Goal: Task Accomplishment & Management: Manage account settings

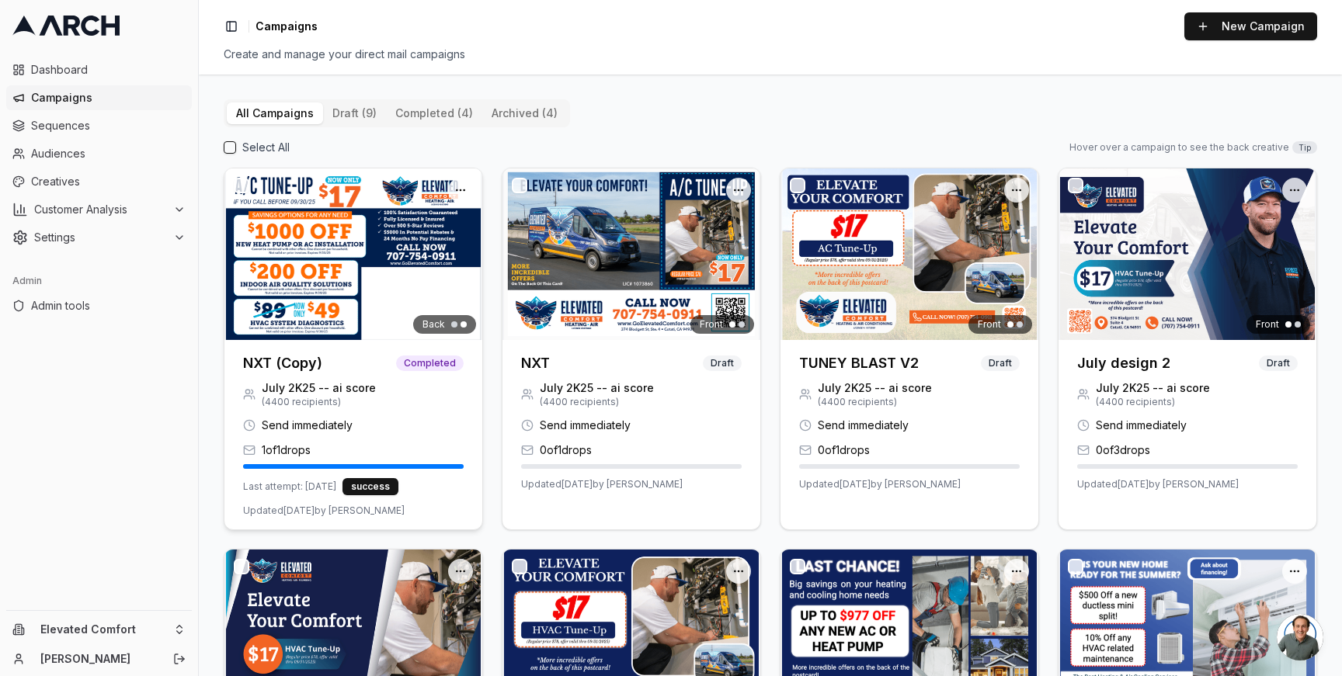
click at [301, 228] on img at bounding box center [353, 254] width 258 height 172
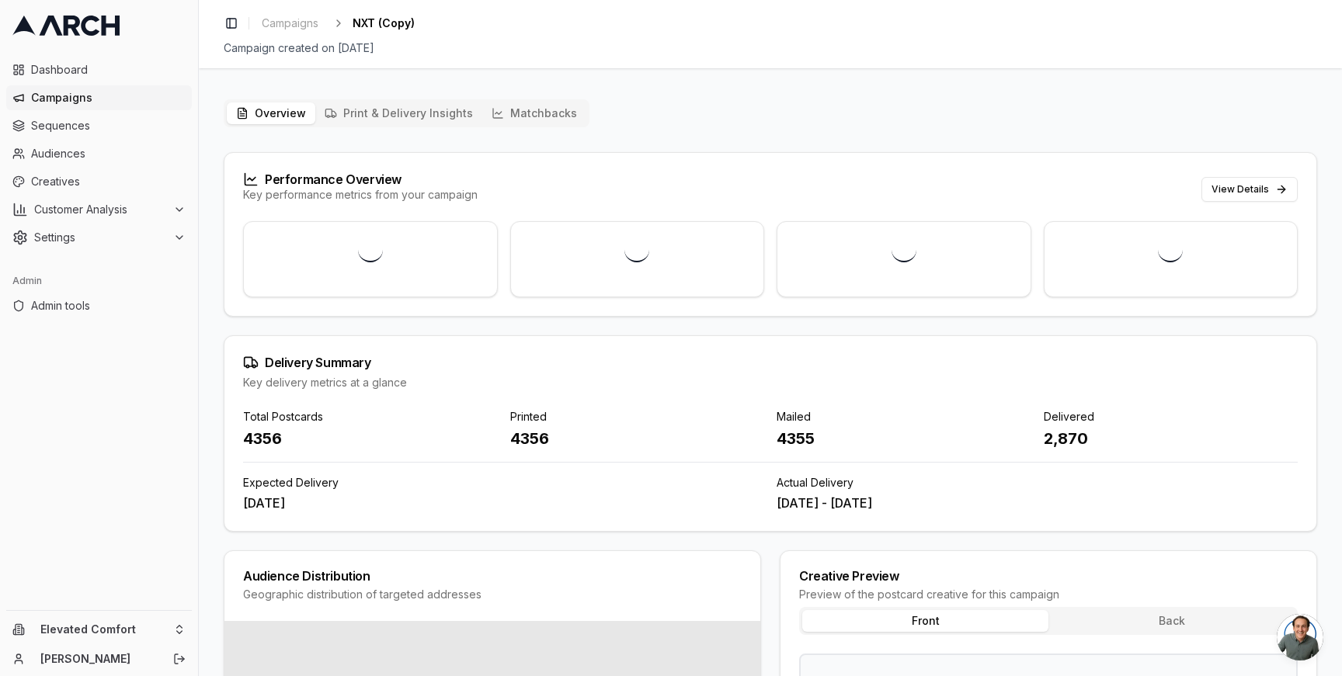
click at [446, 113] on button "Print & Delivery Insights" at bounding box center [398, 113] width 167 height 22
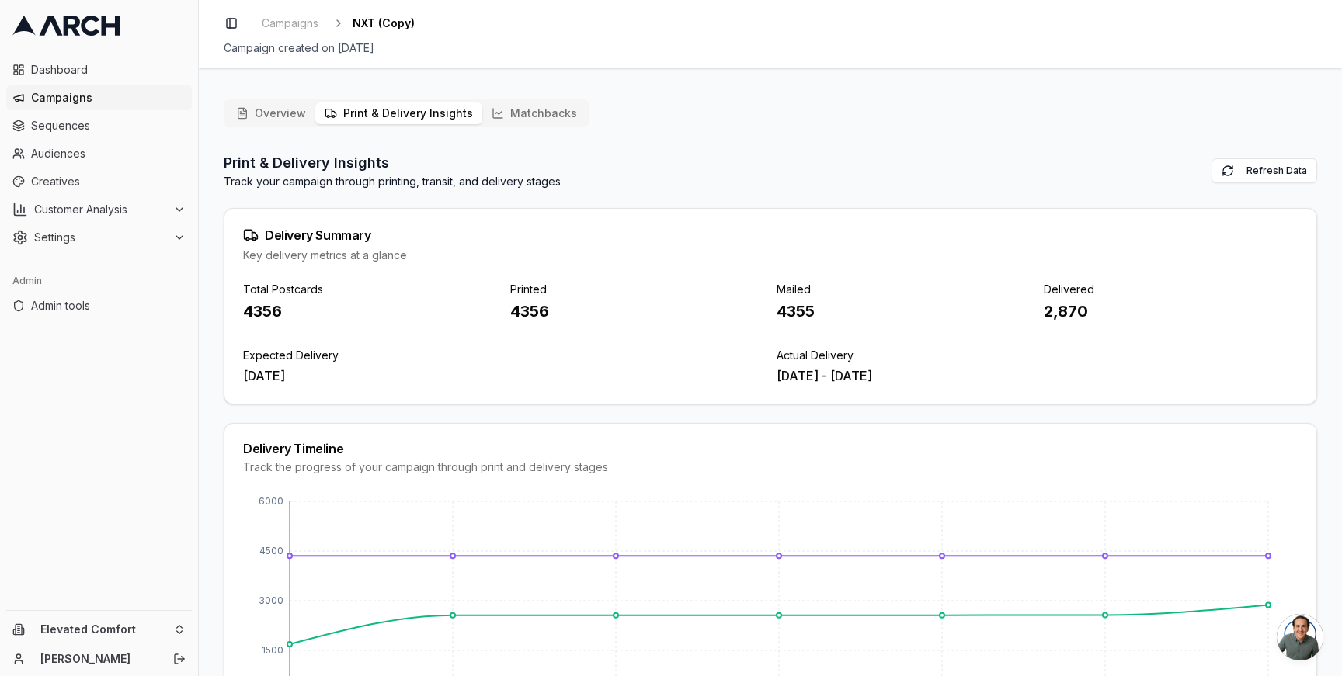
click at [501, 117] on button "Matchbacks" at bounding box center [534, 113] width 104 height 22
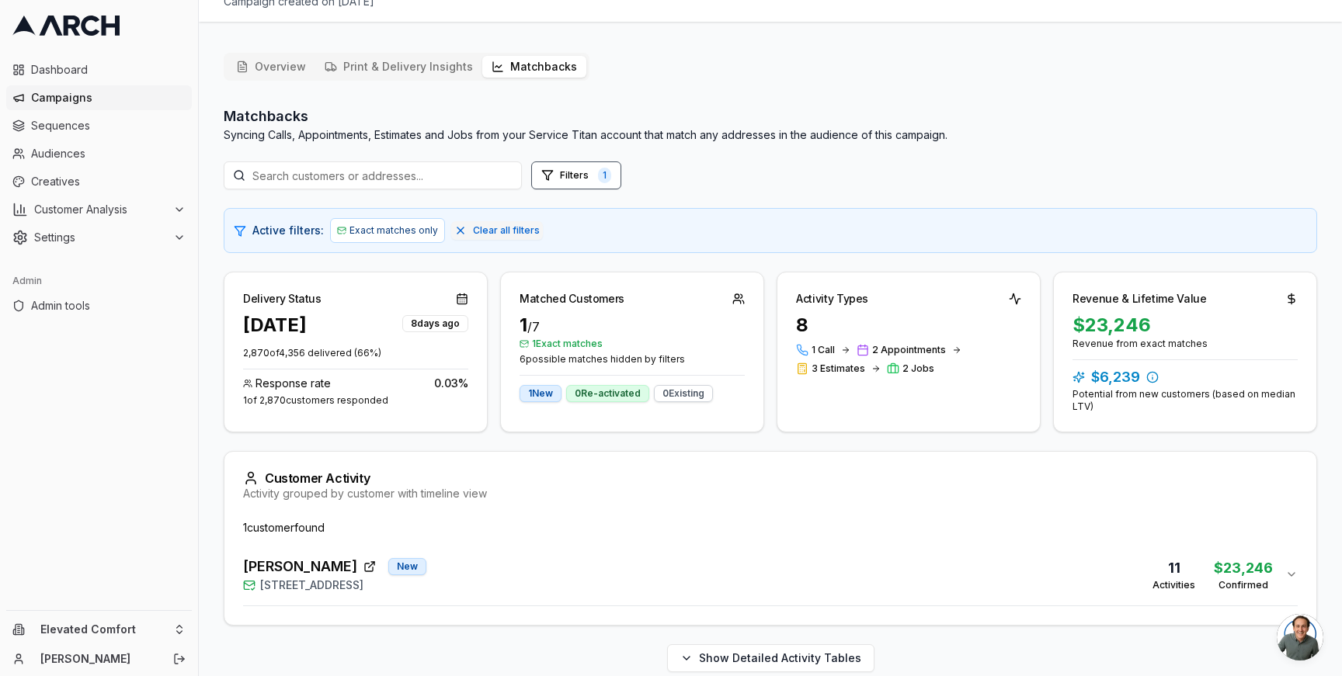
scroll to position [68, 0]
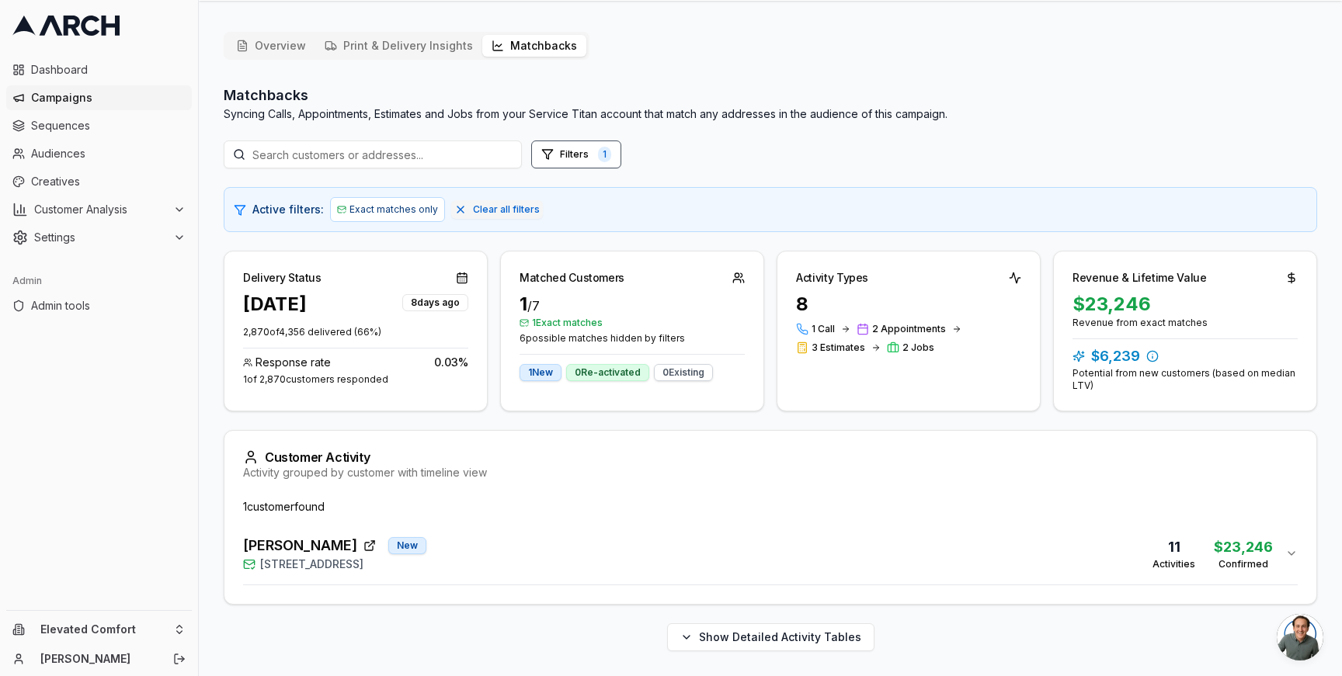
click at [526, 537] on div "Joan Bagniewski New 15 Corte Sereno, Greenbrae, CA 94904 11 Activities $23,246 …" at bounding box center [764, 553] width 1042 height 37
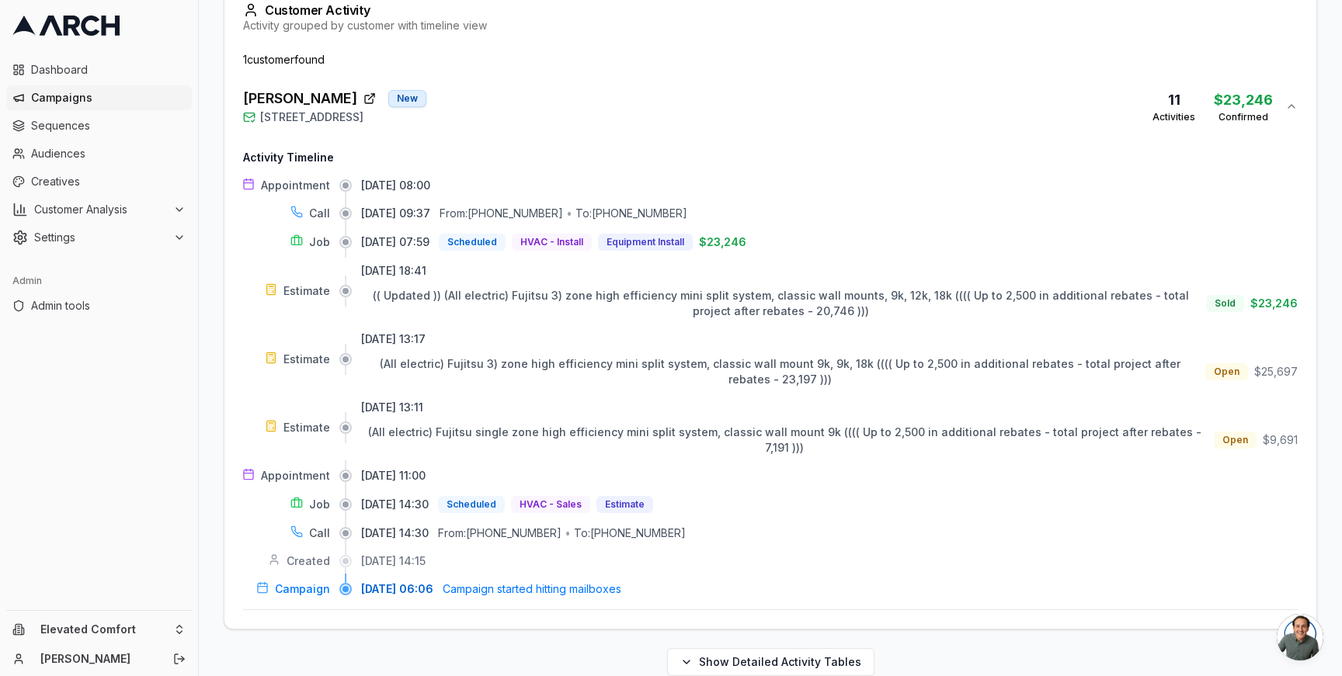
scroll to position [516, 0]
drag, startPoint x: 439, startPoint y: 292, endPoint x: 658, endPoint y: 297, distance: 219.0
click at [658, 297] on span "(( Updated )) (All electric) Fujitsu 3) zone high efficiency mini split system,…" at bounding box center [781, 301] width 816 height 29
drag, startPoint x: 738, startPoint y: 293, endPoint x: 558, endPoint y: 299, distance: 180.2
click at [559, 299] on span "(( Updated )) (All electric) Fujitsu 3) zone high efficiency mini split system,…" at bounding box center [781, 301] width 816 height 29
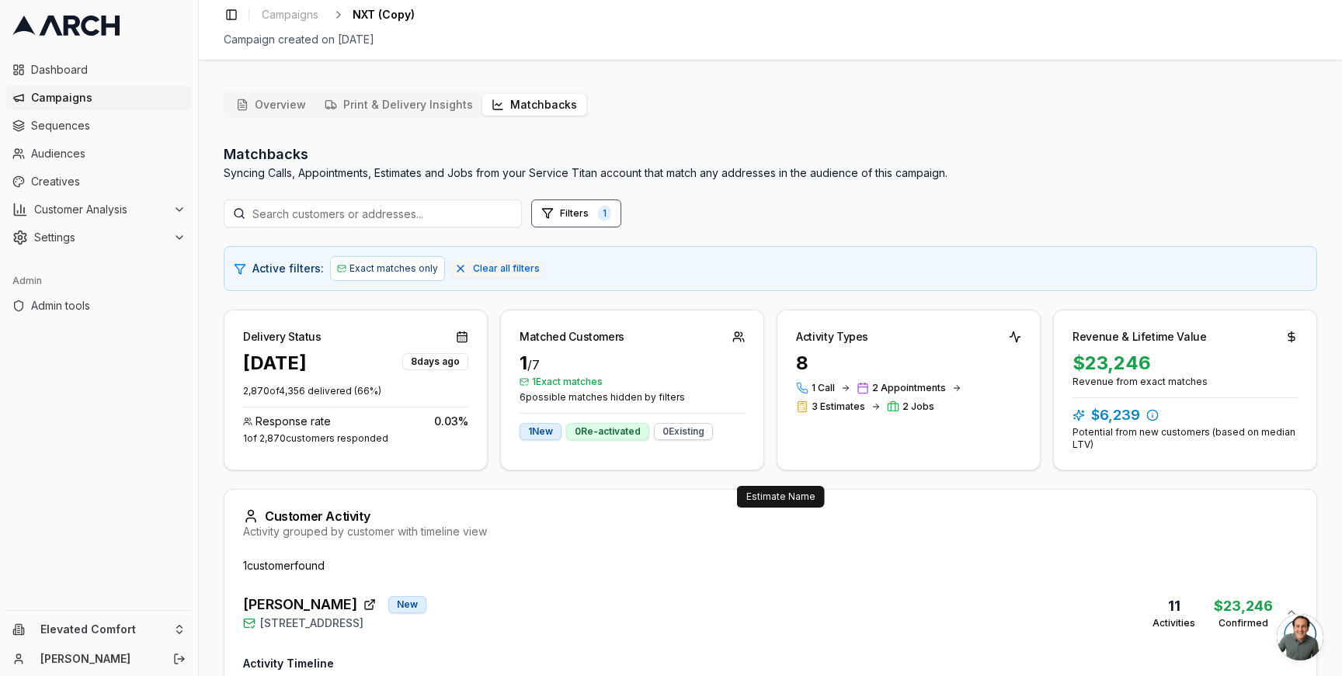
scroll to position [0, 0]
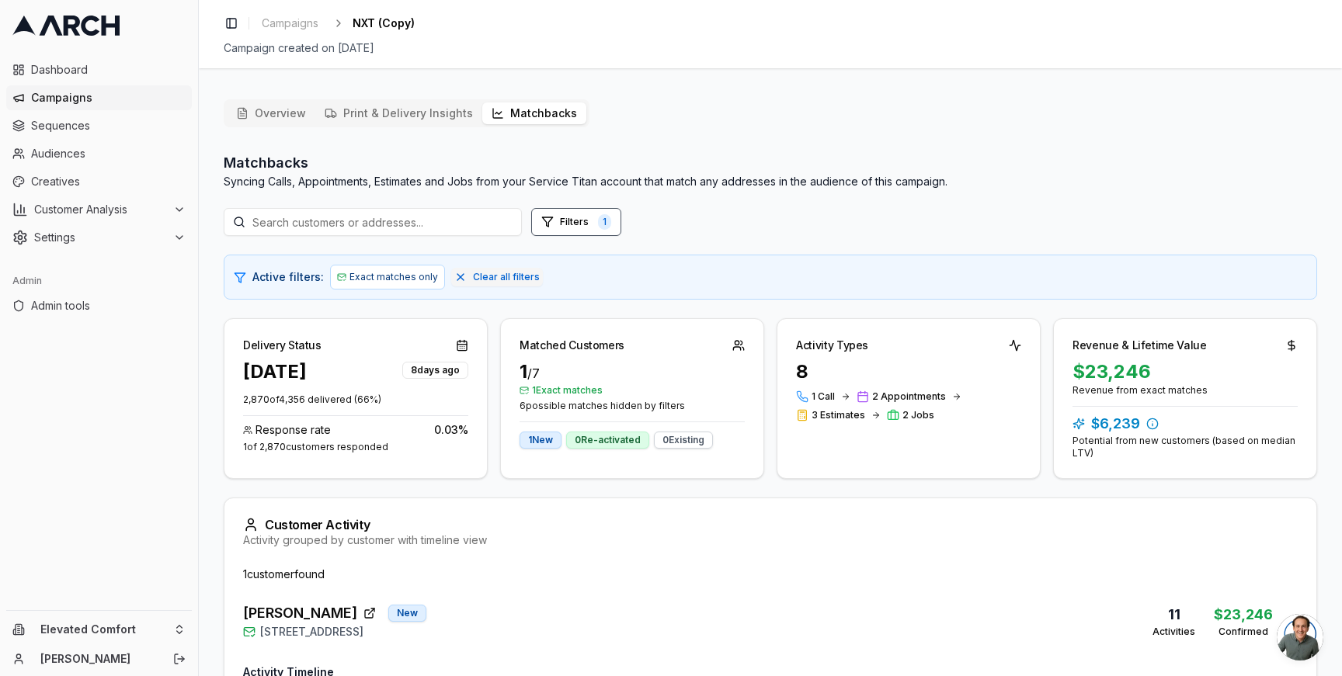
click at [127, 98] on span "Campaigns" at bounding box center [108, 98] width 155 height 16
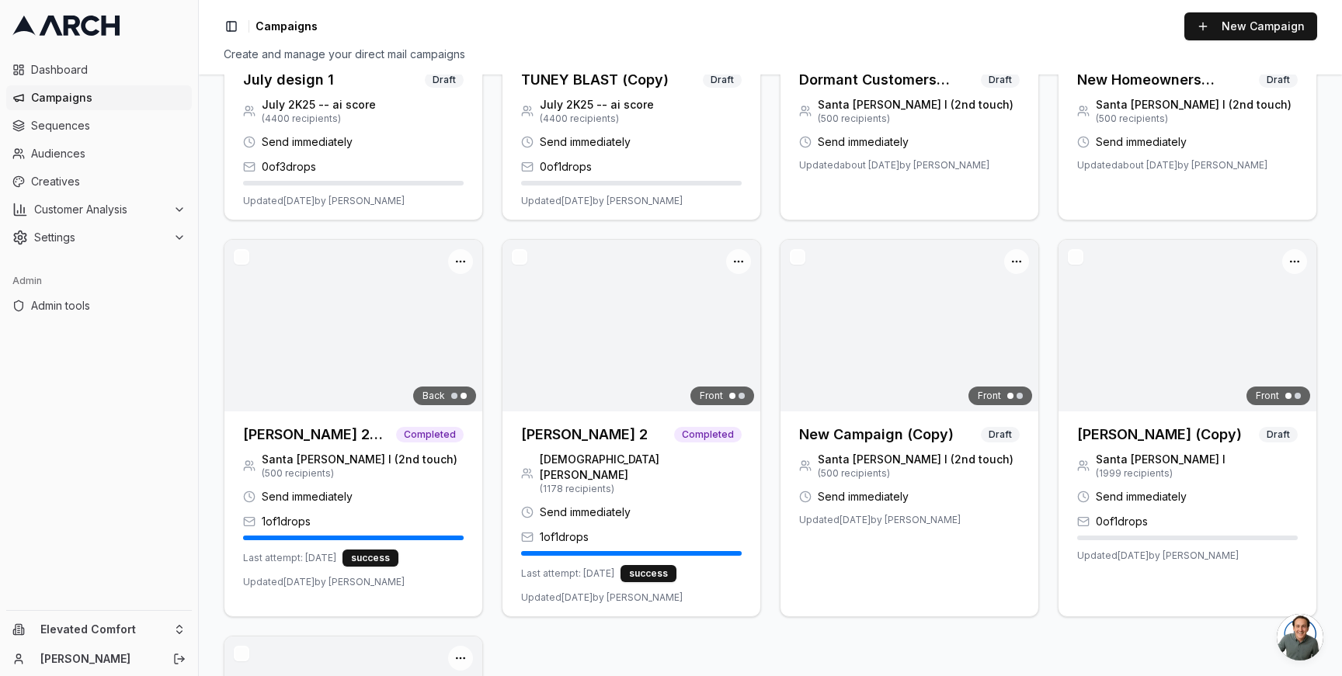
scroll to position [669, 0]
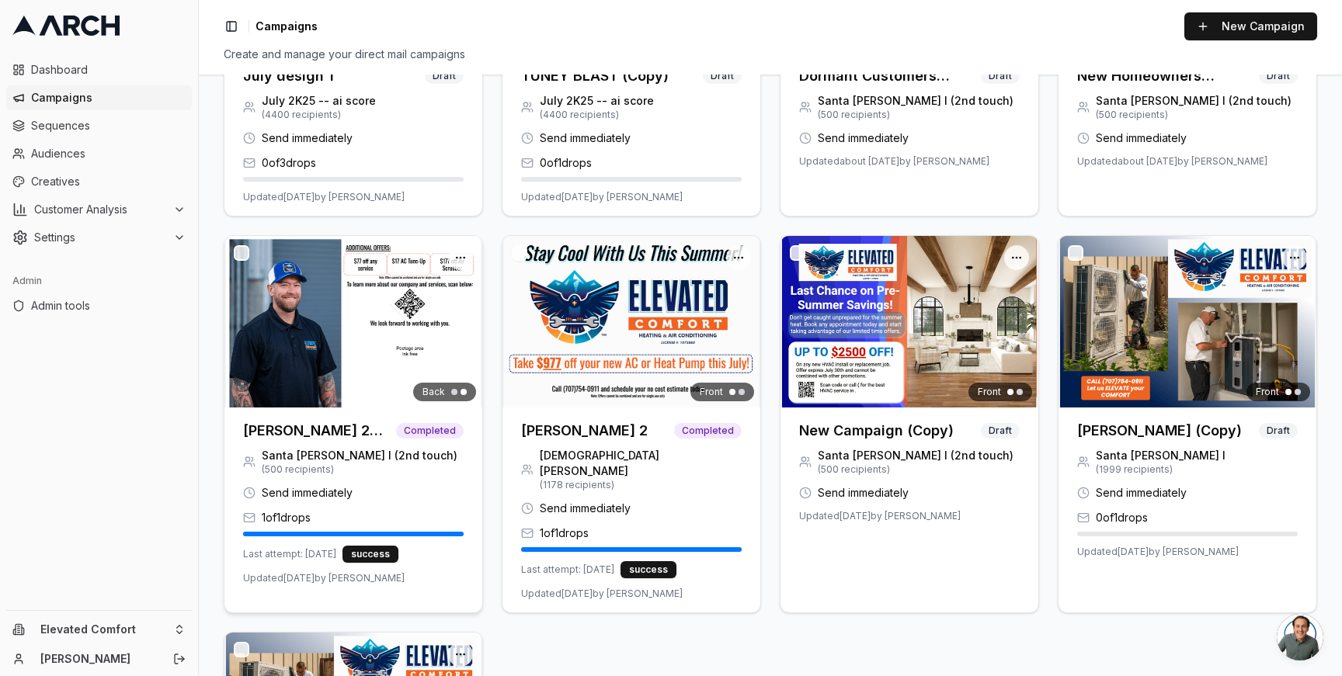
click at [314, 330] on img at bounding box center [353, 322] width 258 height 172
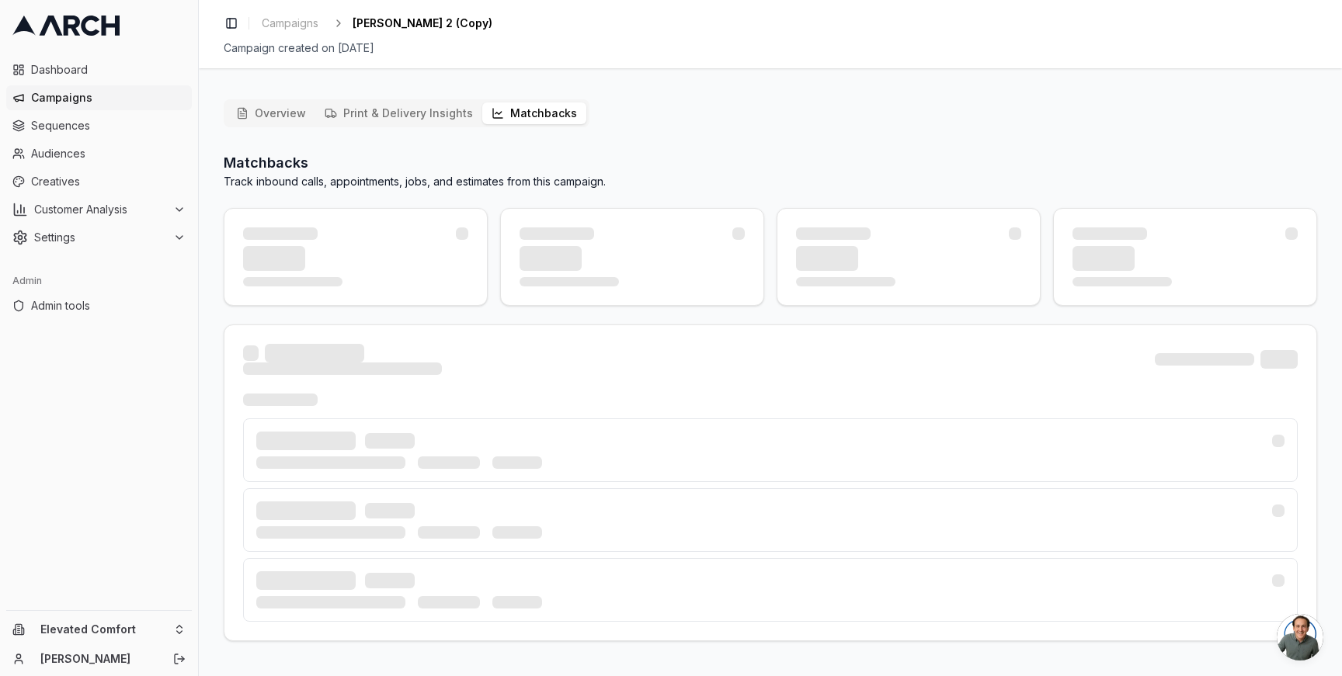
click at [517, 112] on button "Matchbacks" at bounding box center [534, 113] width 104 height 22
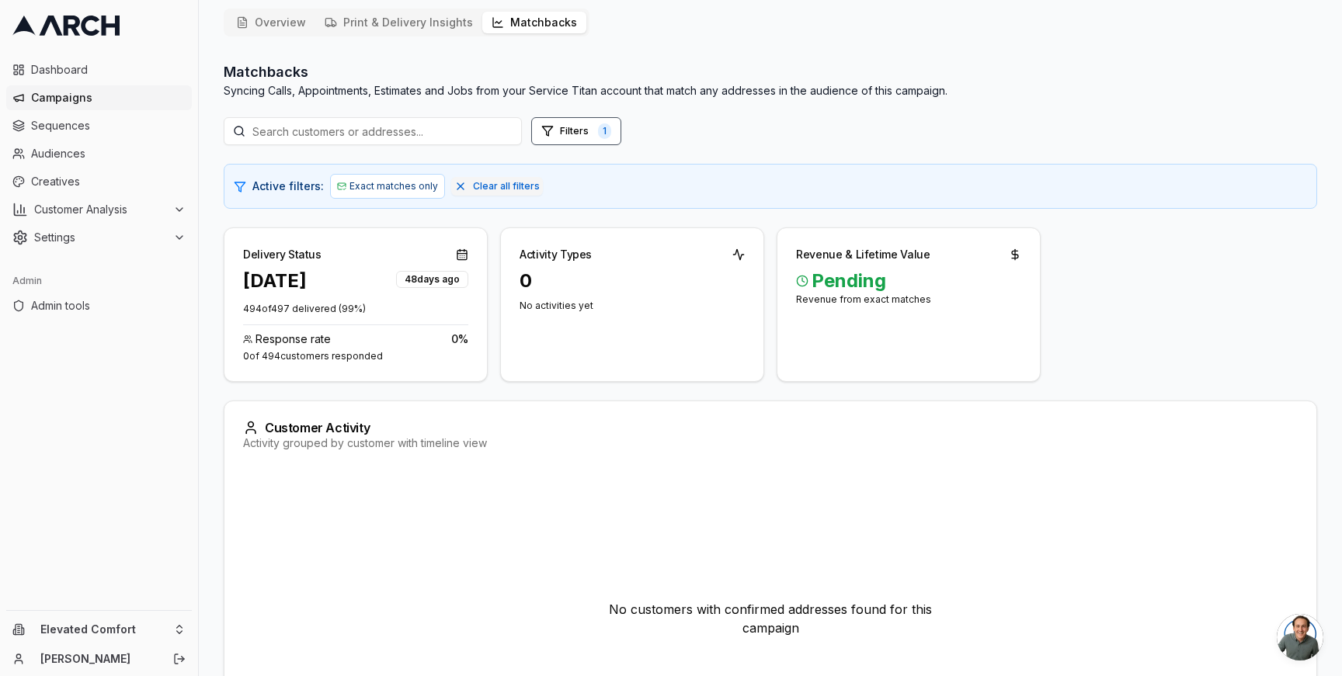
scroll to position [81, 0]
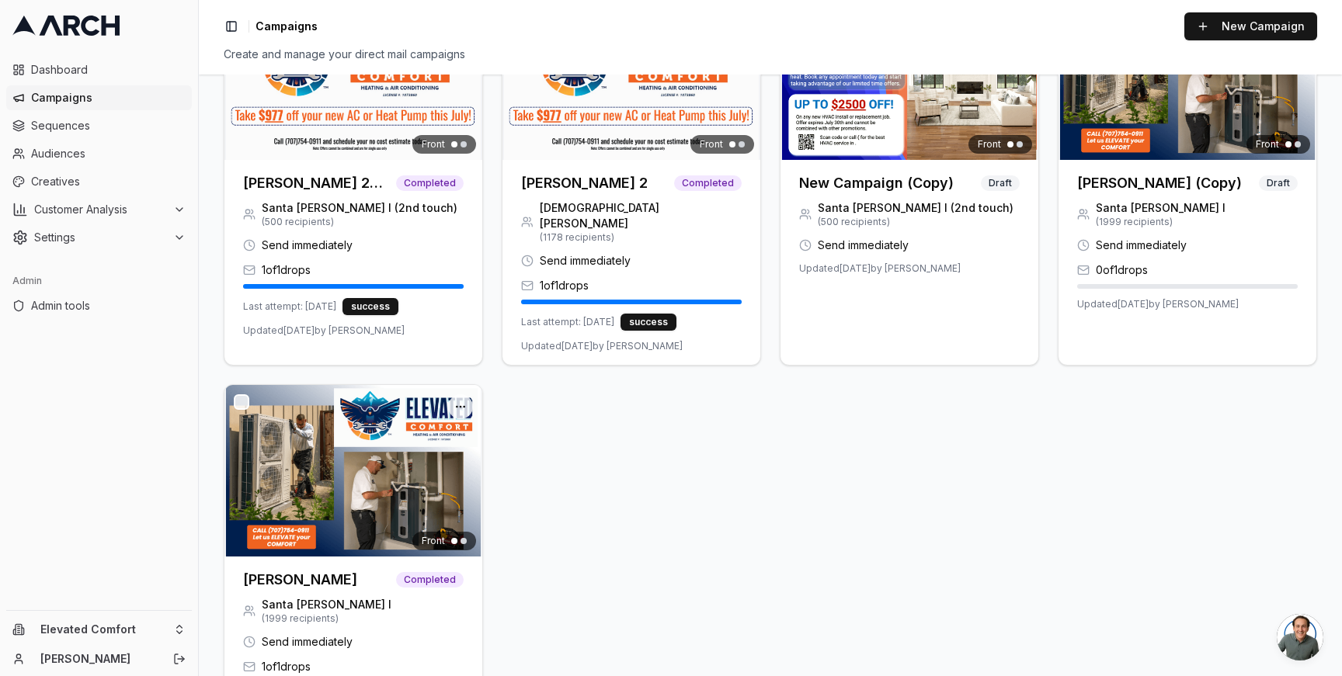
scroll to position [761, 0]
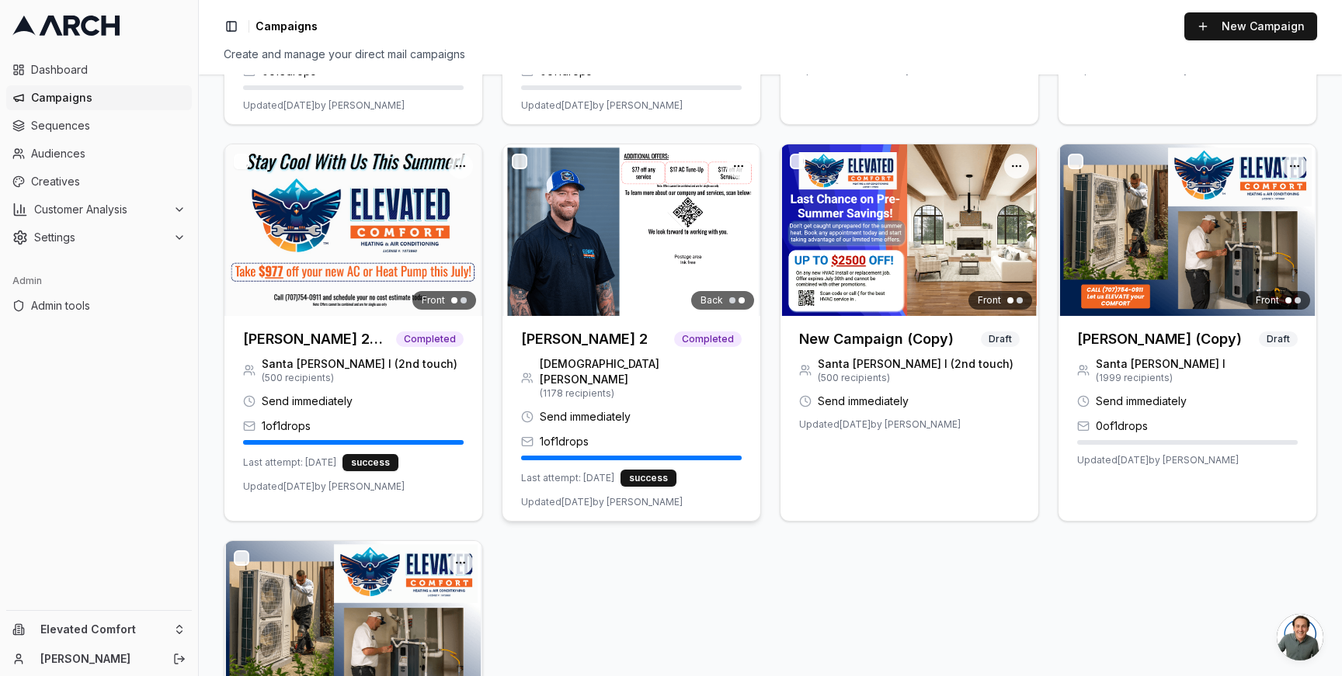
click at [596, 248] on img at bounding box center [631, 230] width 258 height 172
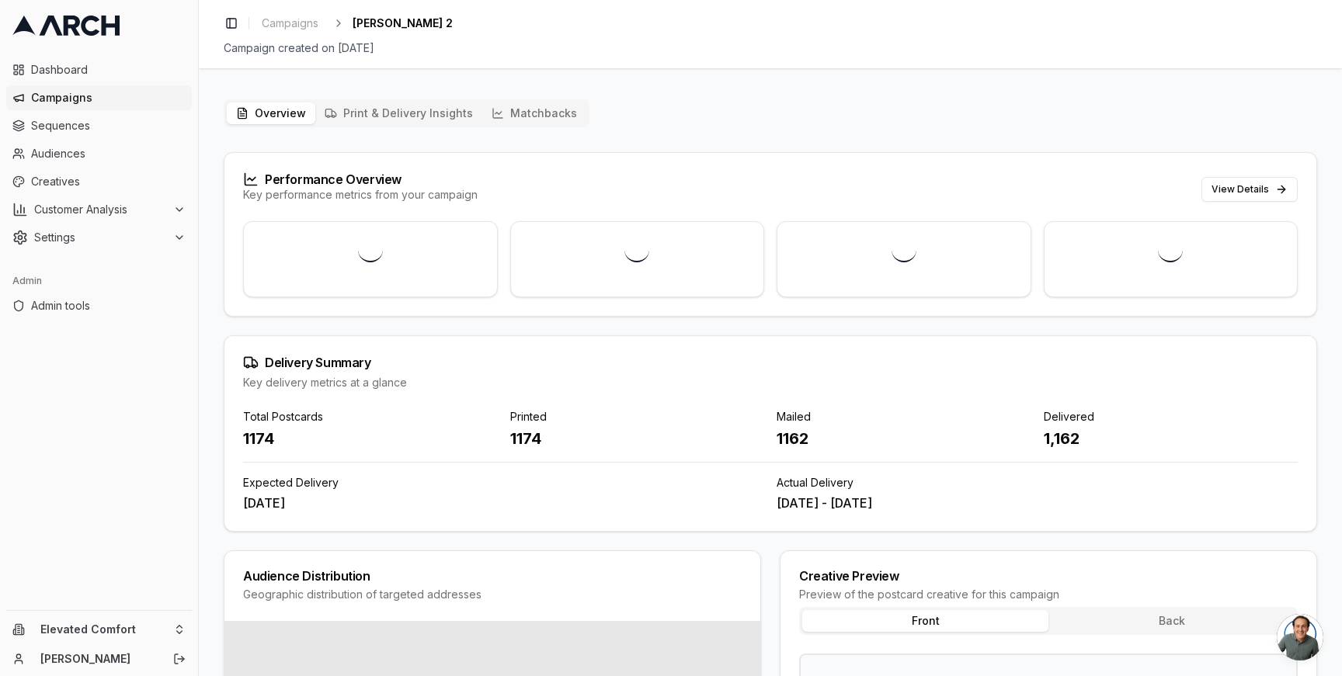
click at [516, 109] on button "Matchbacks" at bounding box center [534, 113] width 104 height 22
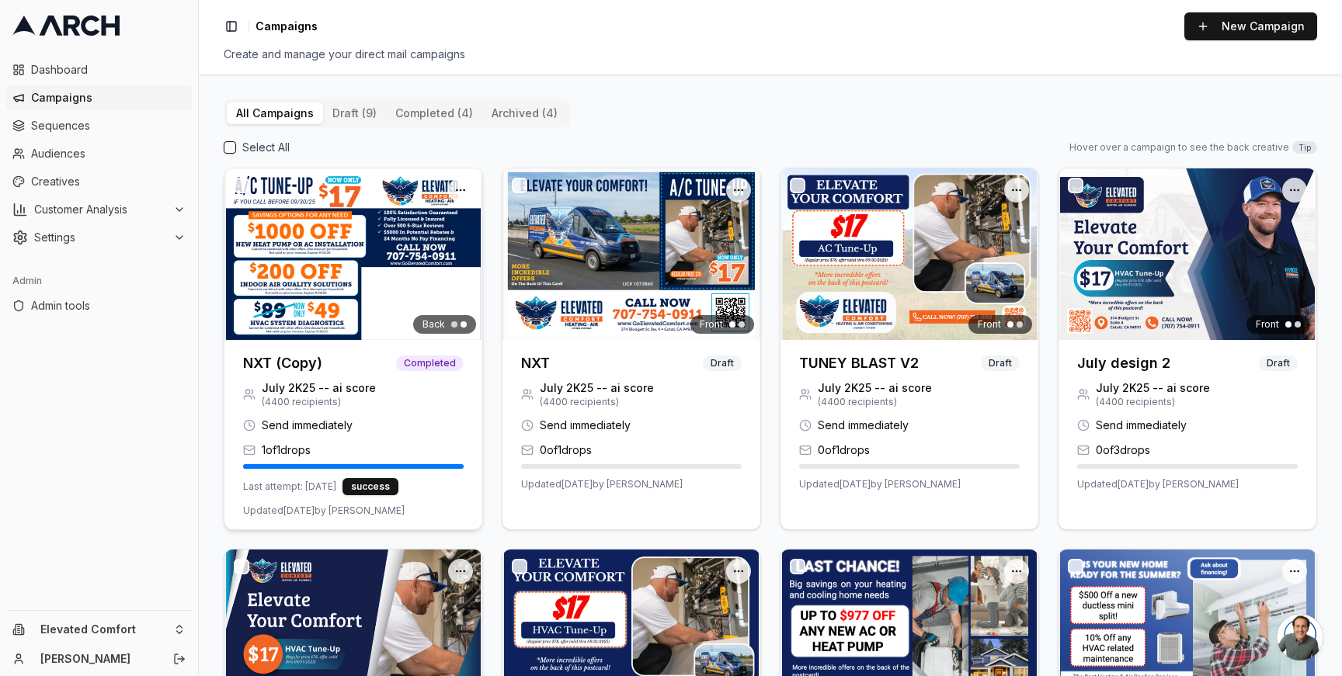
click at [350, 255] on img at bounding box center [353, 254] width 258 height 172
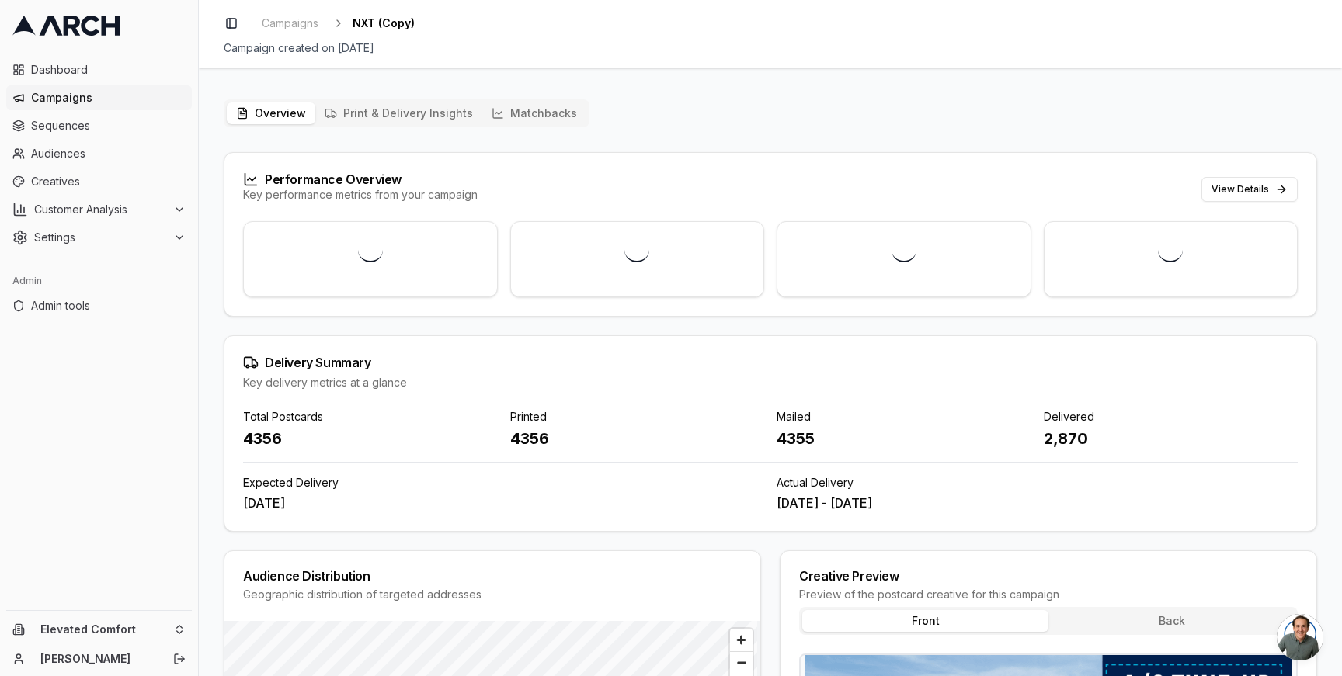
click at [528, 113] on button "Matchbacks" at bounding box center [534, 113] width 104 height 22
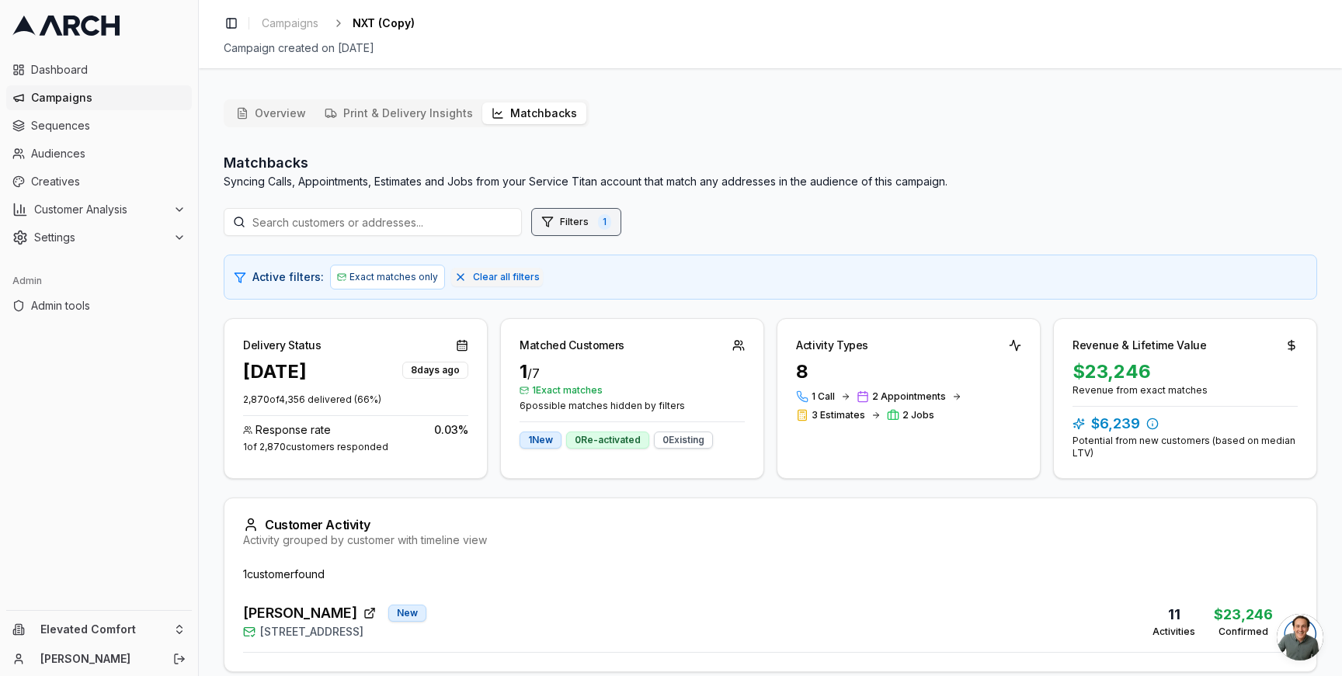
click at [572, 221] on button "Filters 1" at bounding box center [576, 222] width 90 height 28
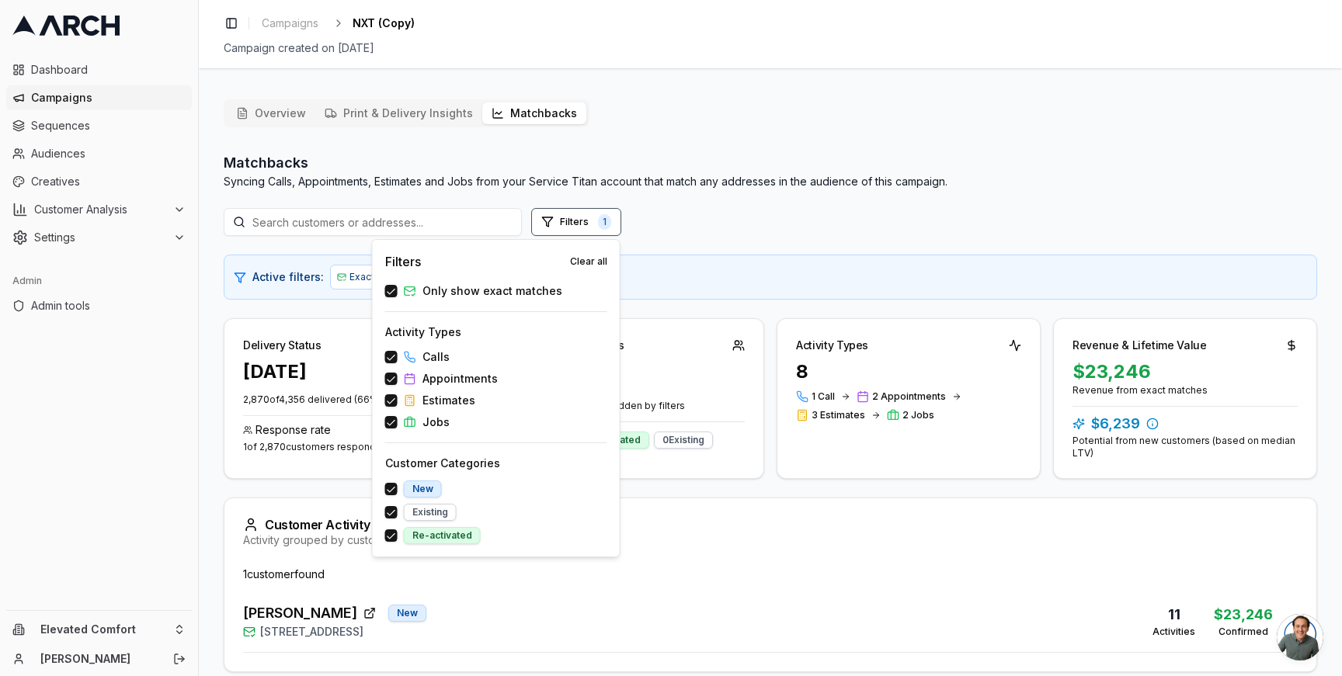
click at [473, 292] on span "Only show exact matches" at bounding box center [492, 291] width 140 height 16
click at [398, 292] on button "Only show exact matches" at bounding box center [391, 291] width 12 height 12
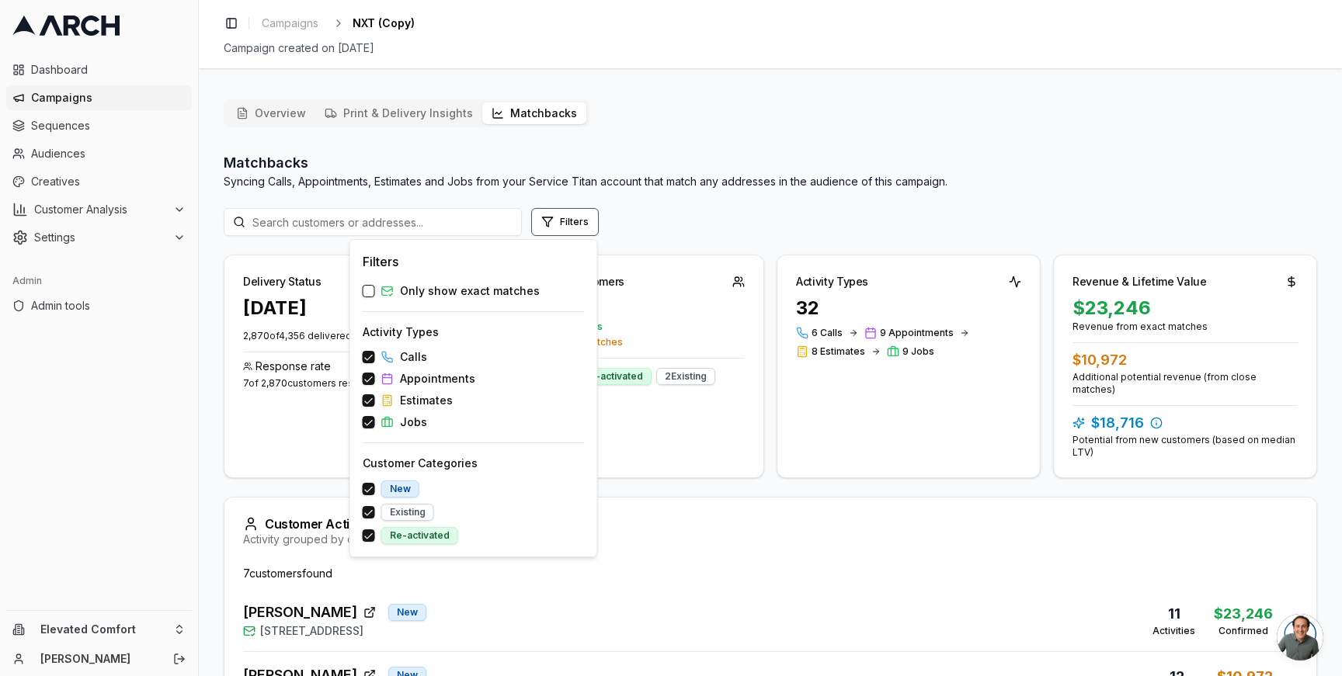
click at [230, 432] on div "Delivery Status Aug 5, 2025 8 days ago 2,870 of 4,356 delivered ( 66 %) Respons…" at bounding box center [356, 367] width 264 height 224
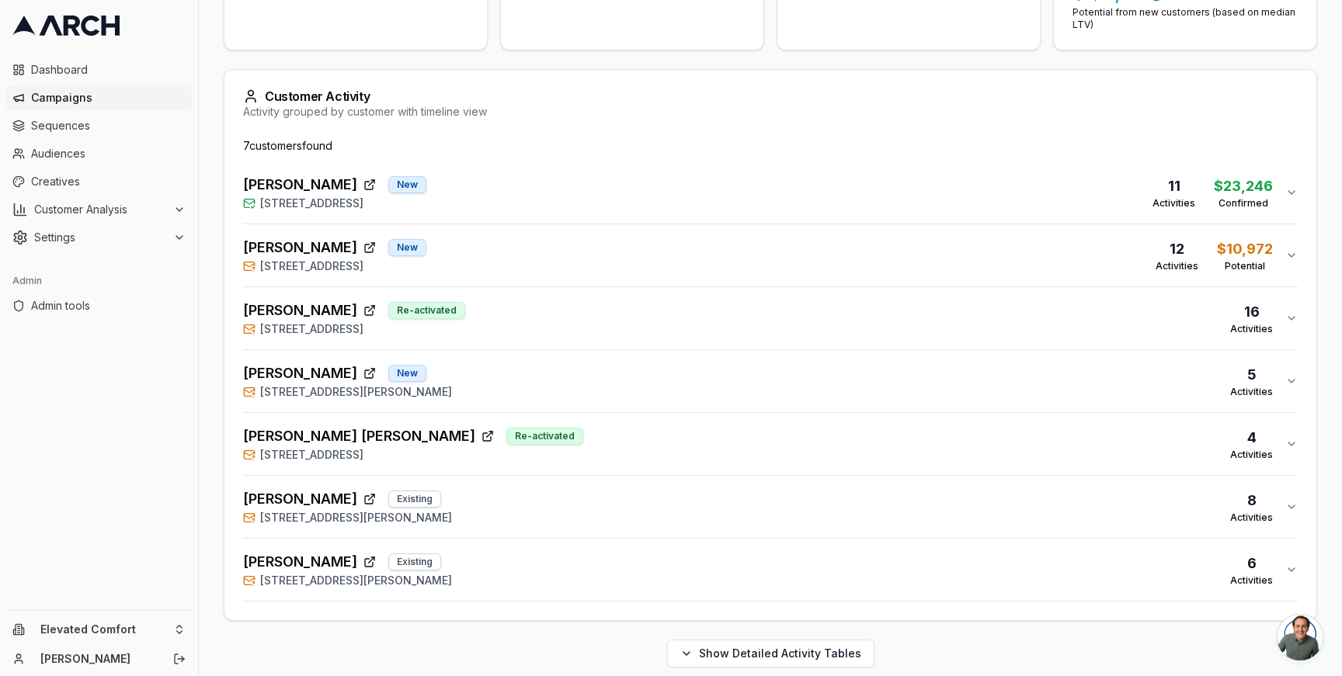
scroll to position [432, 0]
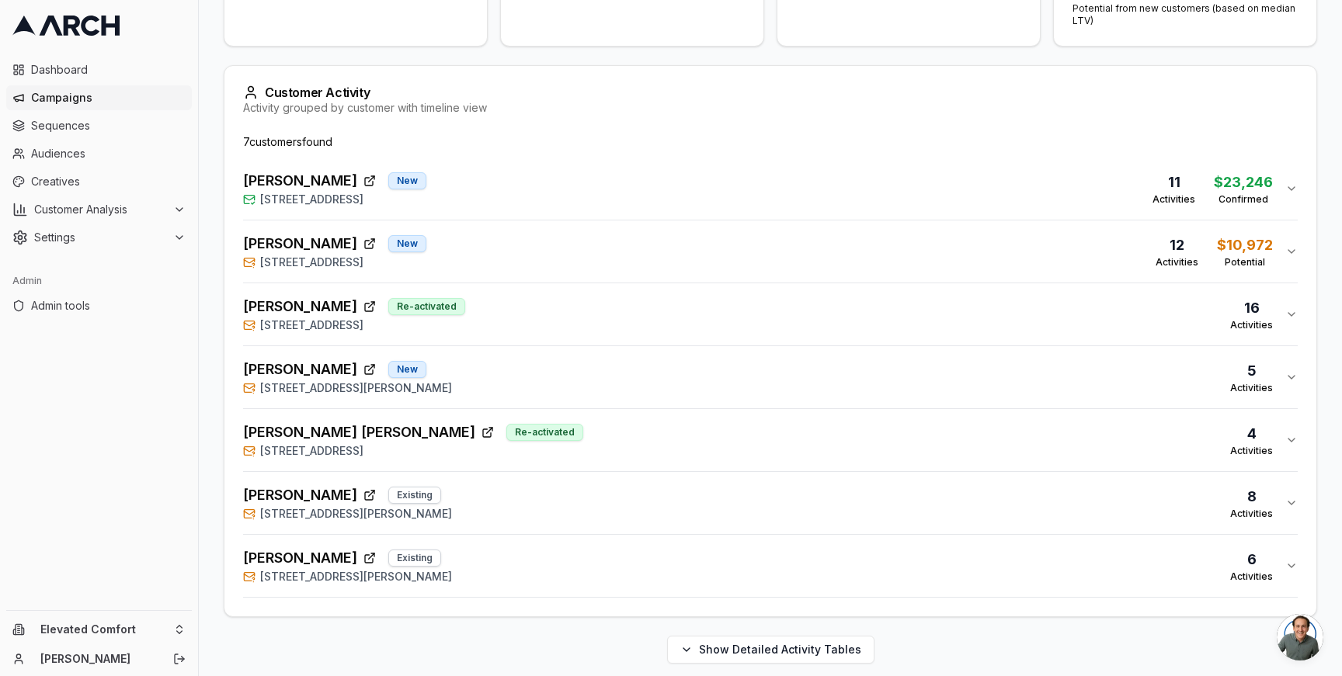
click at [495, 488] on div "David Braff Existing 12 Wolfe Grade, Greenbrae, CA 94904 8 Activities" at bounding box center [764, 502] width 1042 height 37
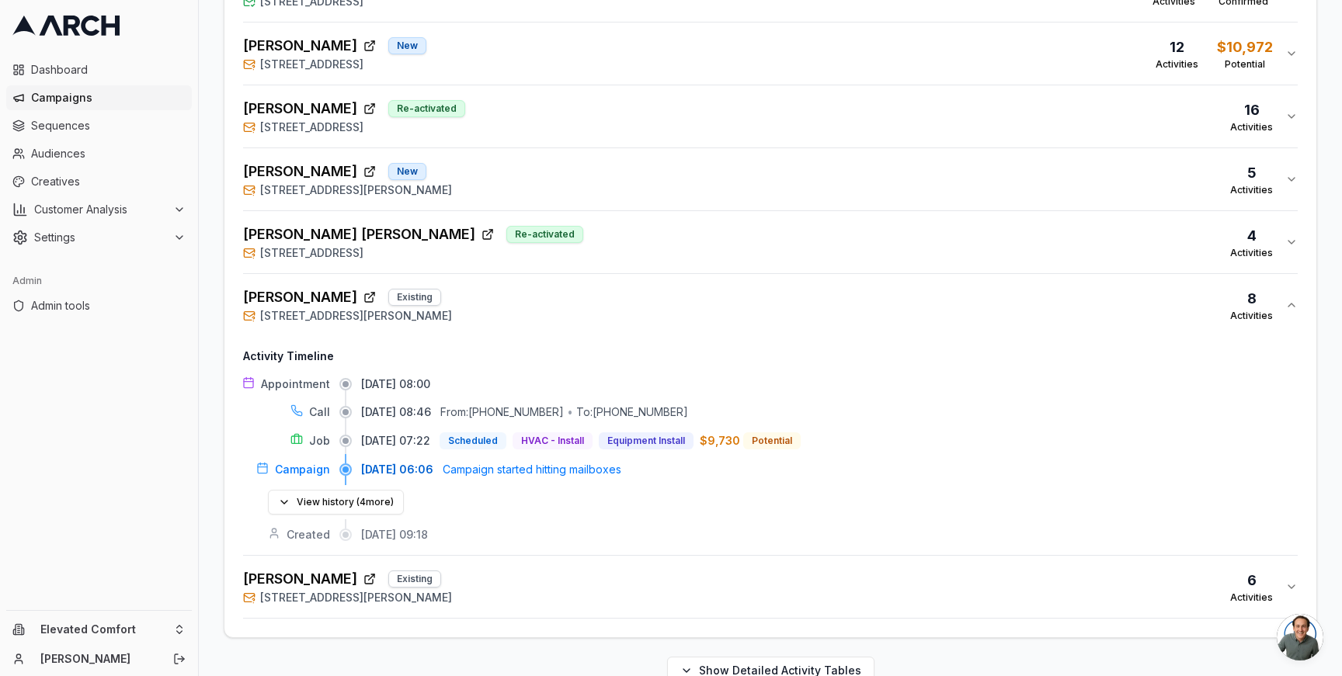
scroll to position [637, 0]
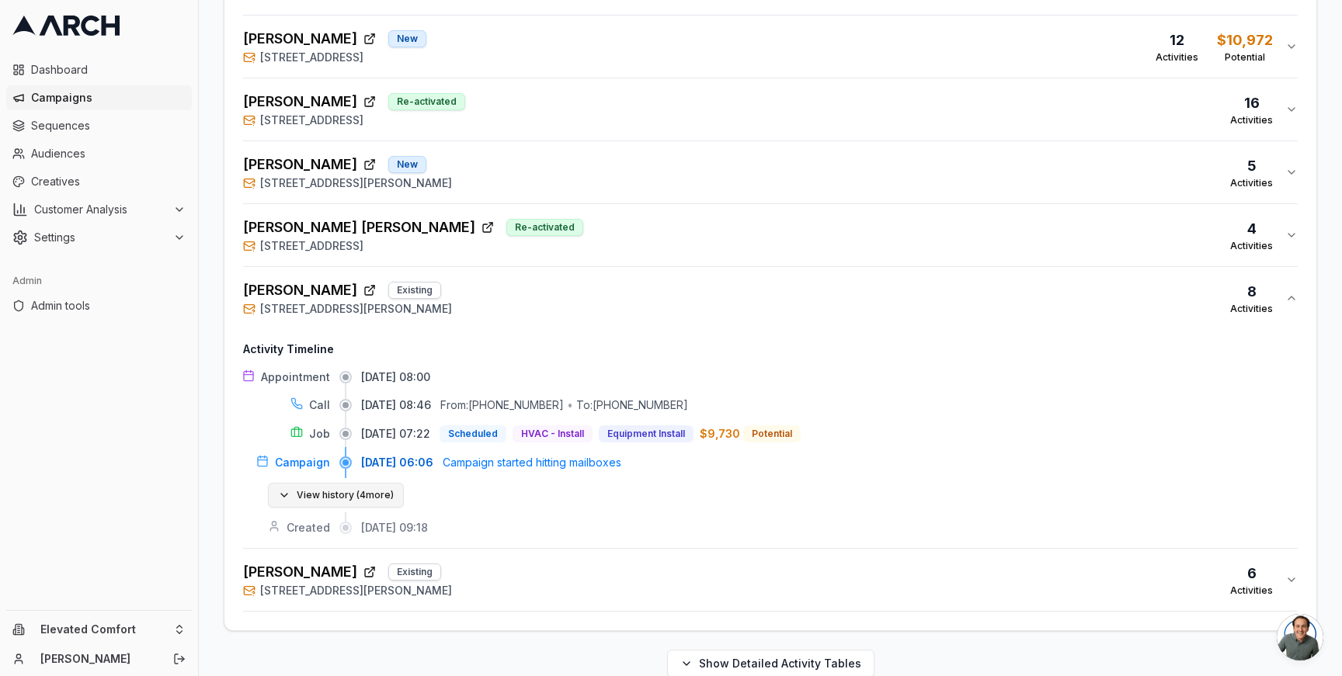
click at [347, 483] on button "View history ( 4 more)" at bounding box center [336, 495] width 136 height 25
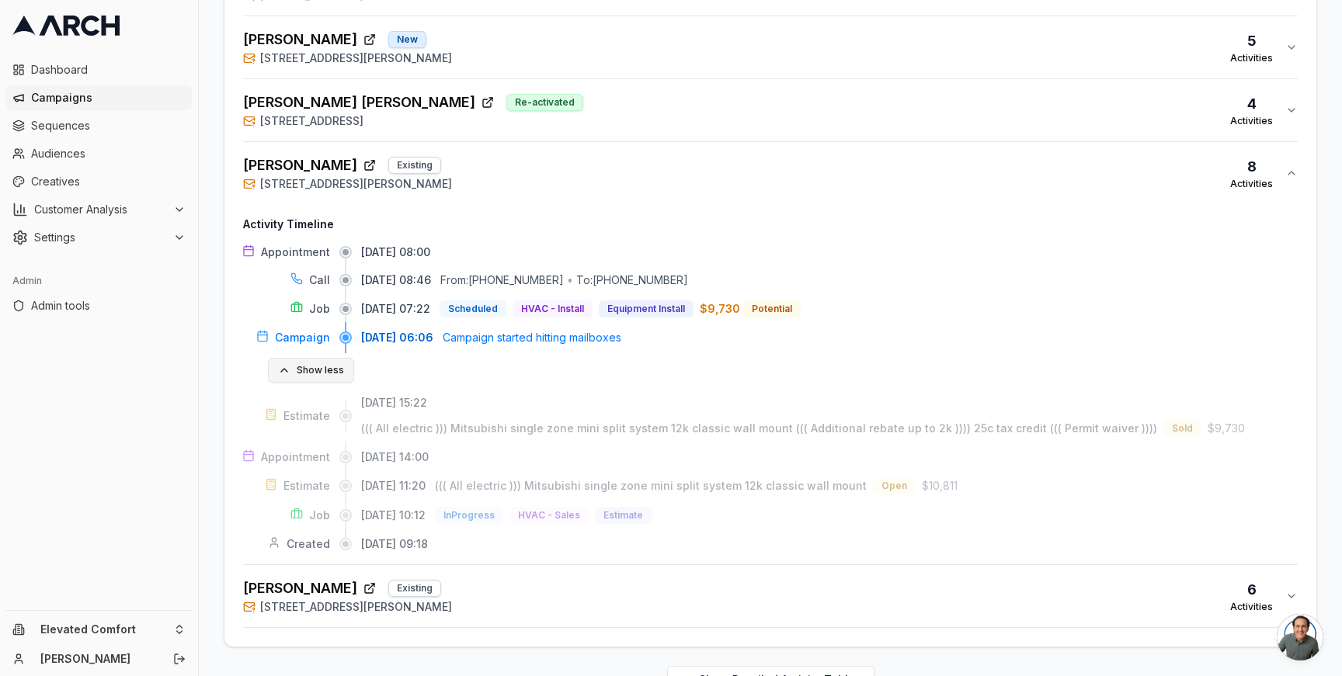
scroll to position [792, 0]
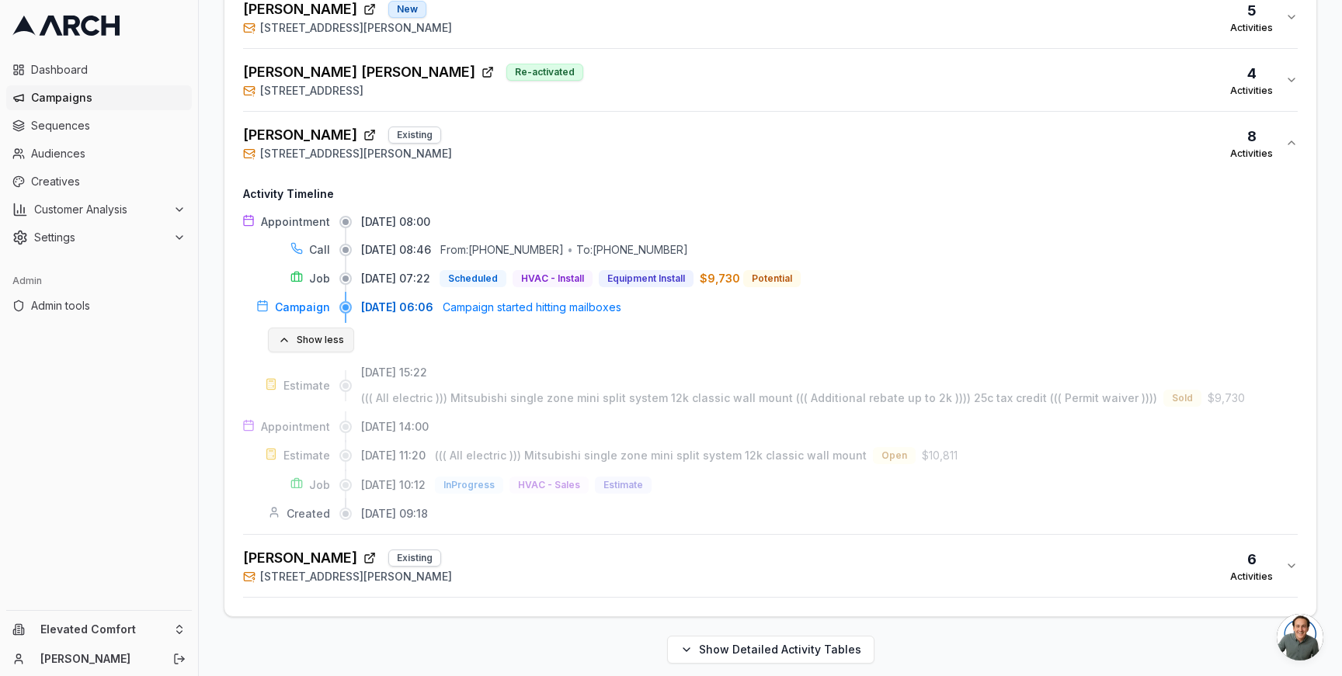
click at [331, 328] on button "Show less" at bounding box center [311, 340] width 86 height 25
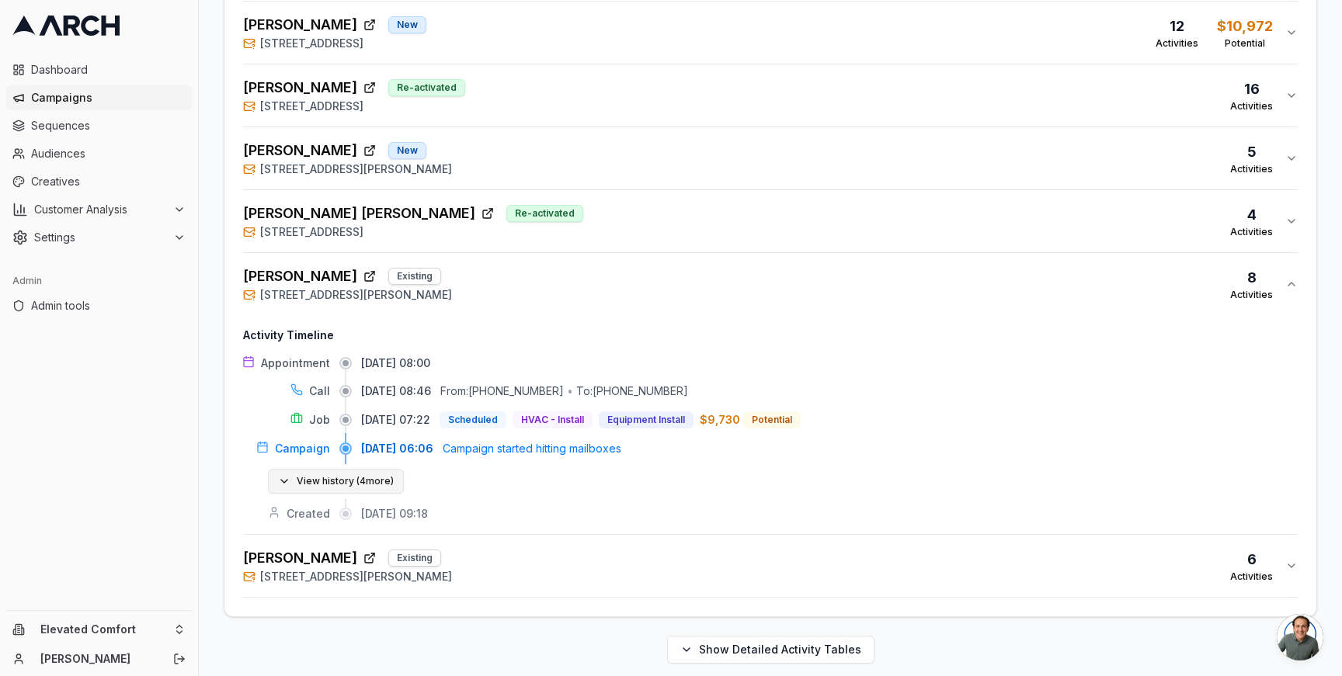
click at [368, 469] on button "View history ( 4 more)" at bounding box center [336, 481] width 136 height 25
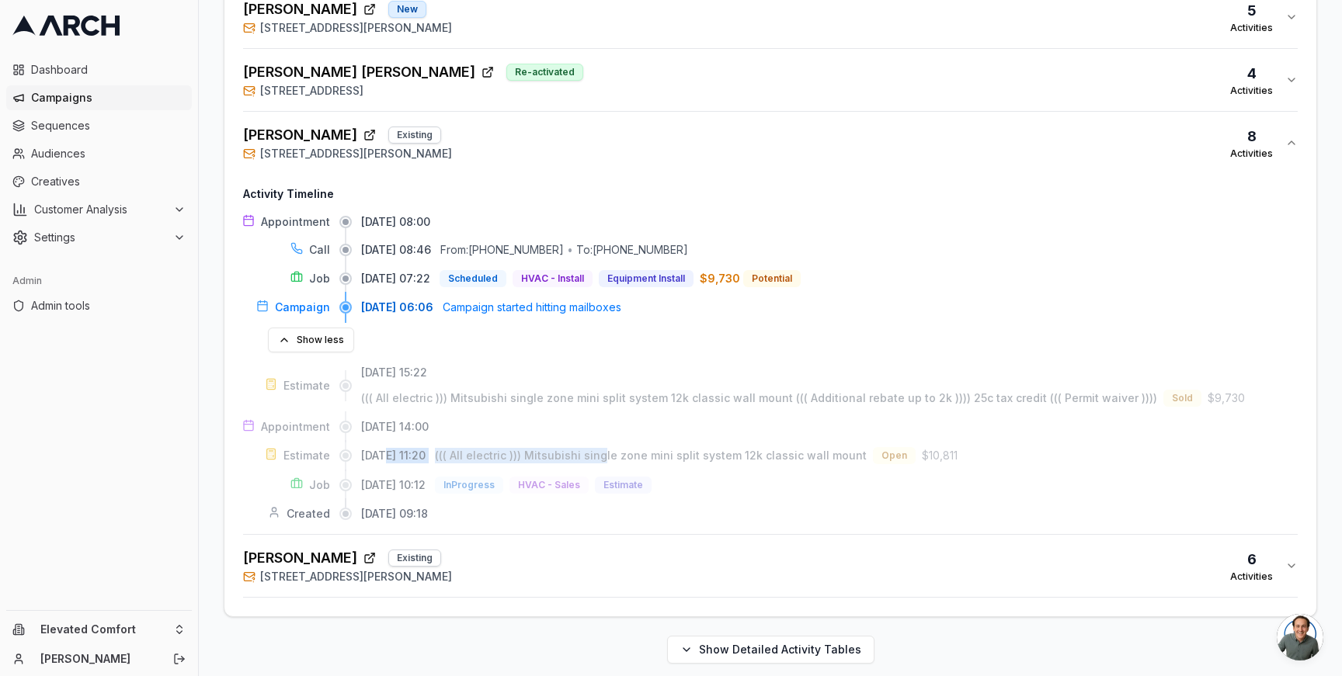
drag, startPoint x: 386, startPoint y: 443, endPoint x: 625, endPoint y: 449, distance: 239.2
click at [625, 449] on div "07/31/2025, 11:20 ((( All electric ))) Mitsubishi single zone mini split system…" at bounding box center [829, 455] width 936 height 17
click at [595, 449] on span "((( All electric ))) Mitsubishi single zone mini split system 12k classic wall …" at bounding box center [651, 455] width 432 height 13
click at [409, 448] on span "07/31/2025, 11:20" at bounding box center [393, 456] width 64 height 16
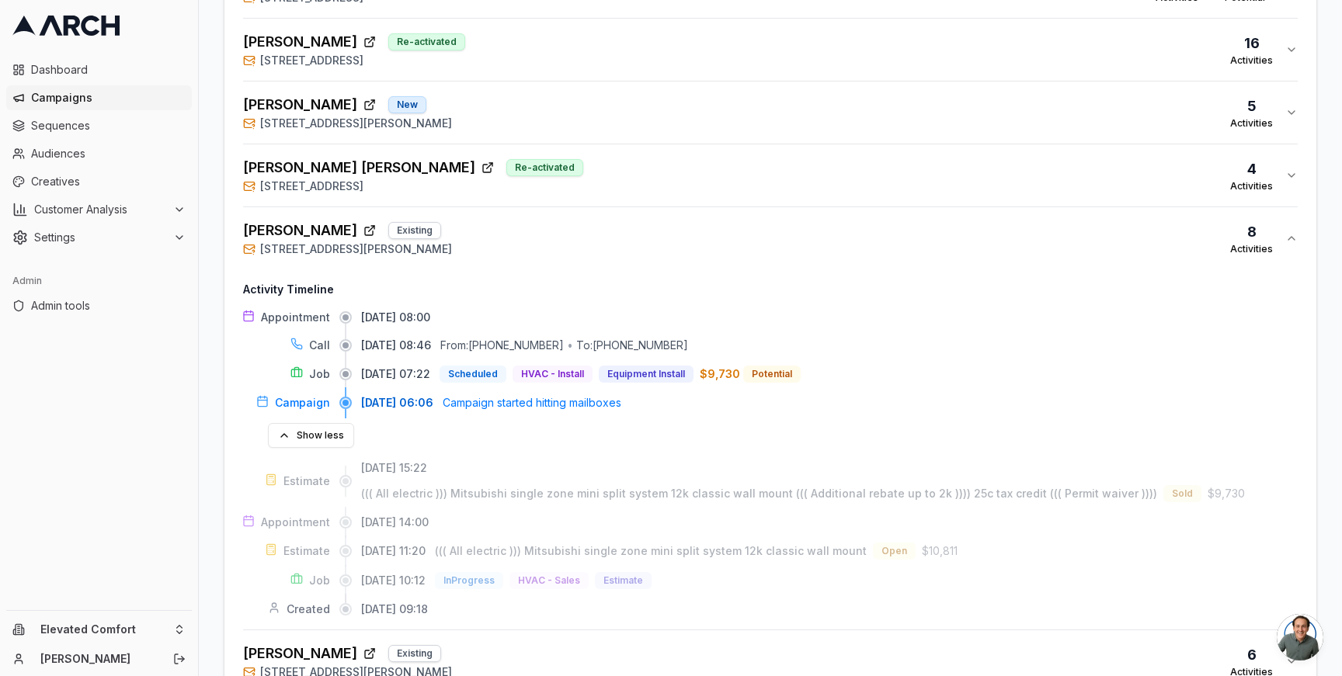
scroll to position [640, 0]
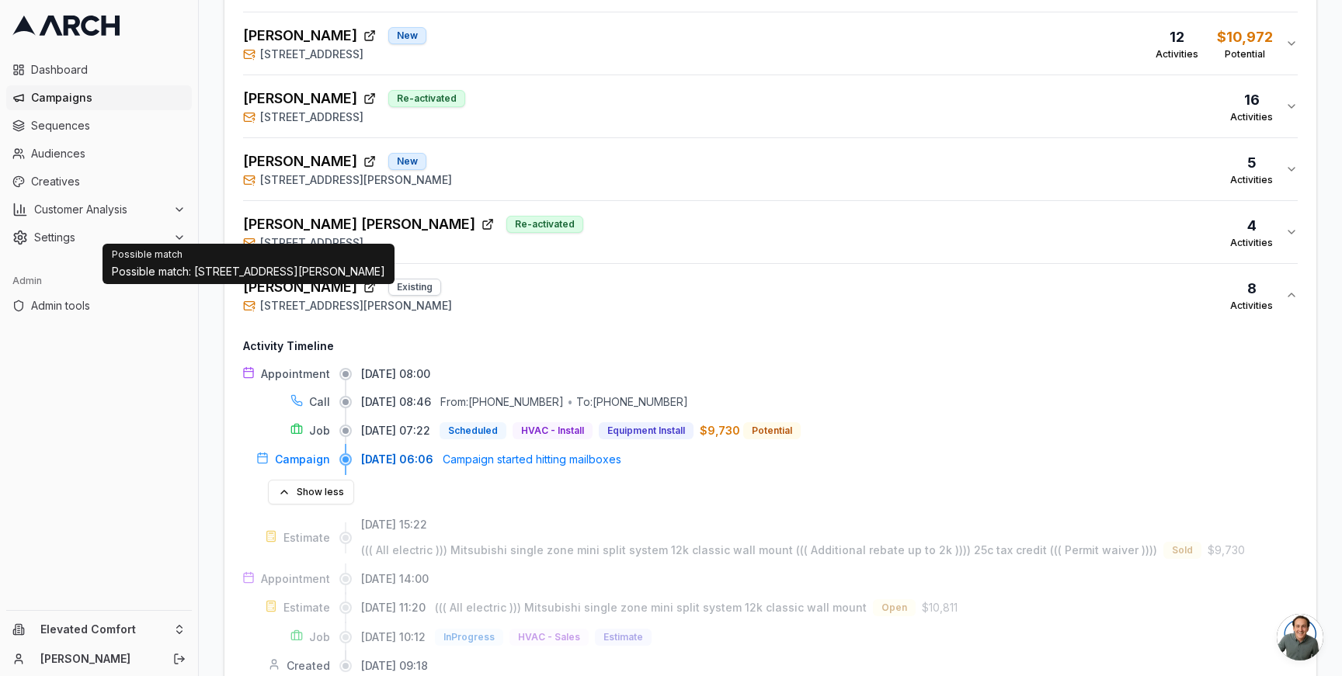
click at [214, 306] on div "Overview Print & Delivery Insights Matchbacks Matchbacks Syncing Calls, Appoint…" at bounding box center [770, 144] width 1143 height 1394
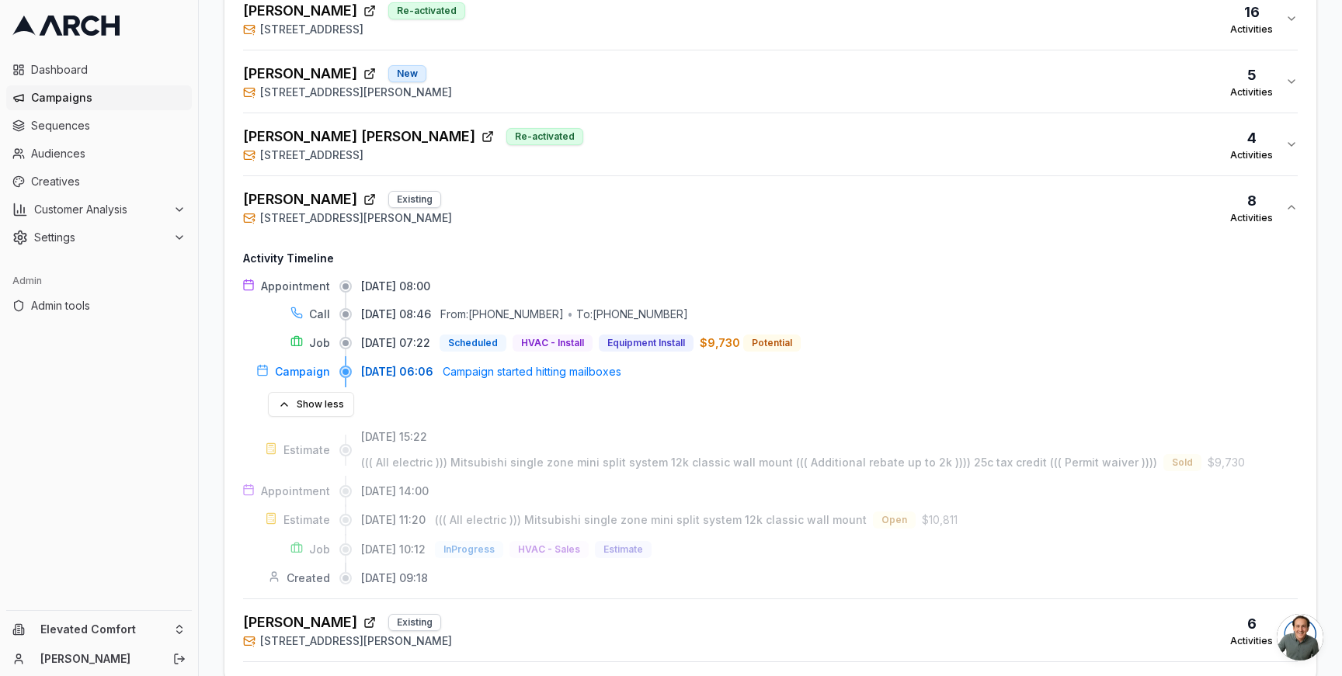
scroll to position [792, 0]
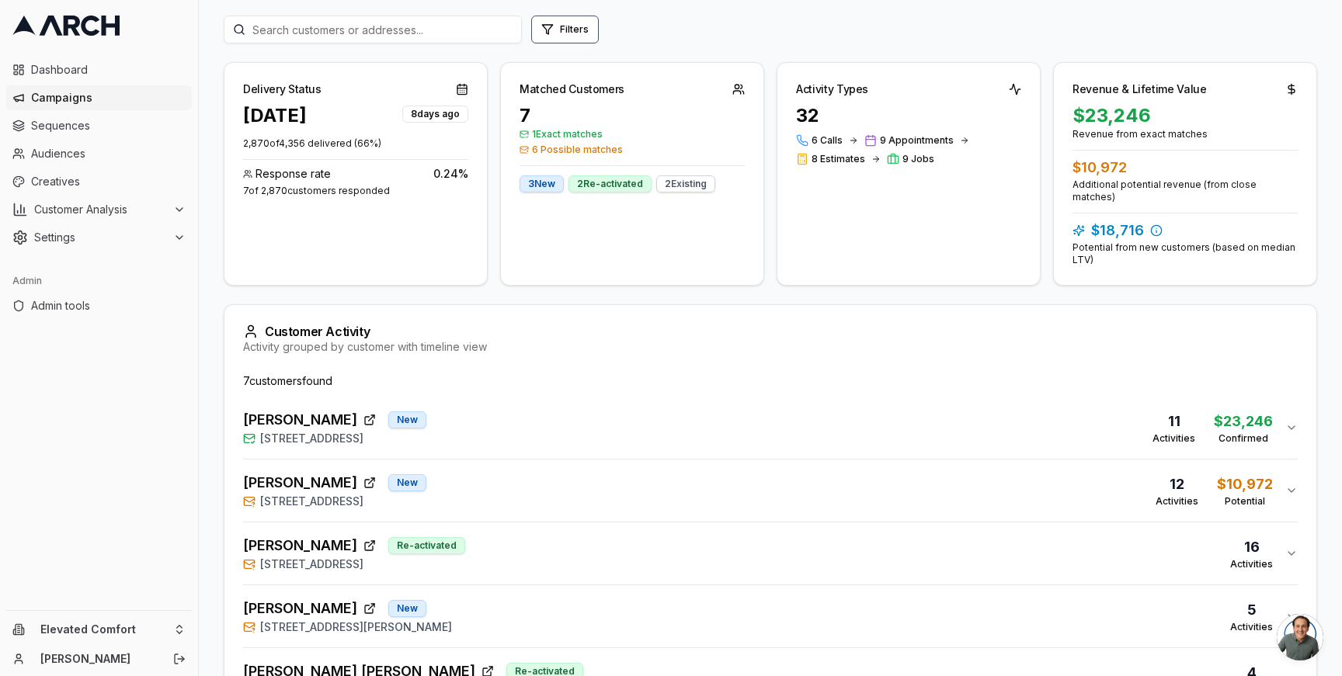
scroll to position [62, 0]
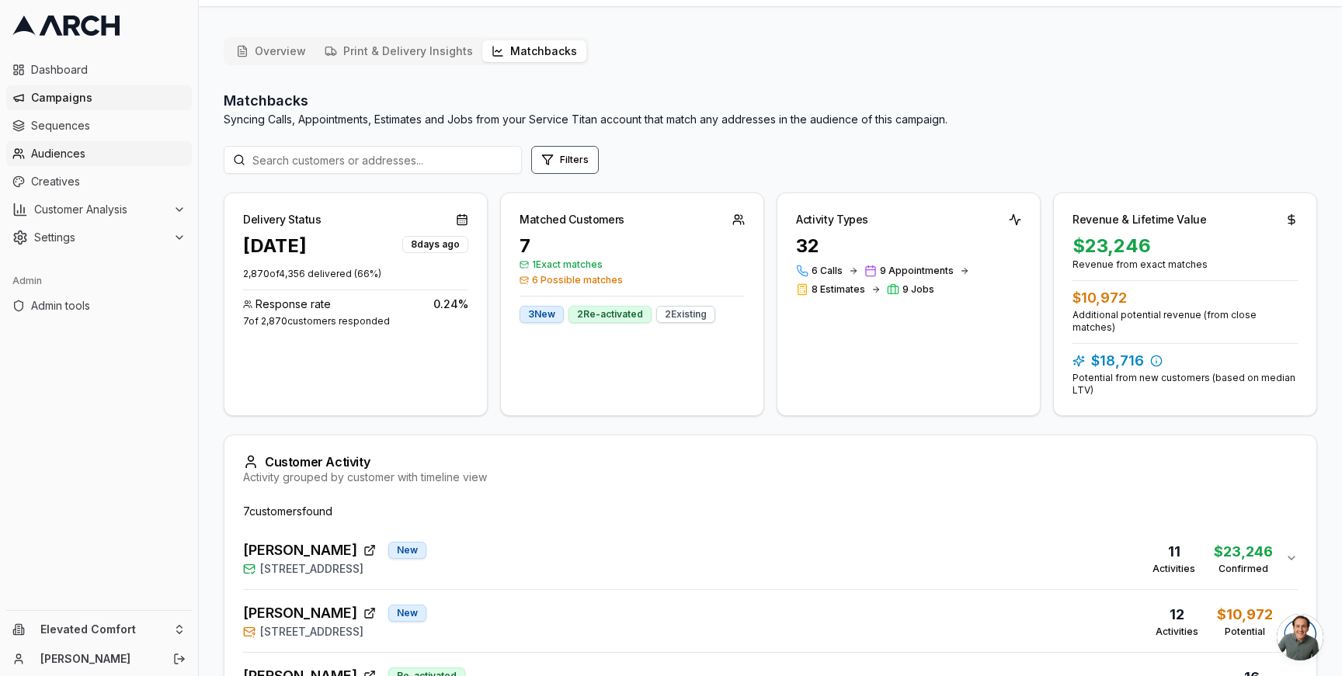
click at [96, 148] on span "Audiences" at bounding box center [108, 154] width 155 height 16
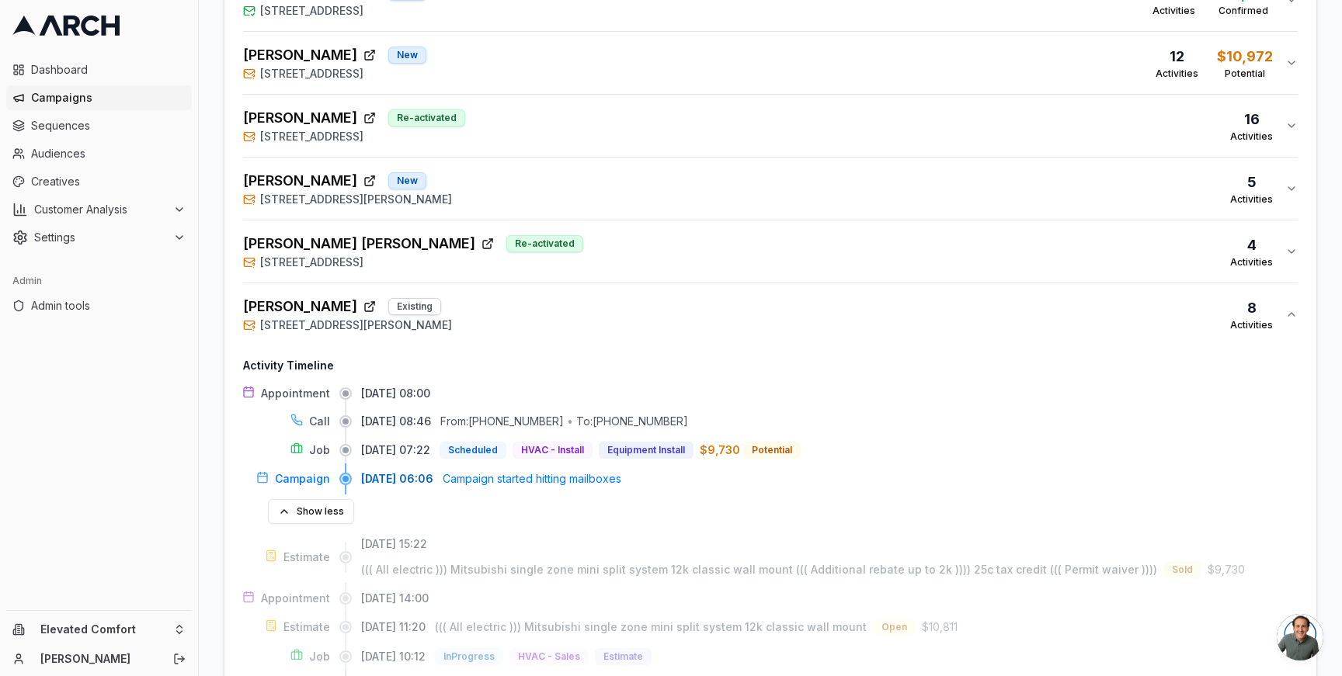
scroll to position [622, 0]
click at [206, 321] on div "Overview Print & Delivery Insights Matchbacks Matchbacks Syncing Calls, Appoint…" at bounding box center [770, 162] width 1143 height 1394
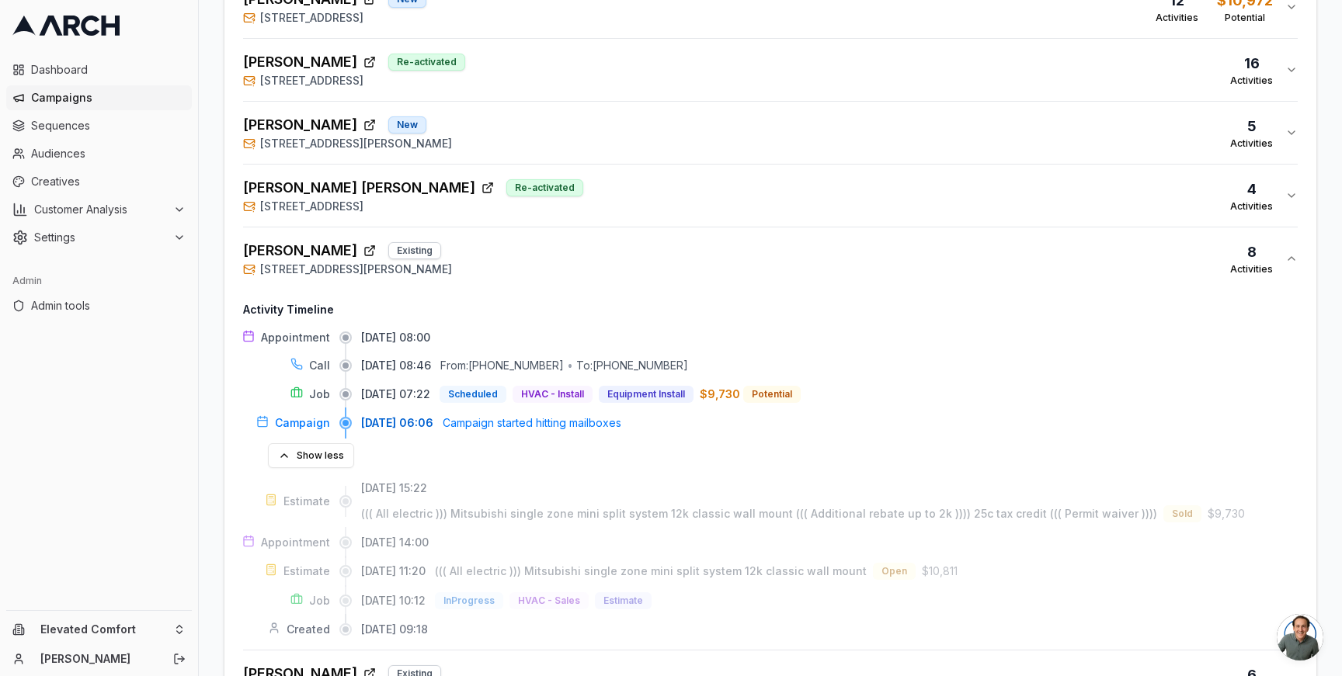
scroll to position [679, 0]
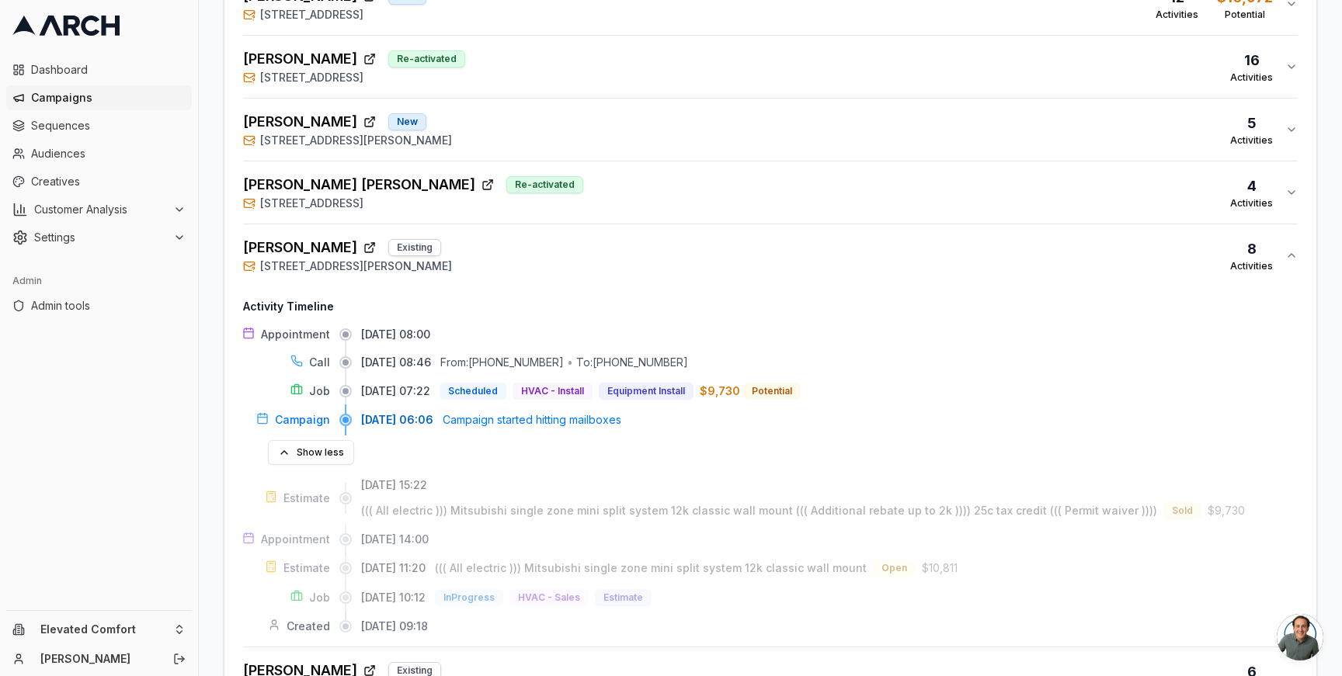
click at [208, 244] on div "Overview Print & Delivery Insights Matchbacks Matchbacks Syncing Calls, Appoint…" at bounding box center [770, 105] width 1143 height 1394
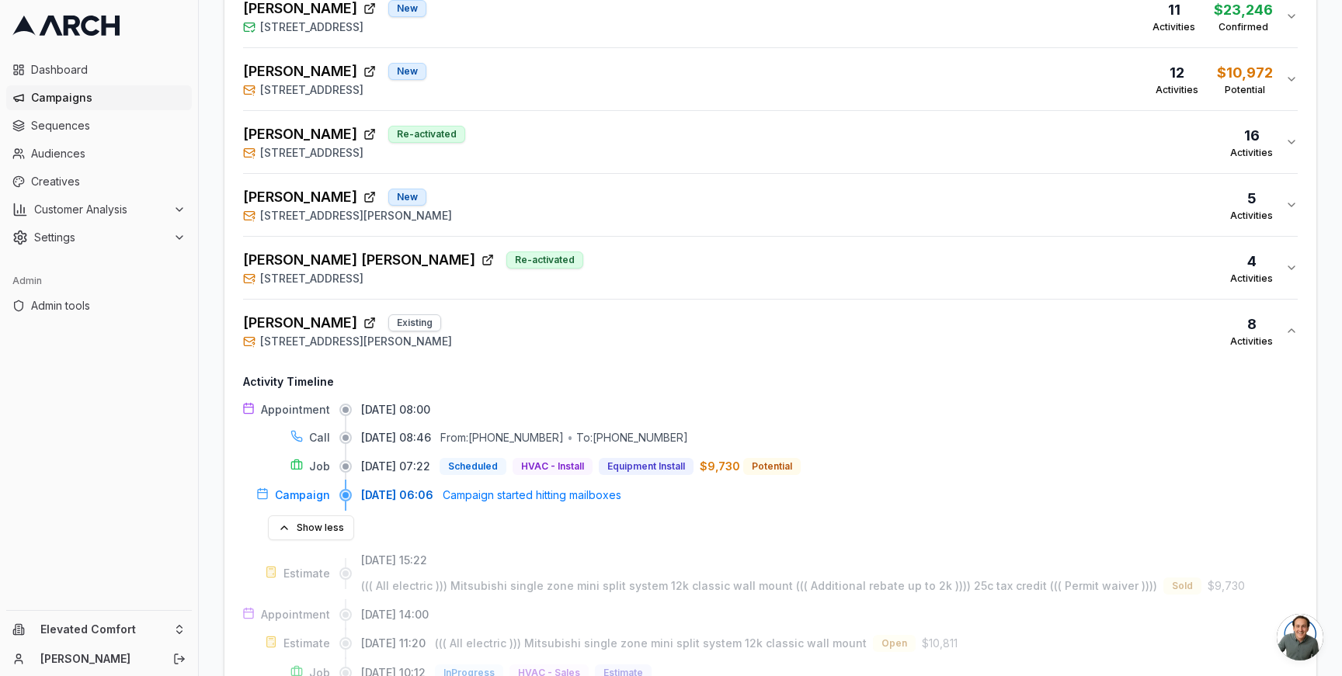
scroll to position [612, 0]
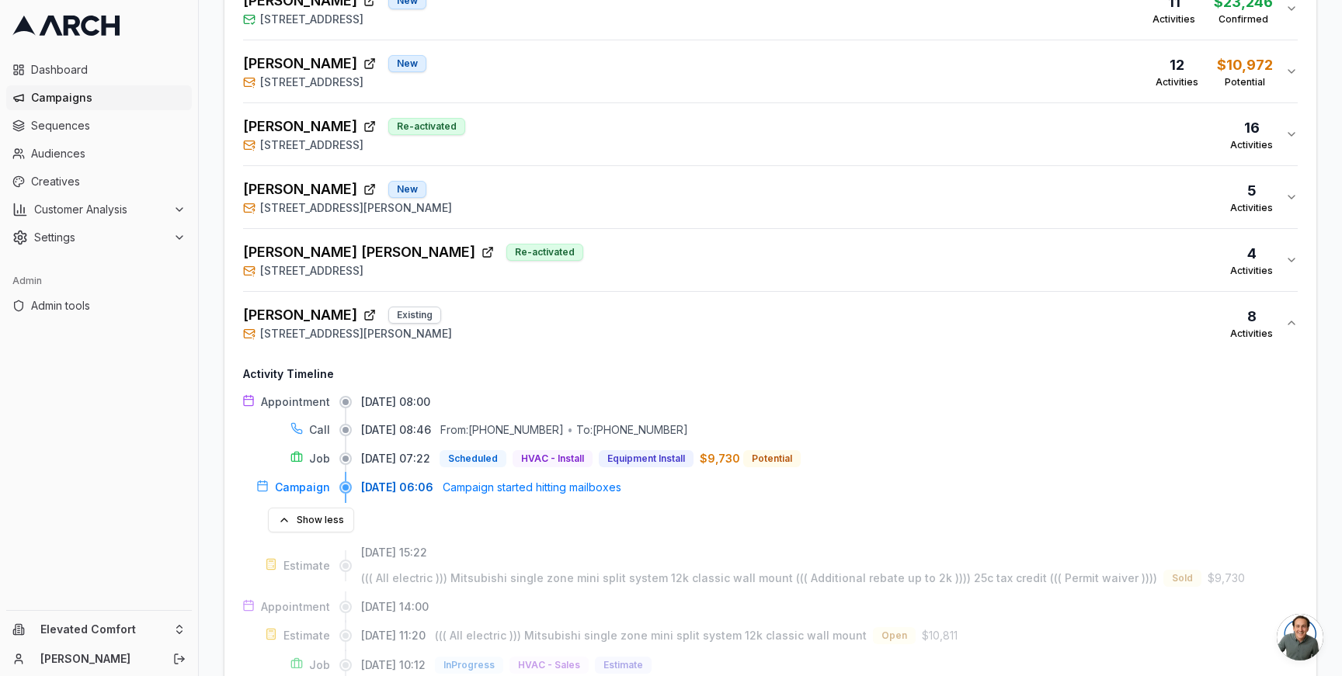
click at [306, 524] on div "Appointment 08/07/2025, 08:00 Call 08/05/2025, 08:46 From: +17077060381 • To: (…" at bounding box center [770, 547] width 1054 height 307
click at [305, 508] on button "Show less" at bounding box center [311, 520] width 86 height 25
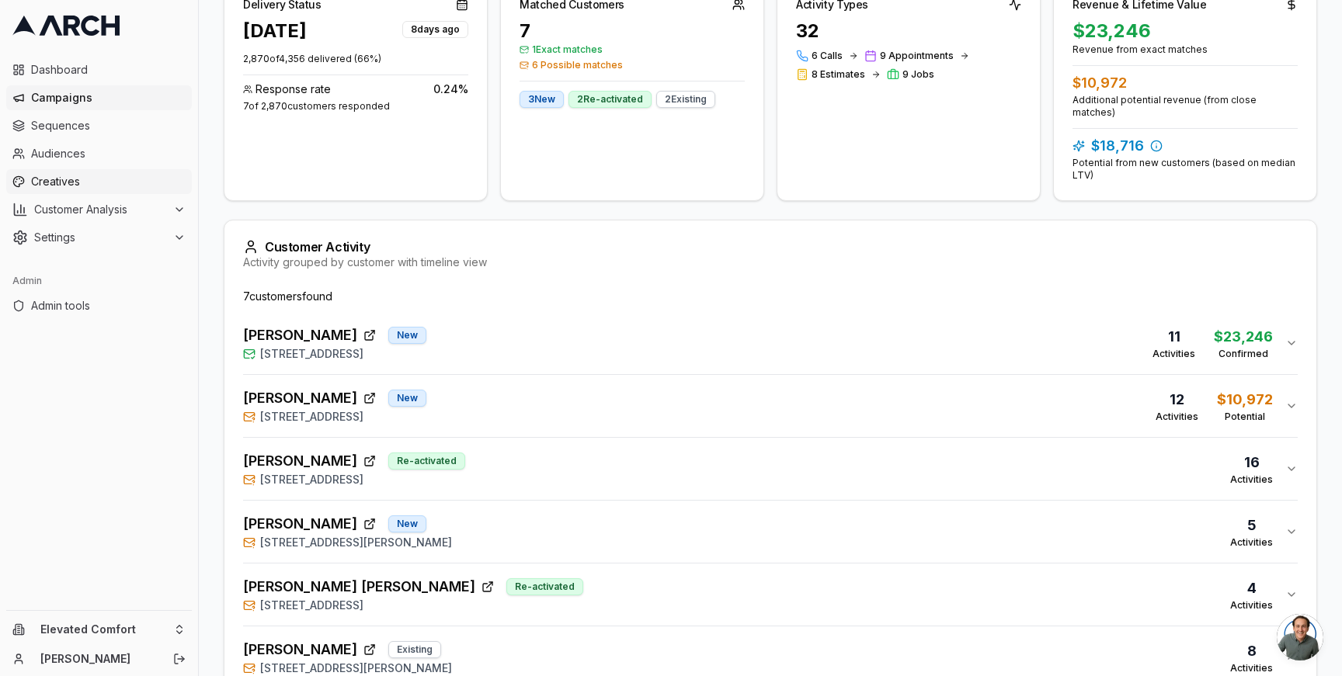
scroll to position [264, 0]
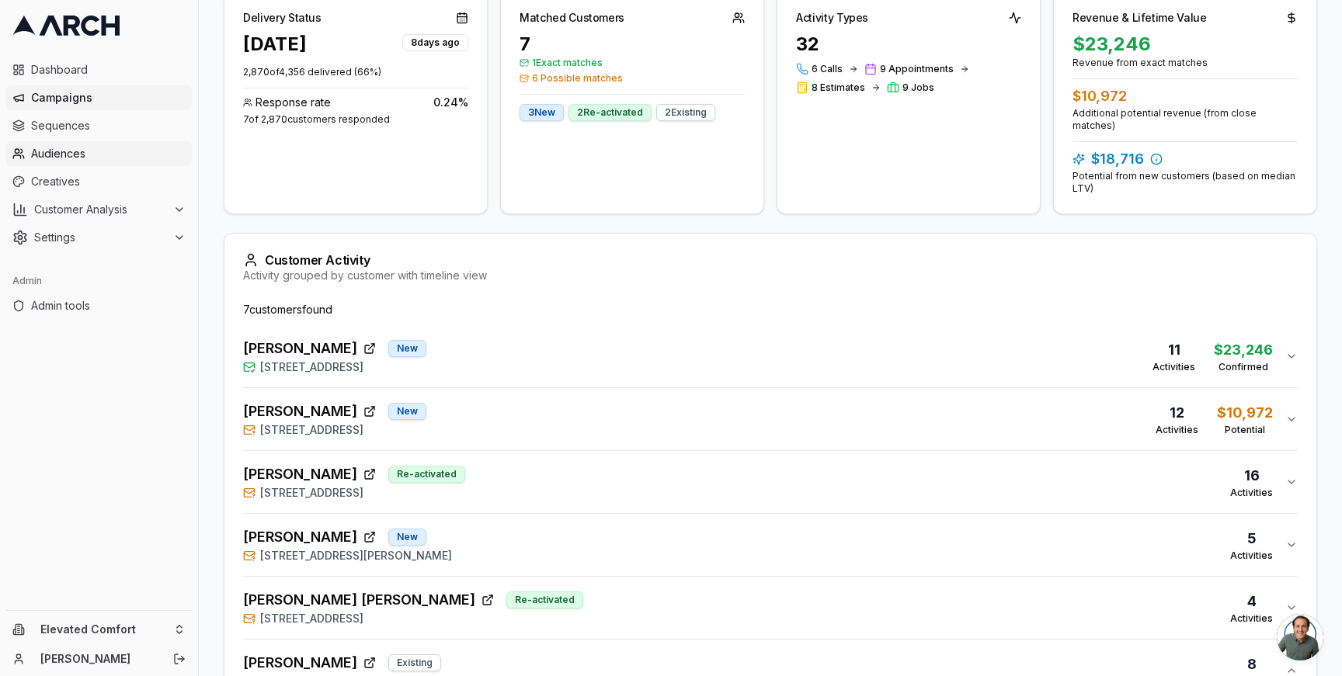
click at [99, 153] on span "Audiences" at bounding box center [108, 154] width 155 height 16
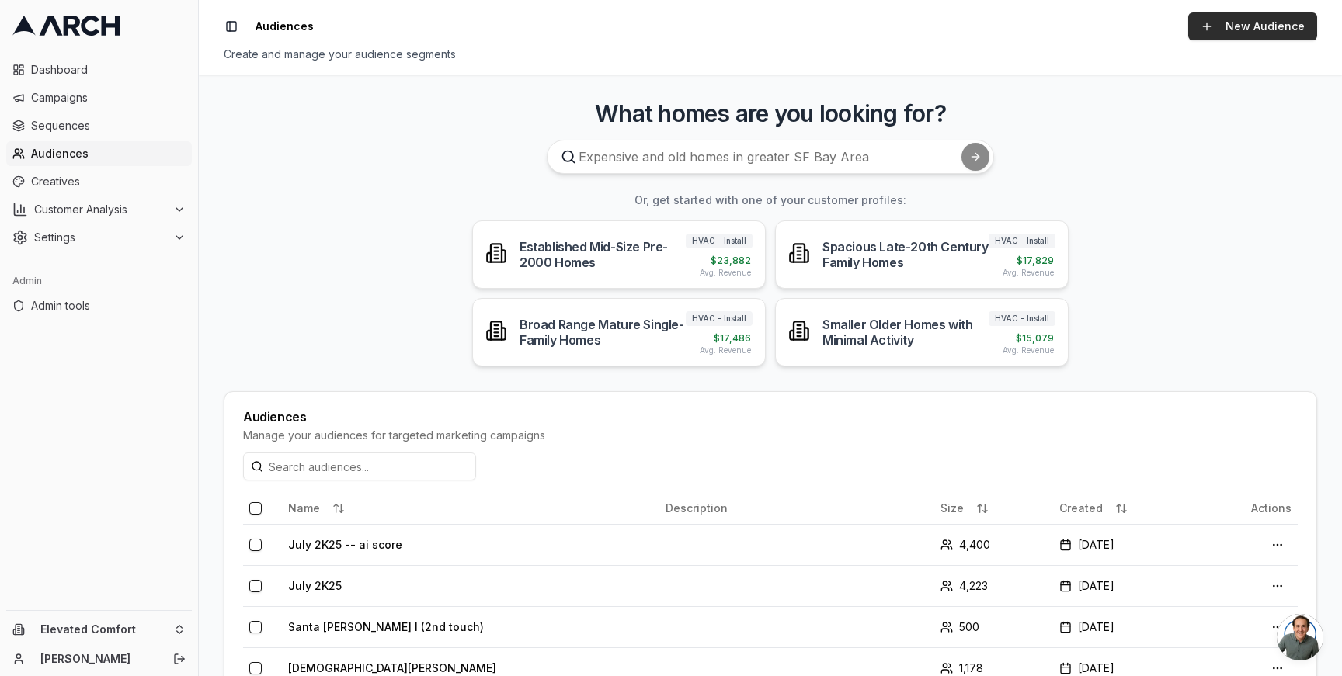
click at [1209, 25] on link "New Audience" at bounding box center [1252, 26] width 129 height 28
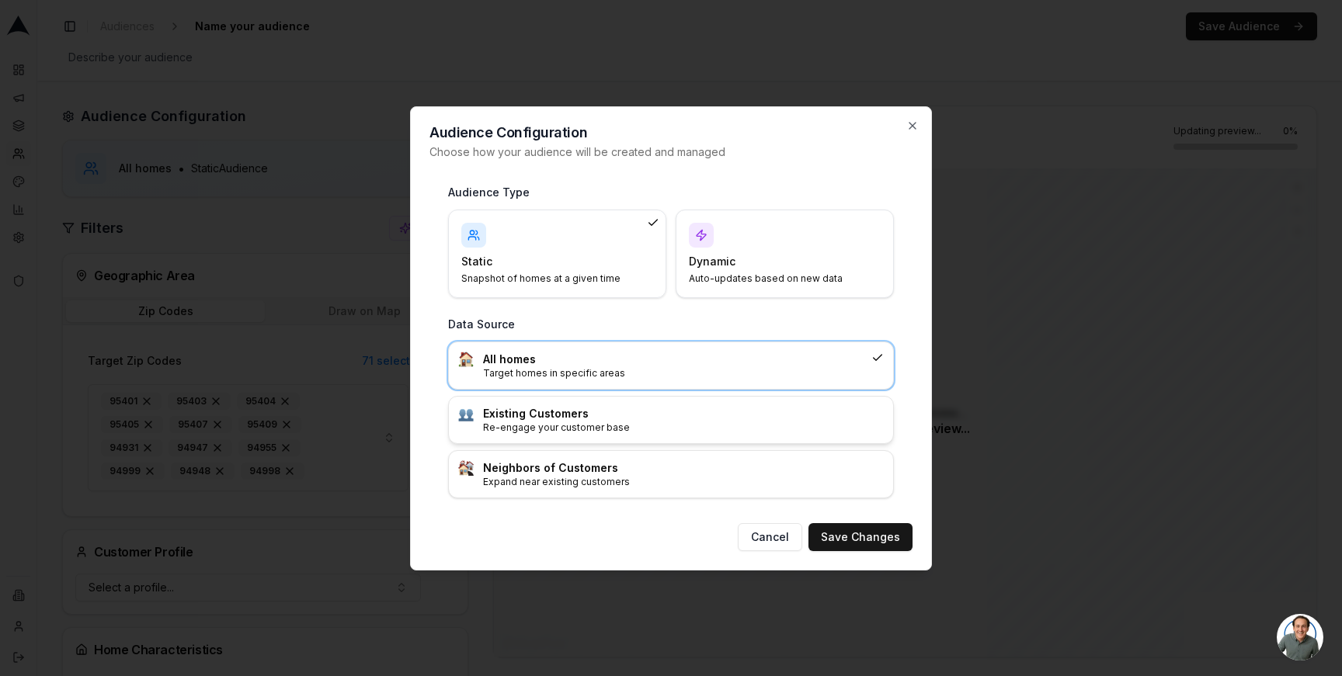
click at [672, 401] on div "Existing Customers Re-engage your customer base" at bounding box center [671, 420] width 444 height 47
click at [849, 539] on button "Save Changes" at bounding box center [860, 537] width 104 height 28
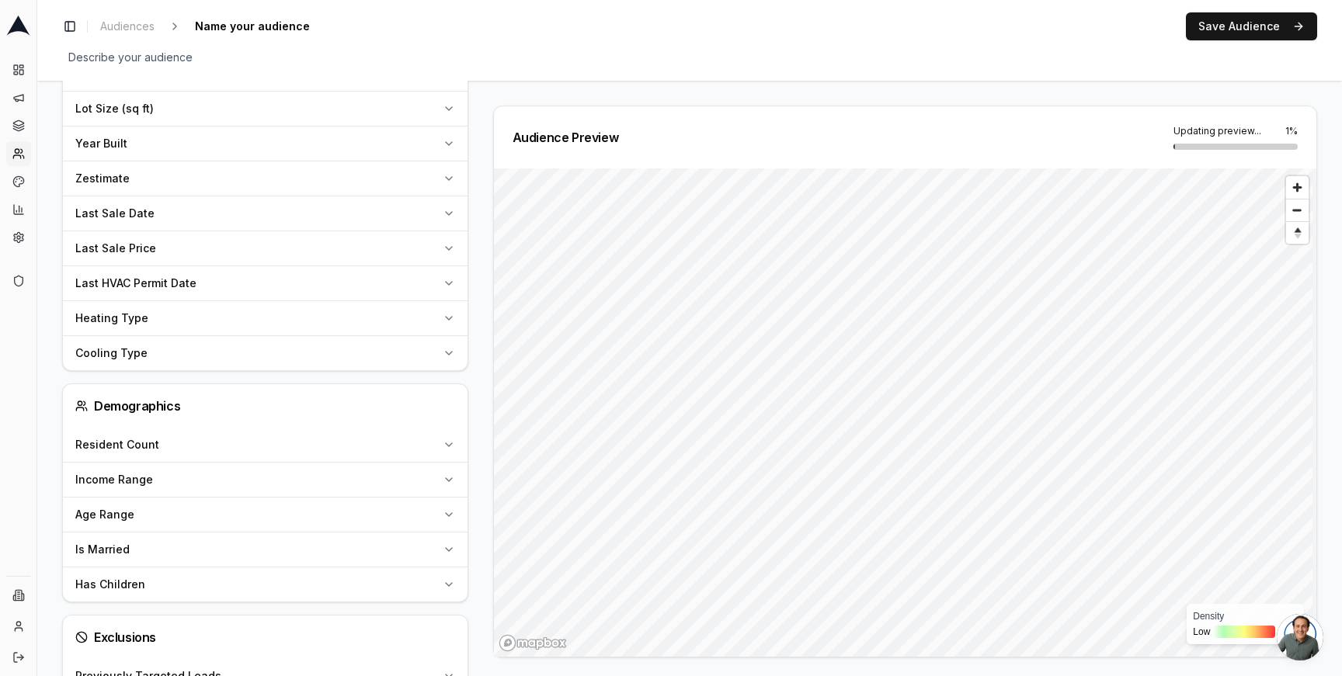
scroll to position [1167, 0]
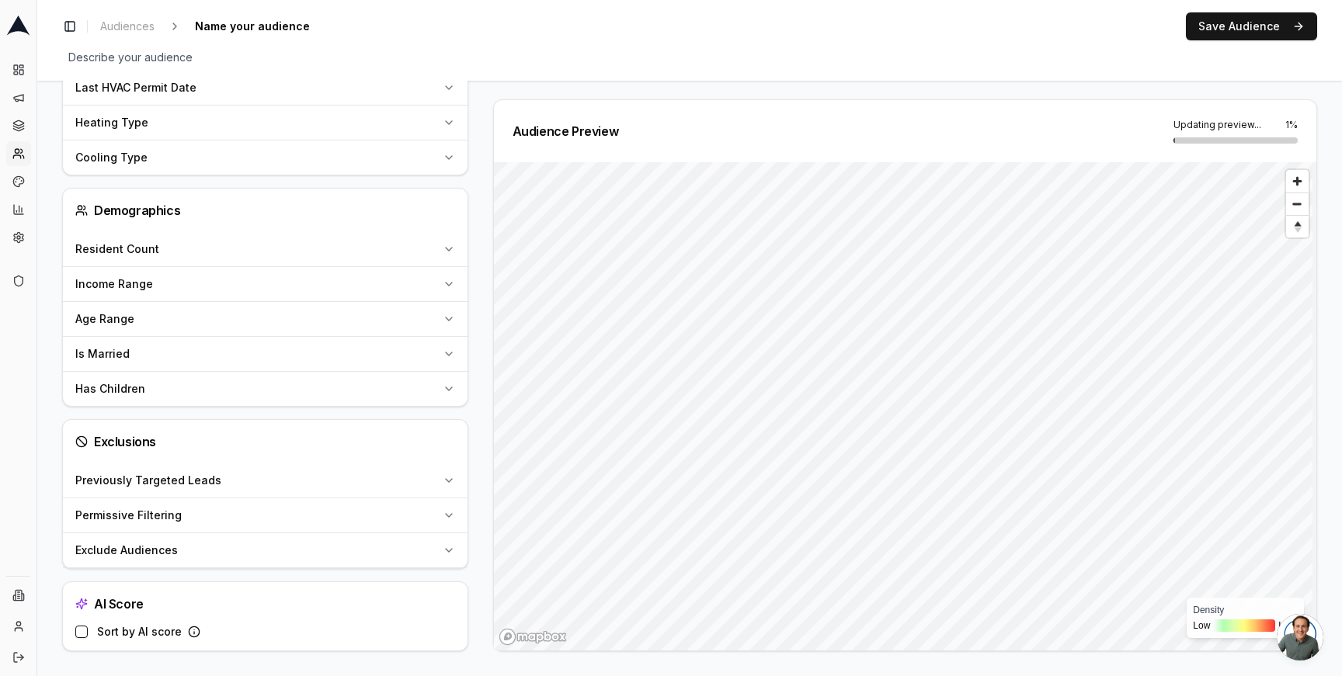
click at [446, 475] on icon "button" at bounding box center [449, 480] width 12 height 12
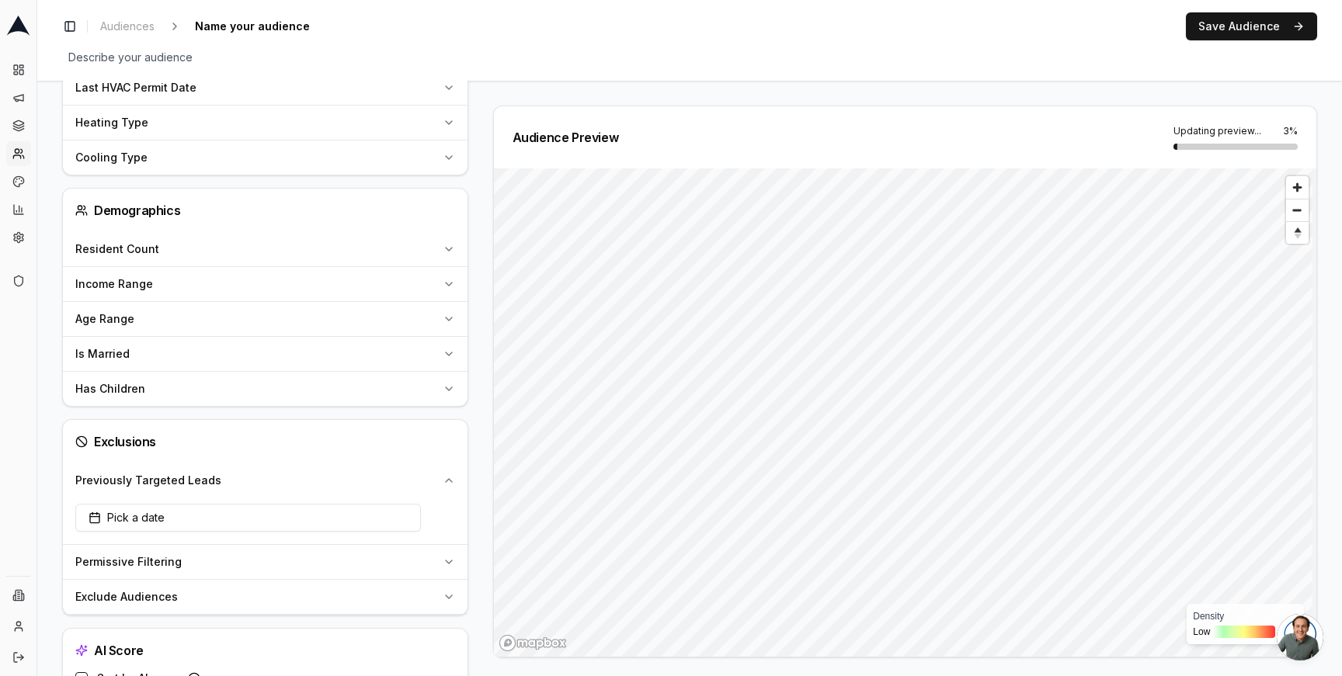
click at [446, 475] on icon "button" at bounding box center [449, 480] width 12 height 12
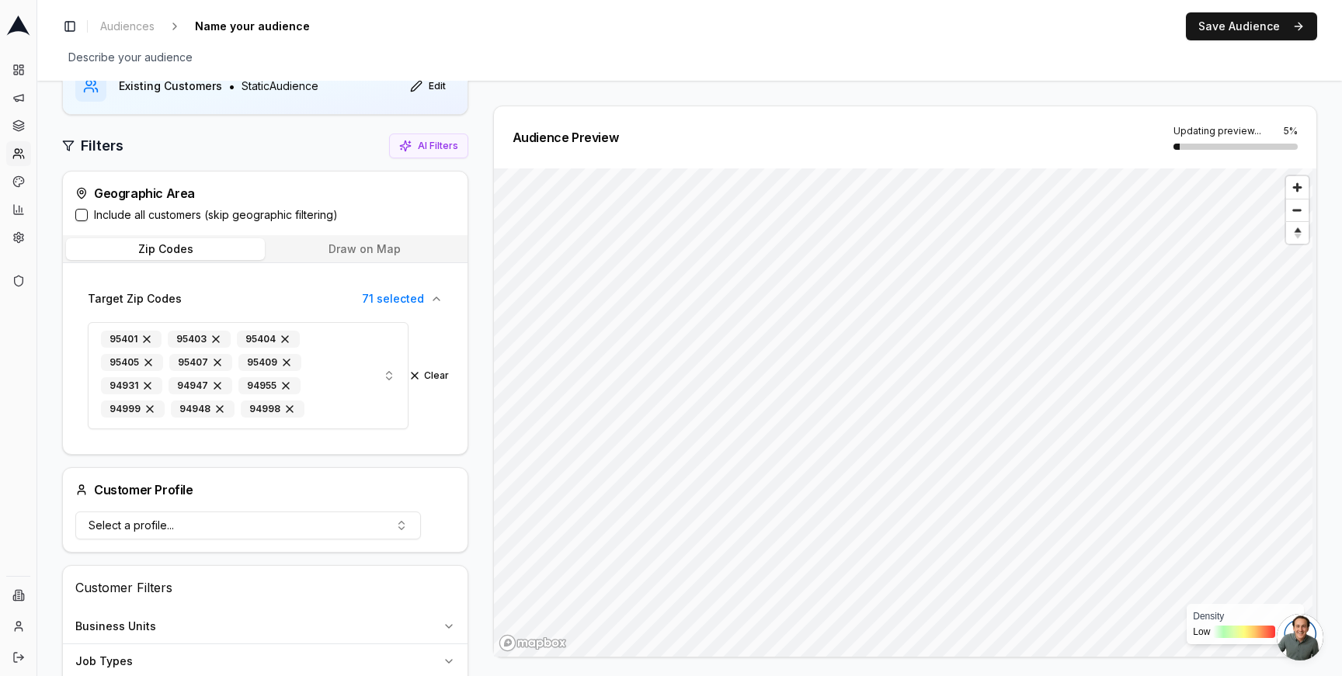
scroll to position [0, 0]
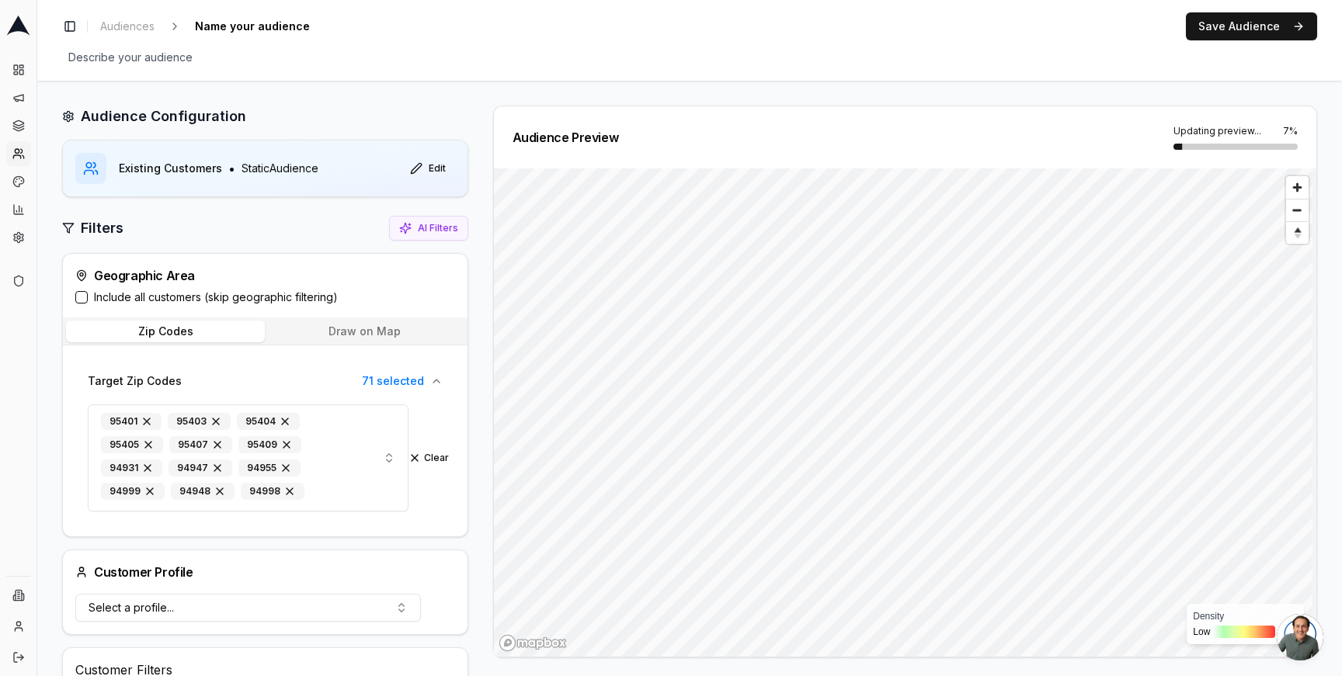
click at [13, 25] on icon at bounding box center [17, 26] width 23 height 20
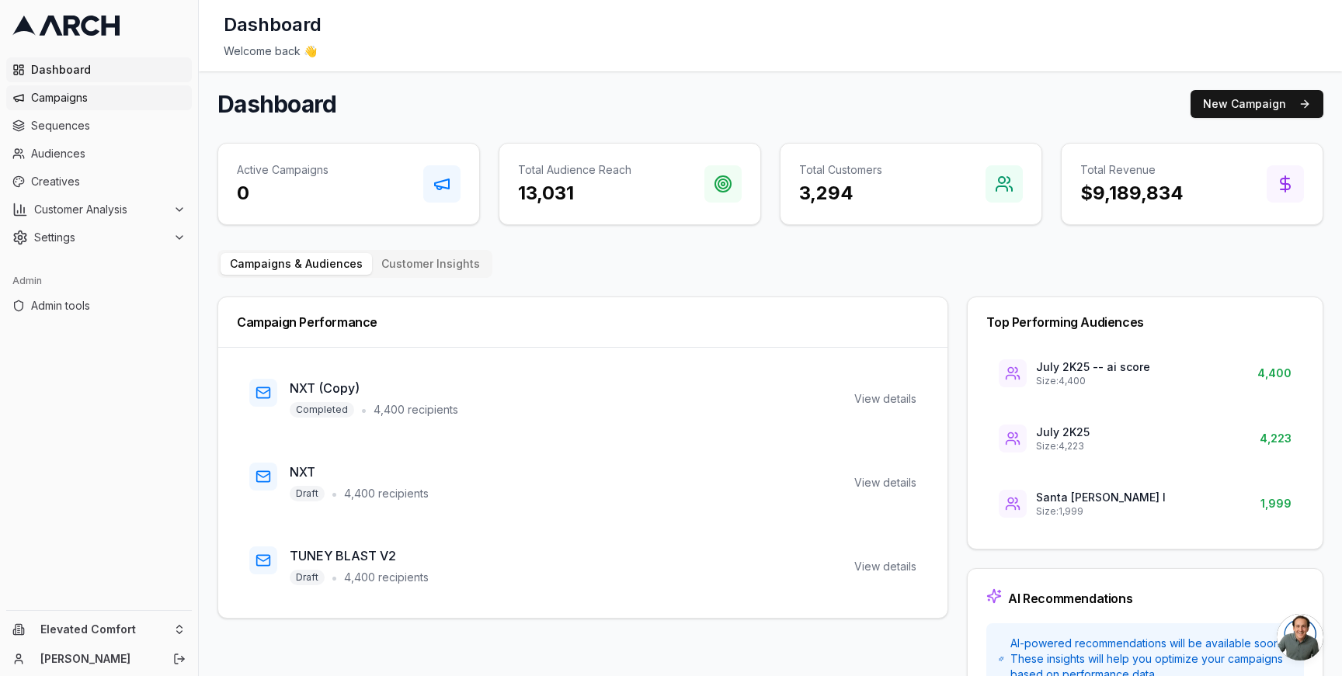
click at [118, 104] on span "Campaigns" at bounding box center [108, 98] width 155 height 16
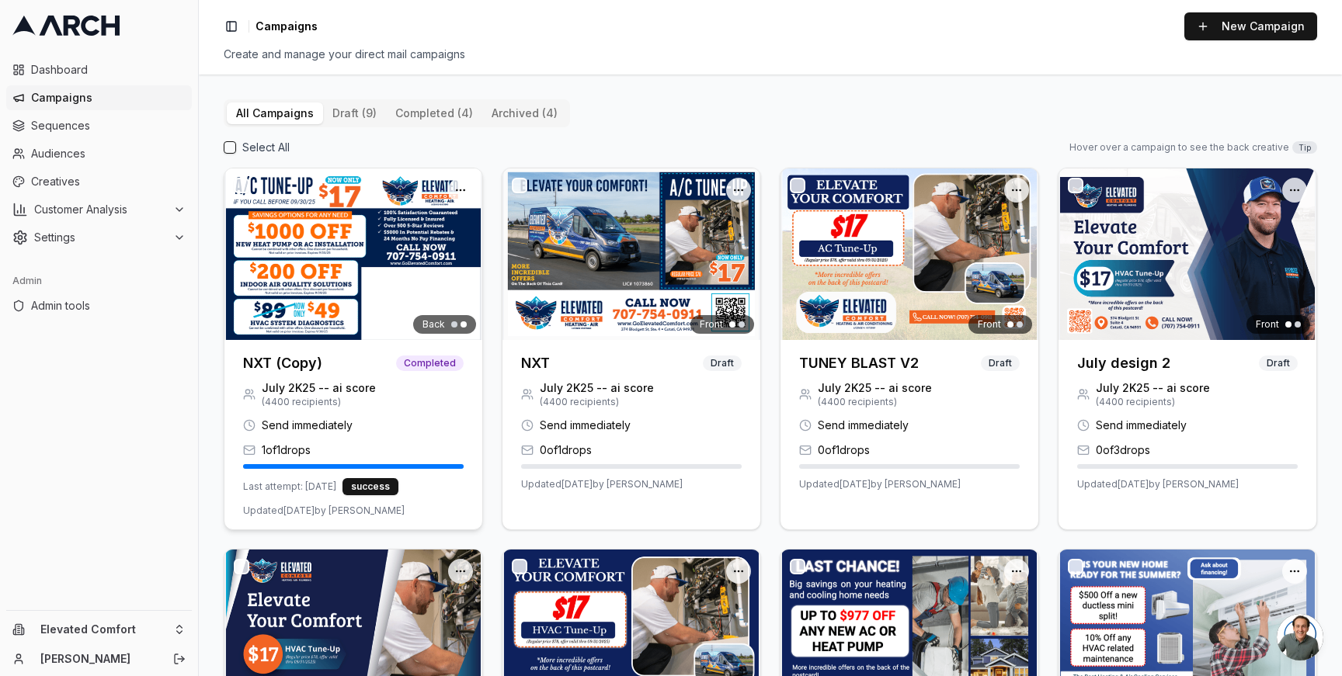
click at [321, 318] on img at bounding box center [353, 254] width 258 height 172
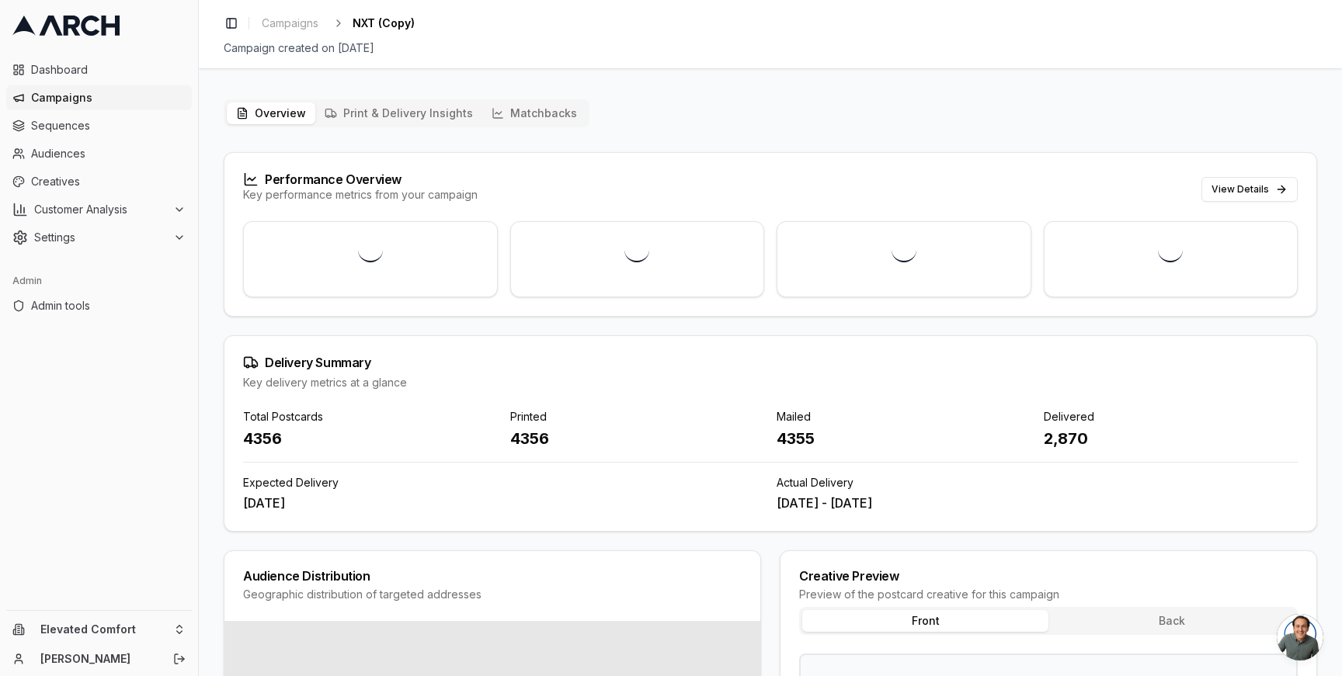
click at [784, 439] on div "4355" at bounding box center [903, 439] width 255 height 22
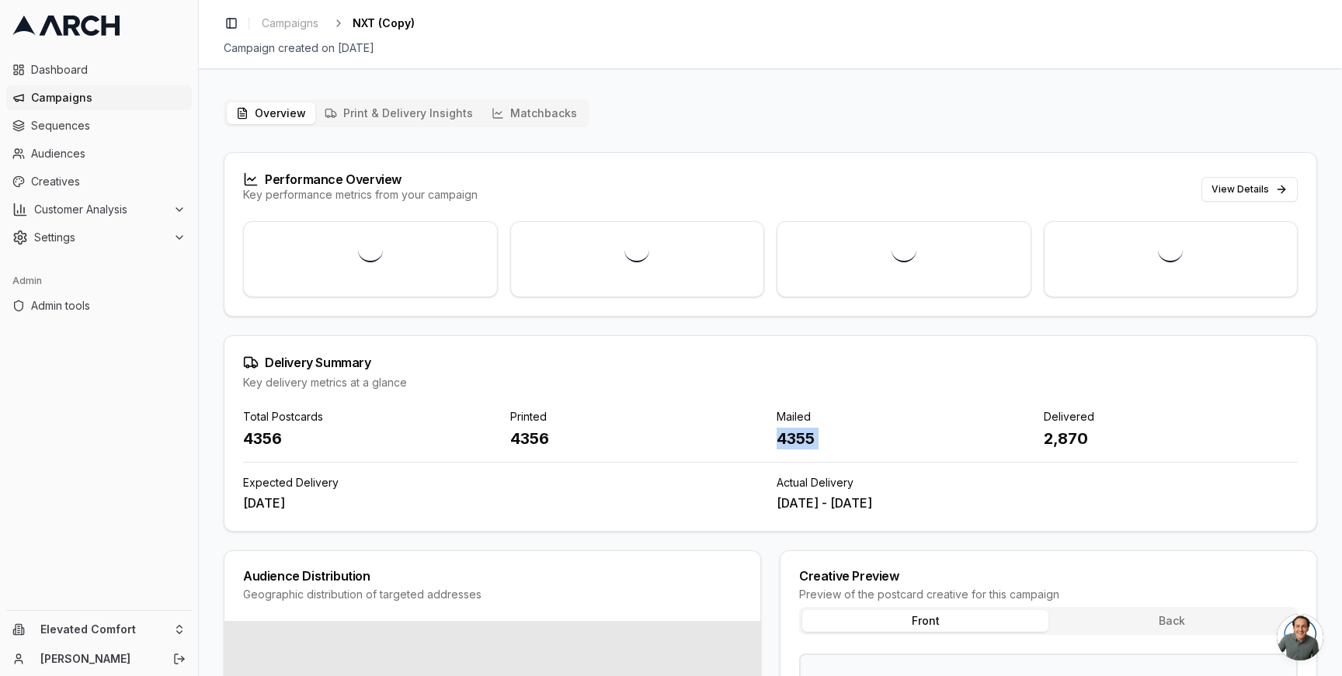
click at [773, 443] on div "Total Postcards 4356 Printed 4356 Mailed 4355 Delivered 2,870" at bounding box center [770, 429] width 1054 height 40
drag, startPoint x: 554, startPoint y: 440, endPoint x: 484, endPoint y: 440, distance: 69.9
click at [484, 440] on div "Total Postcards 4356 Printed 4356 Mailed 4355 Delivered 2,870" at bounding box center [770, 429] width 1054 height 40
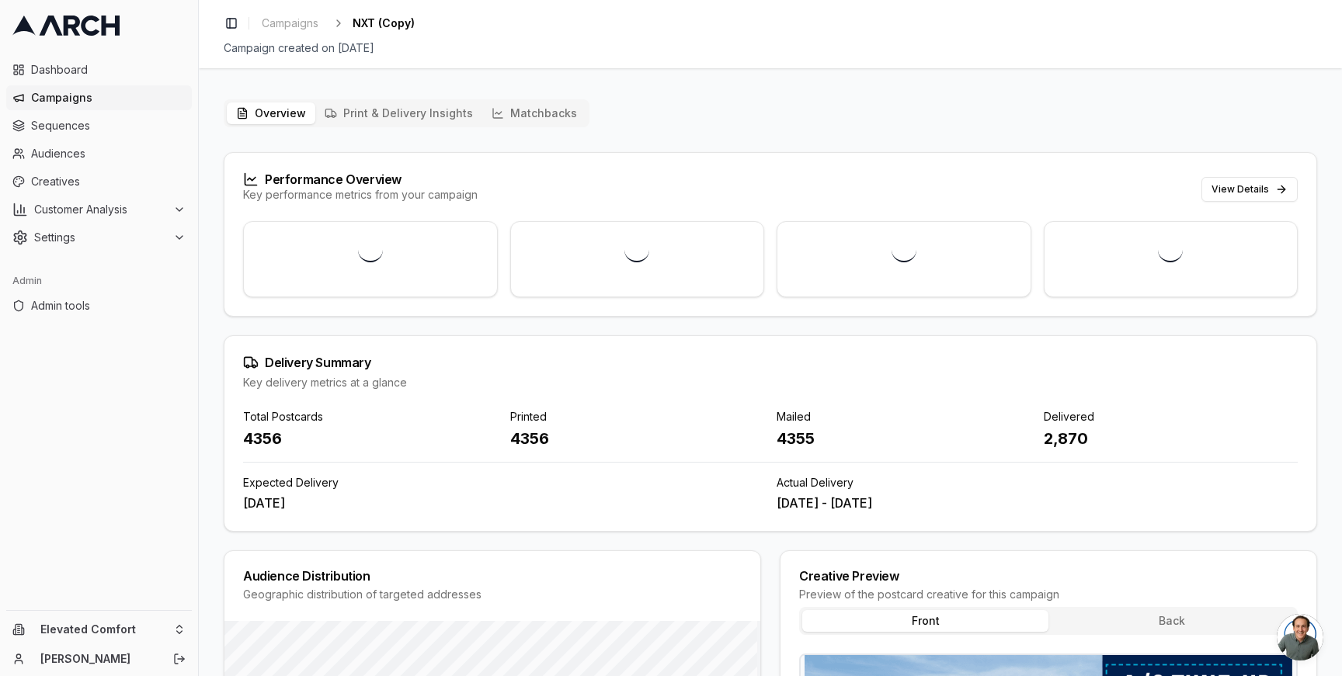
click at [513, 439] on div "4356" at bounding box center [637, 439] width 255 height 22
click at [519, 108] on button "Matchbacks" at bounding box center [534, 113] width 104 height 22
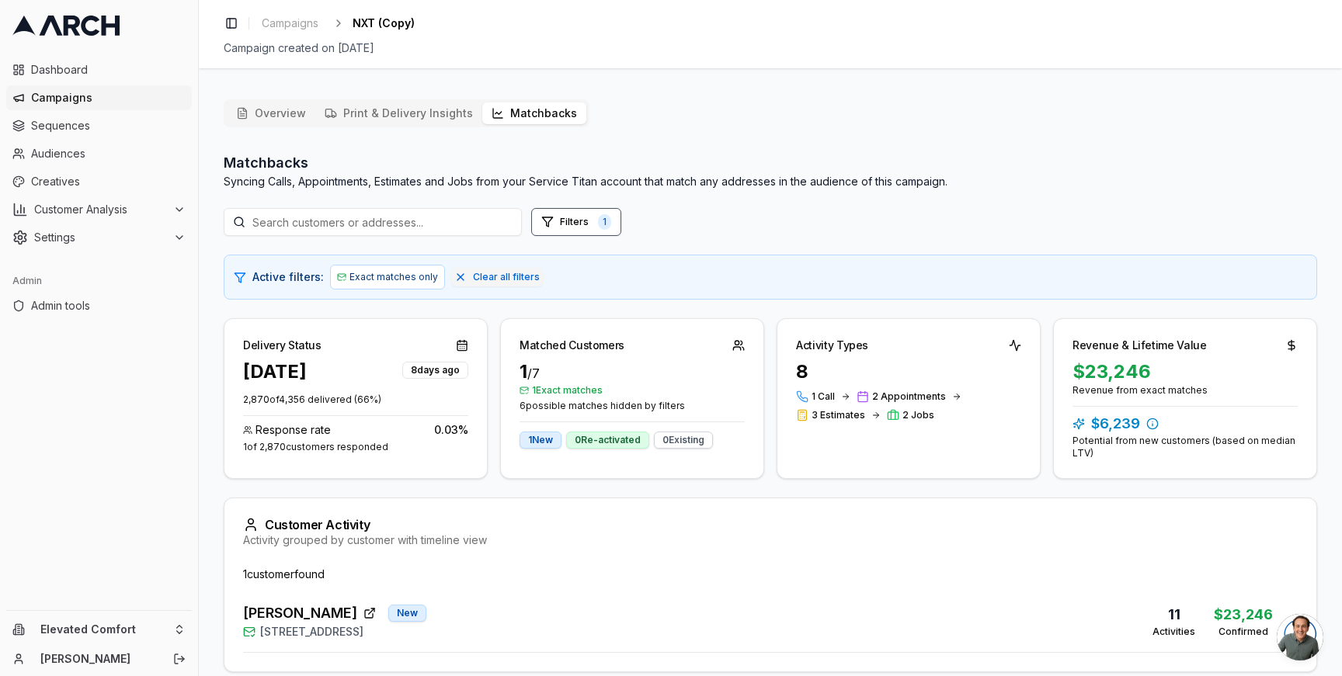
scroll to position [68, 0]
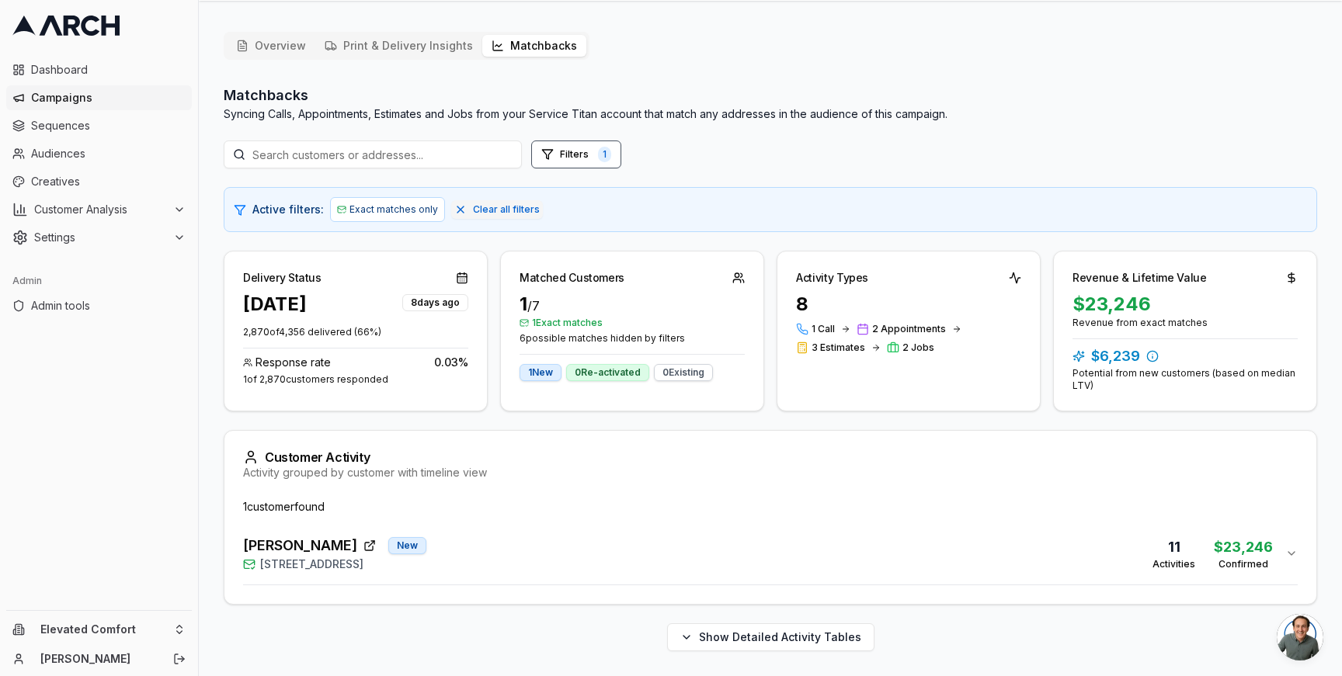
click at [300, 569] on span "15 Corte Sereno, Greenbrae, CA 94904" at bounding box center [311, 565] width 103 height 16
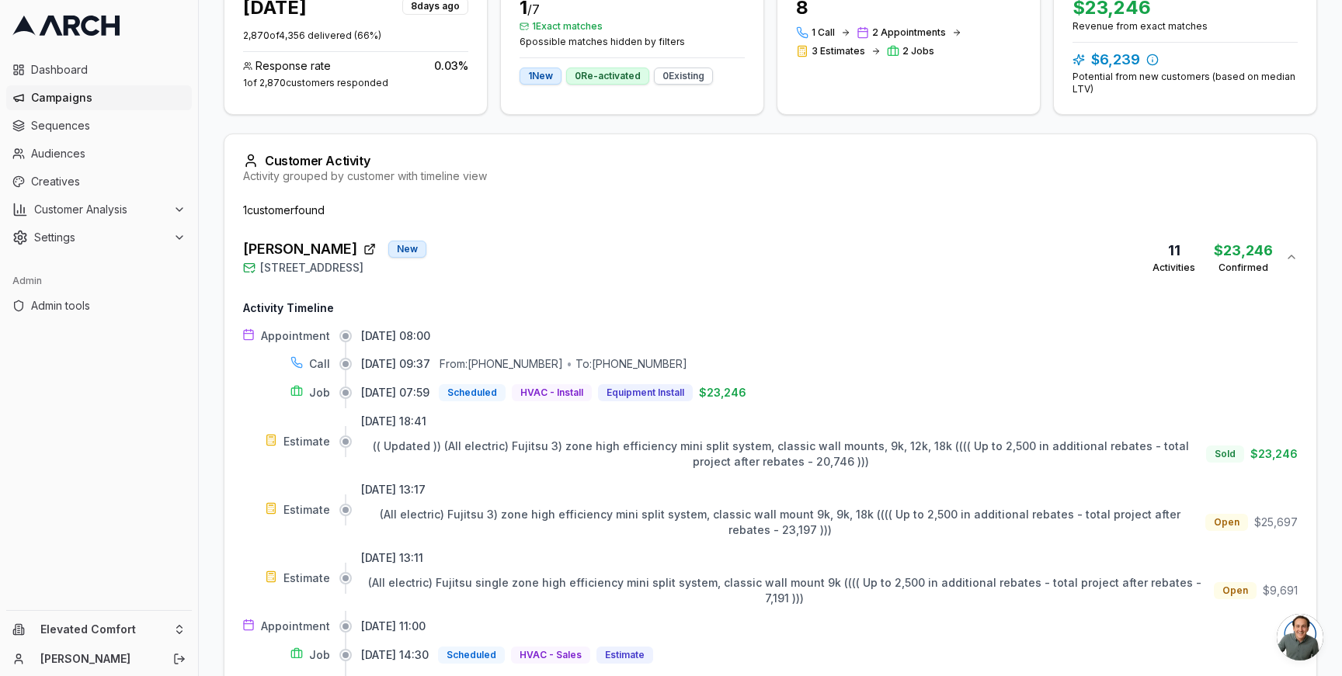
scroll to position [206, 0]
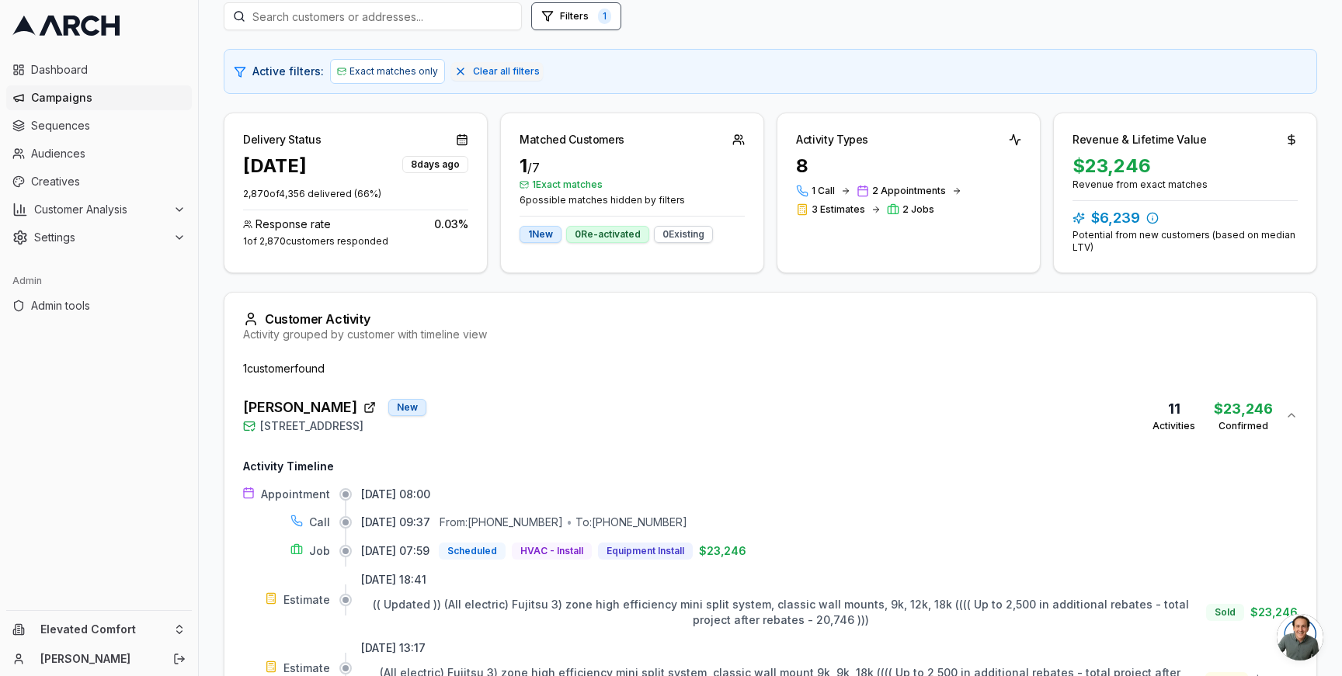
click at [129, 92] on span "Campaigns" at bounding box center [108, 98] width 155 height 16
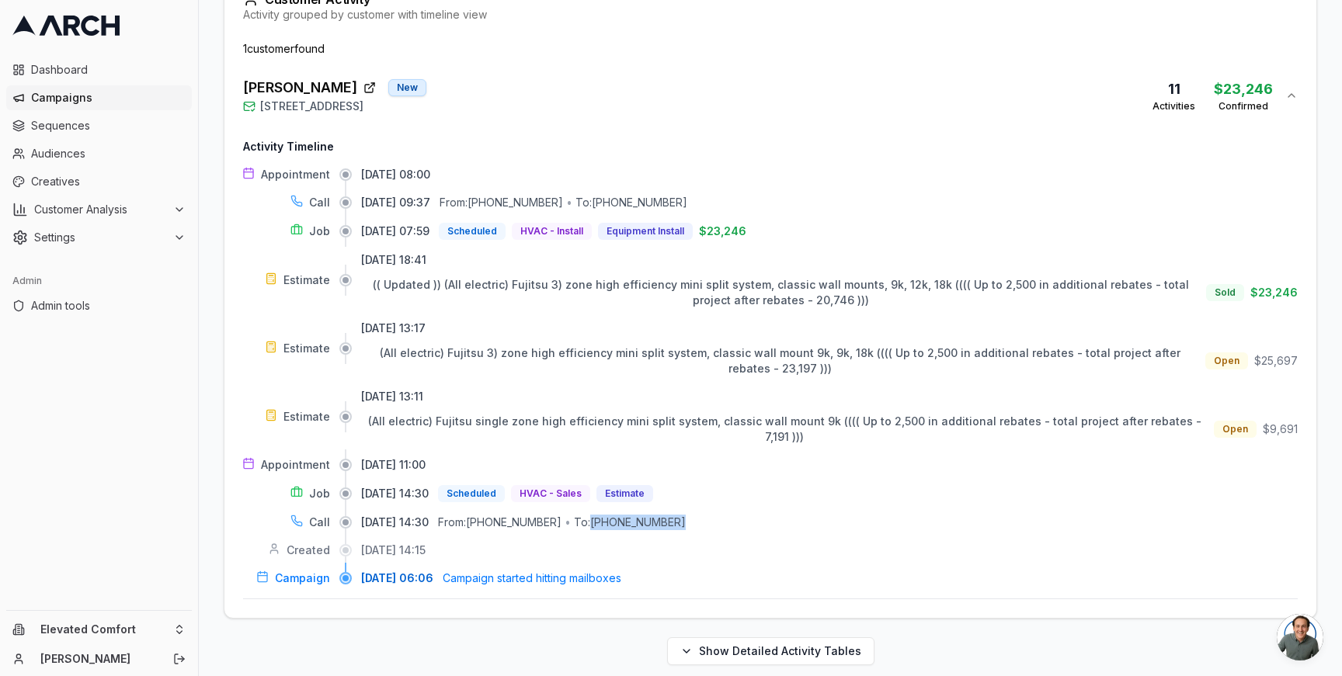
drag, startPoint x: 693, startPoint y: 509, endPoint x: 610, endPoint y: 506, distance: 82.3
click at [610, 515] on div "08/07/2025, 14:30 From: (415) 999-9927 • To: (707) 284-1039" at bounding box center [829, 523] width 936 height 16
click at [665, 515] on div "To: (707) 284-1039" at bounding box center [630, 523] width 112 height 16
drag, startPoint x: 693, startPoint y: 505, endPoint x: 612, endPoint y: 505, distance: 81.5
click at [612, 515] on div "08/07/2025, 14:30 From: (415) 999-9927 • To: (707) 284-1039" at bounding box center [829, 523] width 936 height 16
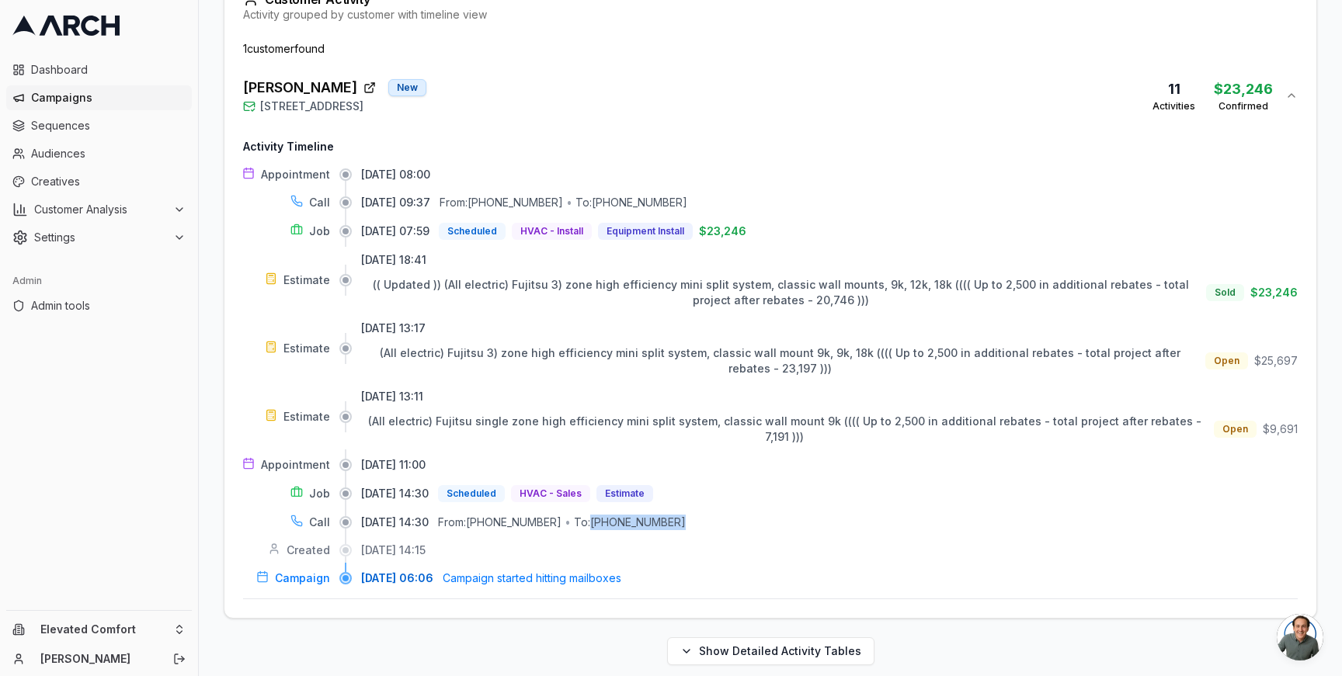
copy div "(707) 284-1039"
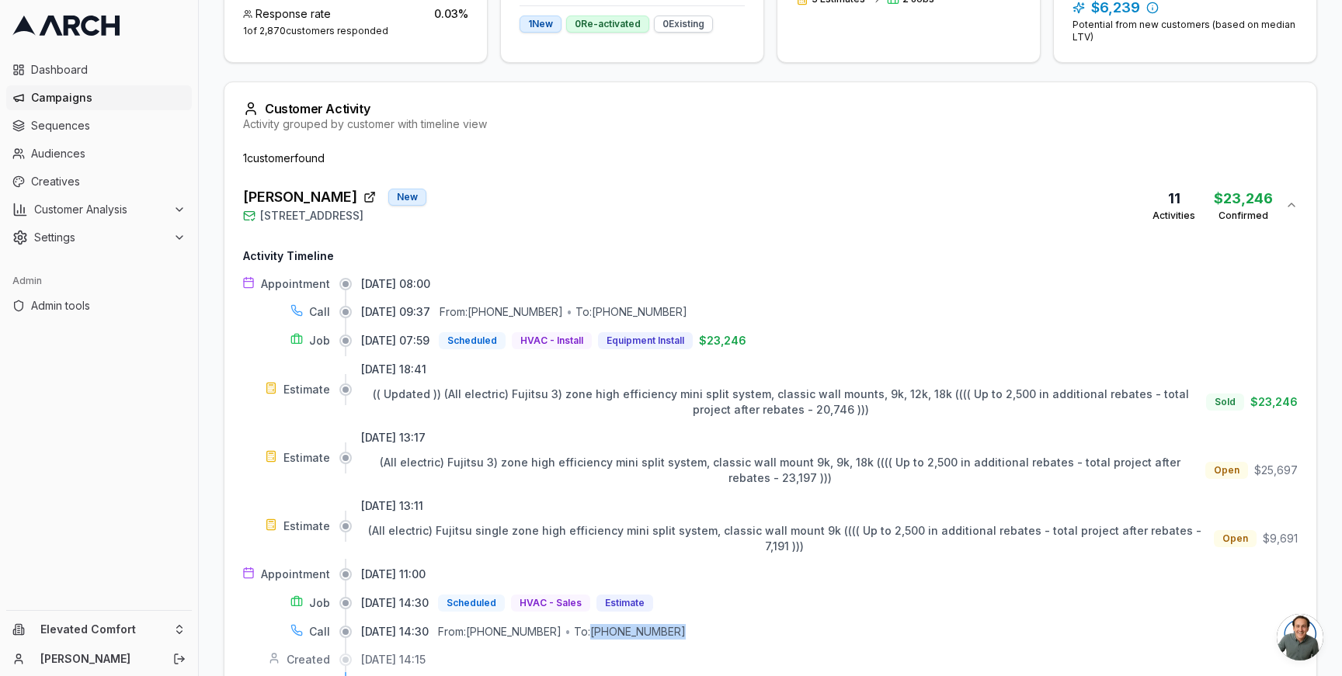
scroll to position [412, 0]
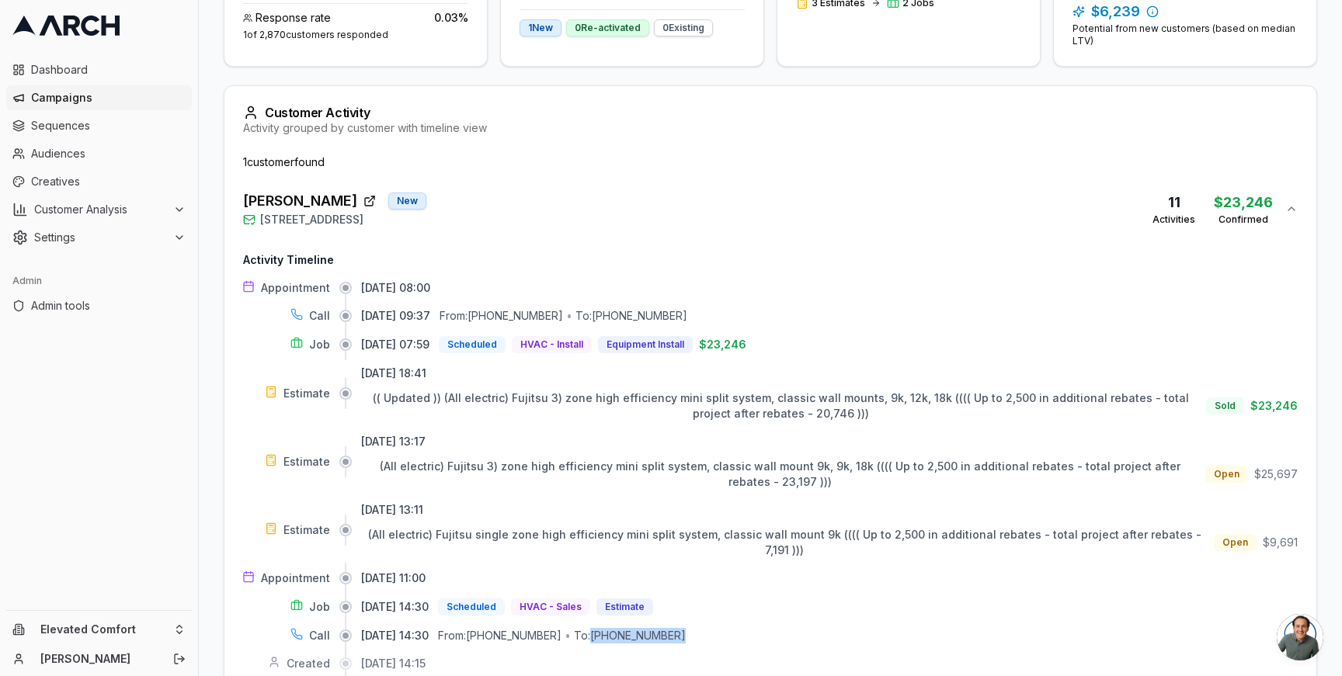
drag, startPoint x: 222, startPoint y: 196, endPoint x: 356, endPoint y: 202, distance: 133.7
click at [356, 202] on div "Overview Print & Delivery Insights Matchbacks Matchbacks Syncing Calls, Appoint…" at bounding box center [770, 239] width 1143 height 1129
copy span "Joan Bagniewski"
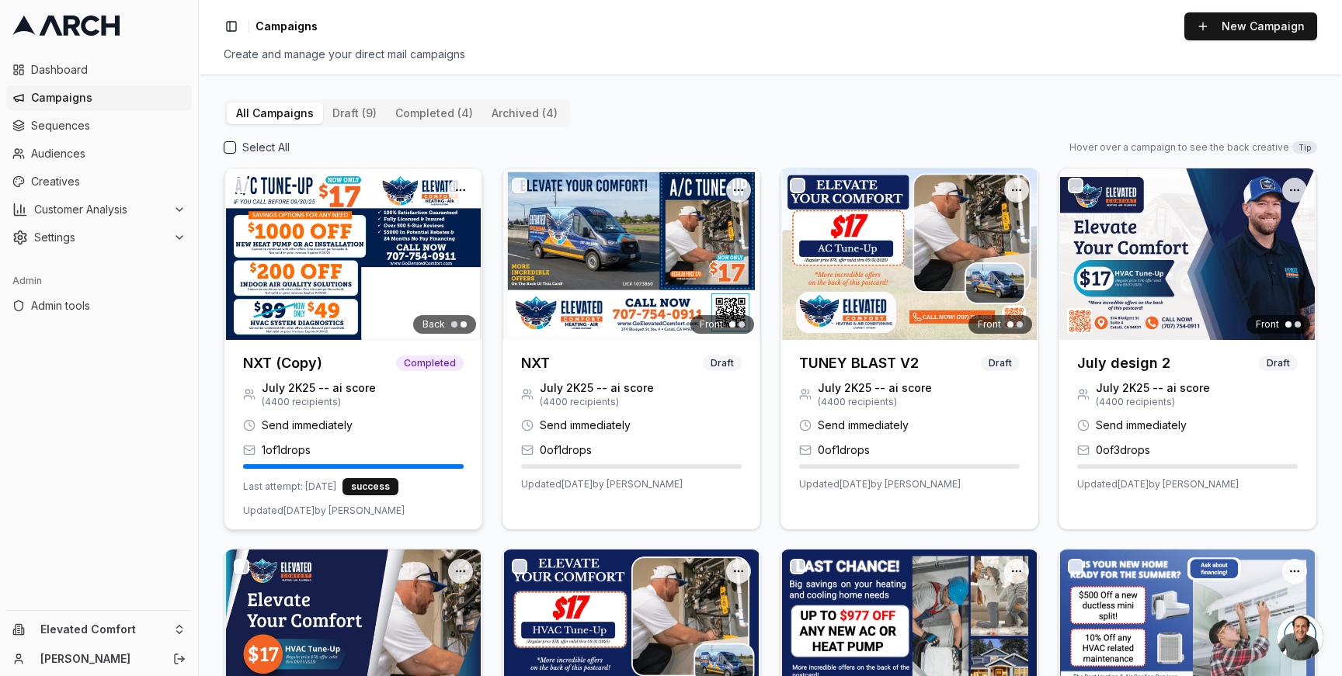
click at [382, 244] on img at bounding box center [353, 254] width 258 height 172
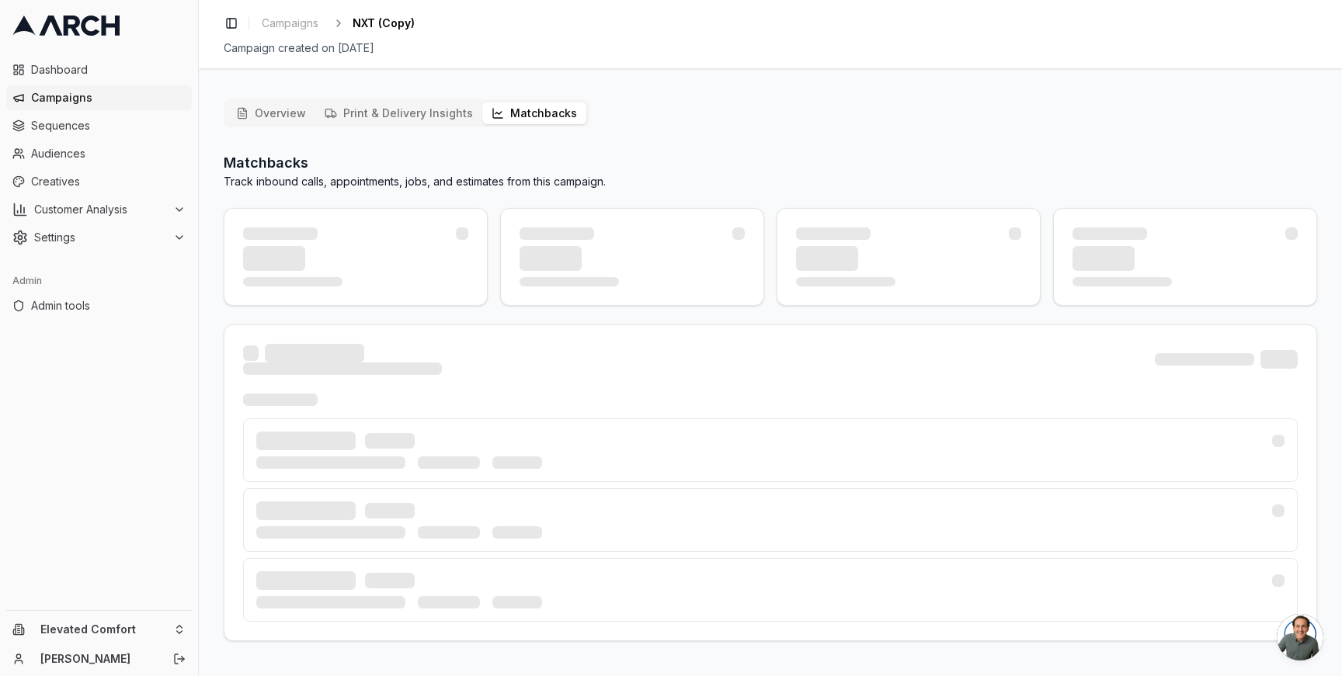
click at [503, 114] on button "Matchbacks" at bounding box center [534, 113] width 104 height 22
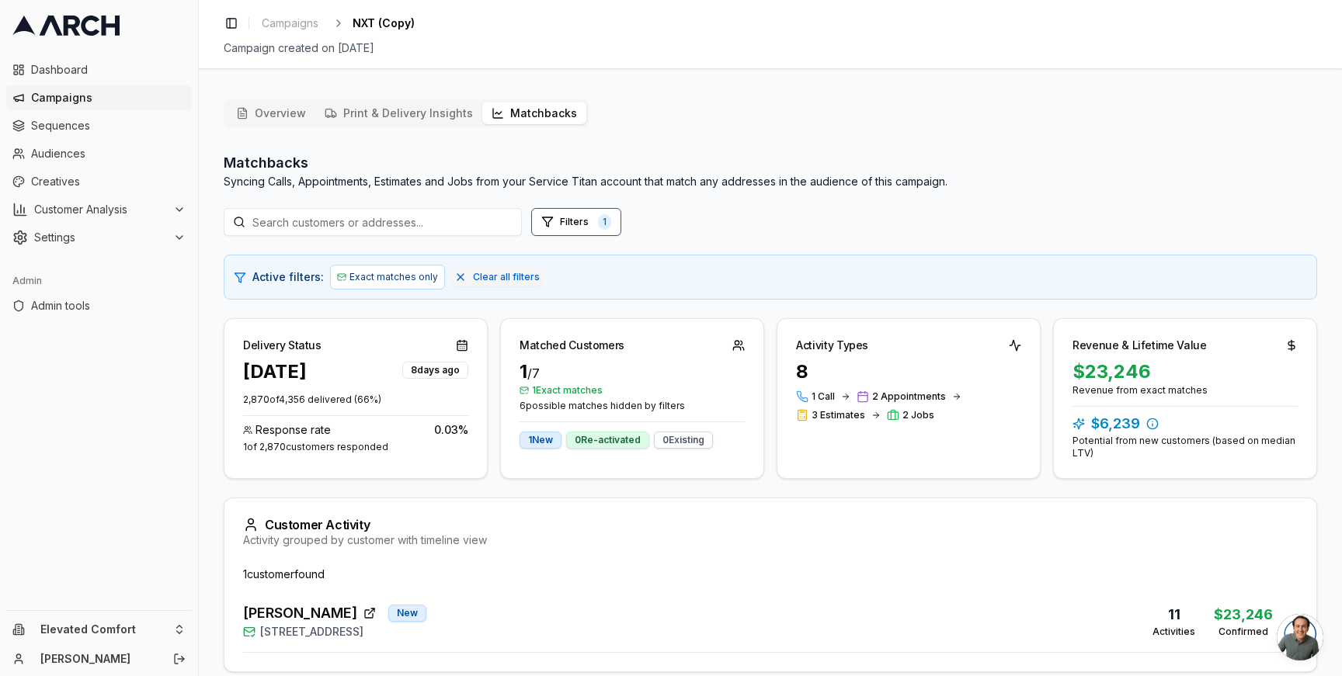
click at [537, 537] on div "Activity grouped by customer with timeline view" at bounding box center [770, 541] width 1054 height 16
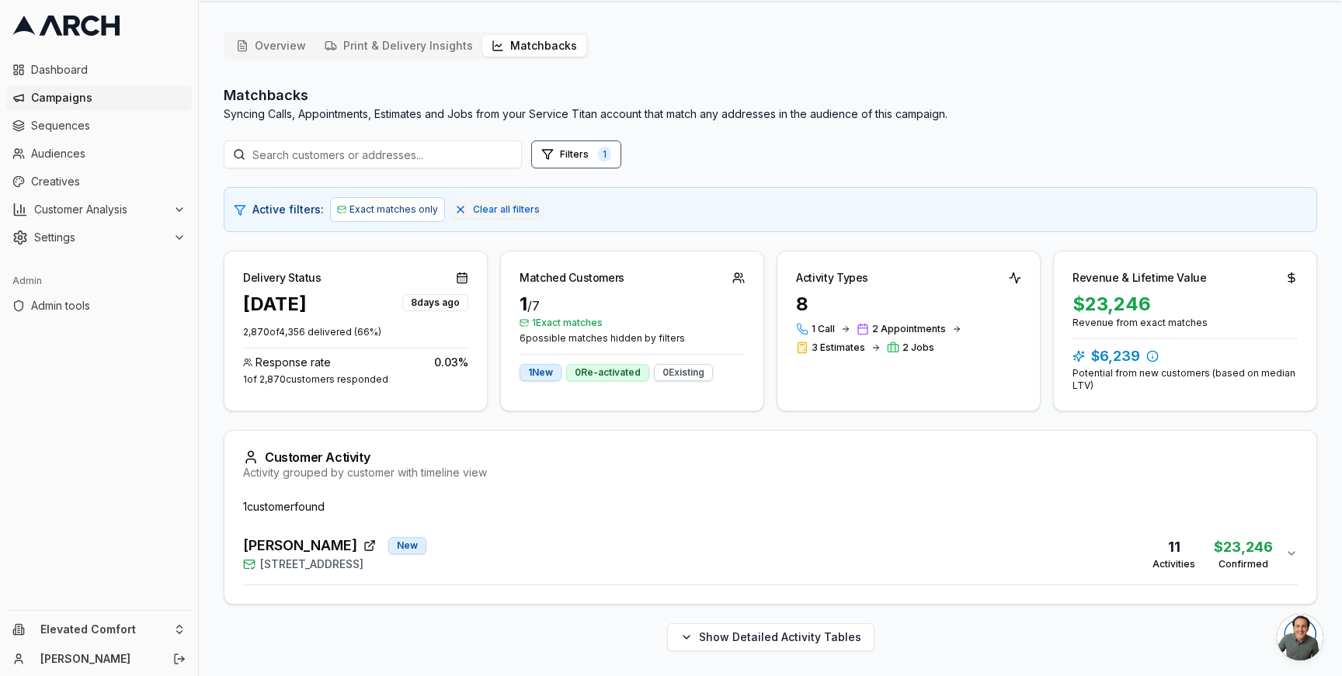
click at [530, 543] on div "Joan Bagniewski New 15 Corte Sereno, Greenbrae, CA 94904 11 Activities $23,246 …" at bounding box center [764, 553] width 1042 height 37
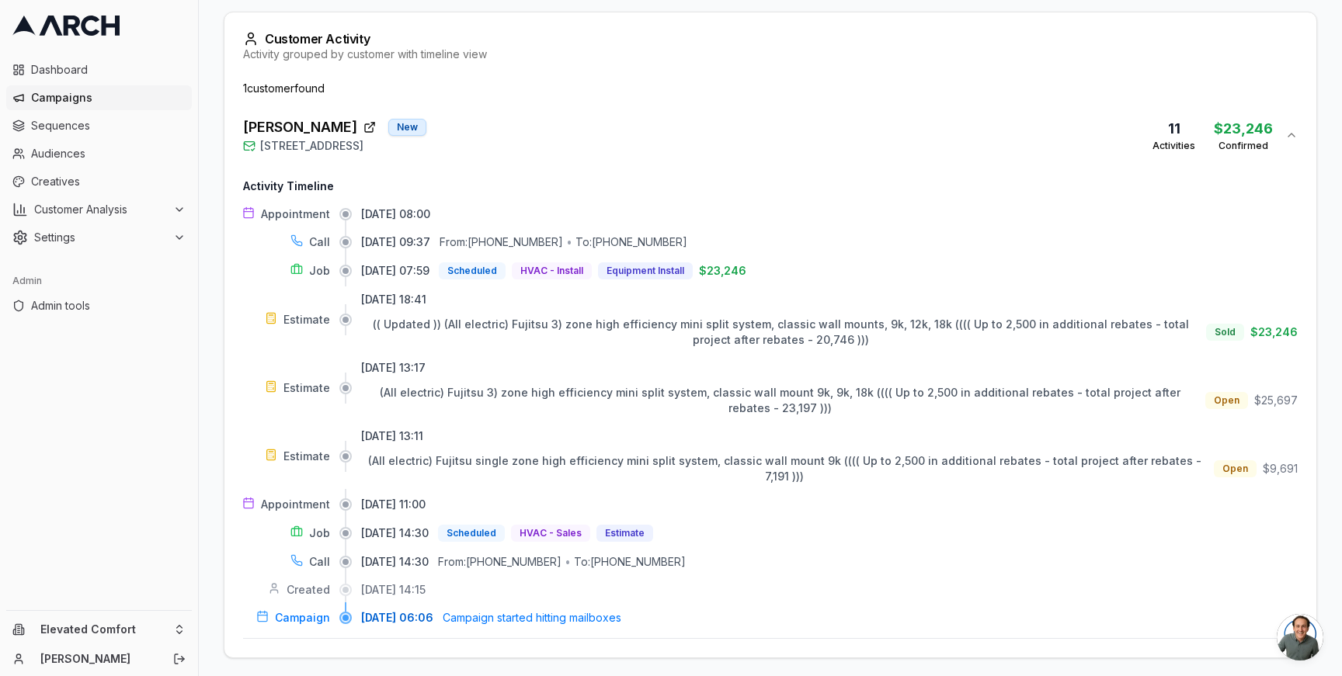
scroll to position [526, 0]
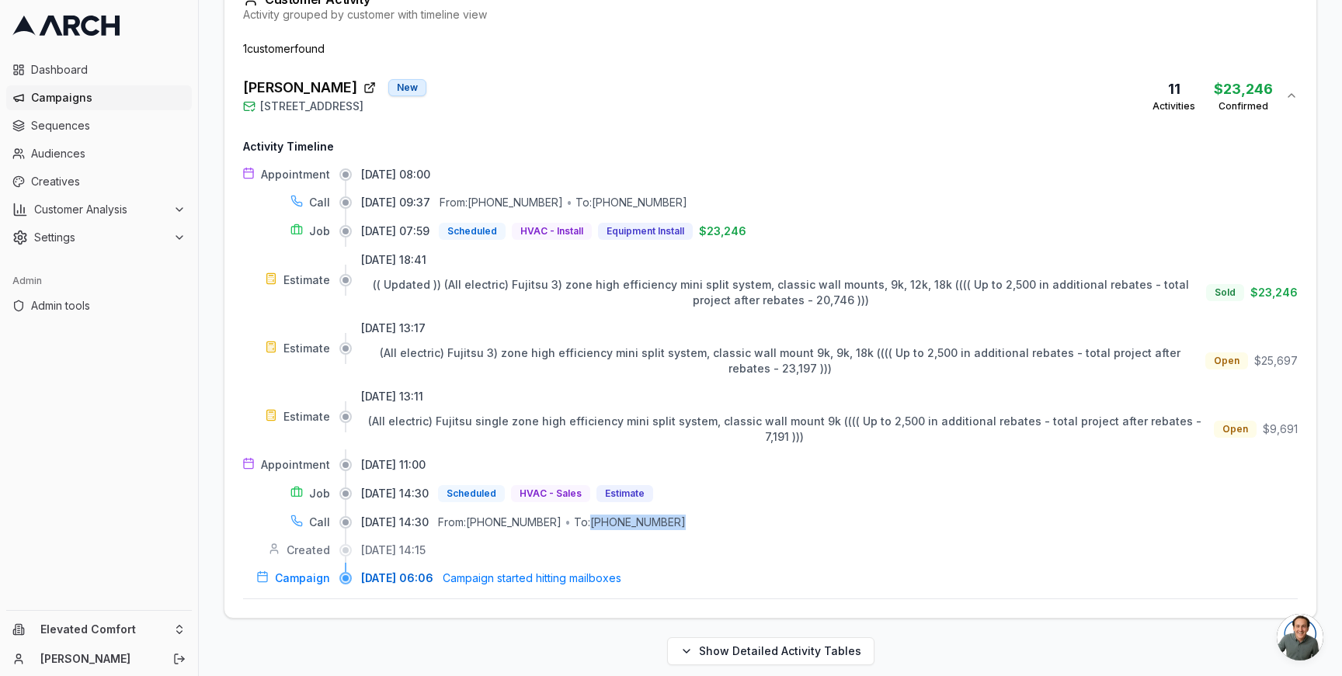
drag, startPoint x: 609, startPoint y: 510, endPoint x: 707, endPoint y: 509, distance: 97.8
click at [707, 515] on div "08/07/2025, 14:30 From: (415) 999-9927 • To: (707) 284-1039" at bounding box center [829, 523] width 936 height 16
copy div "[PHONE_NUMBER]"
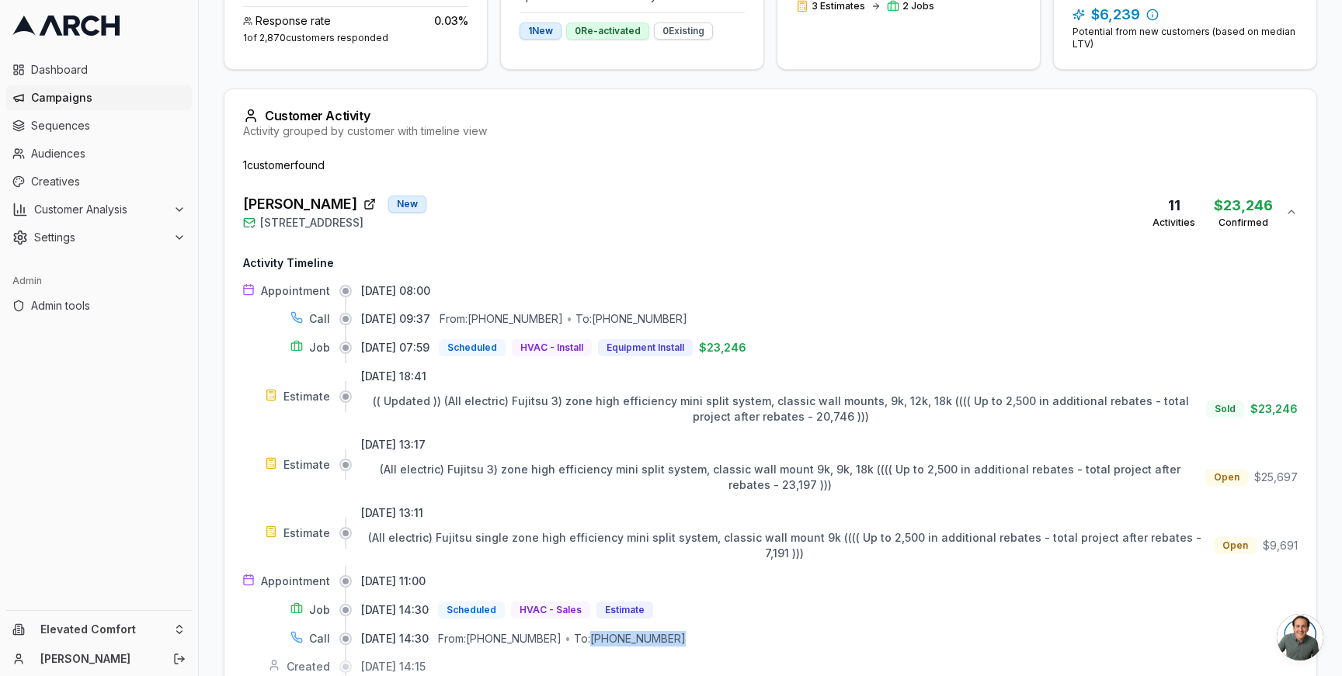
scroll to position [394, 0]
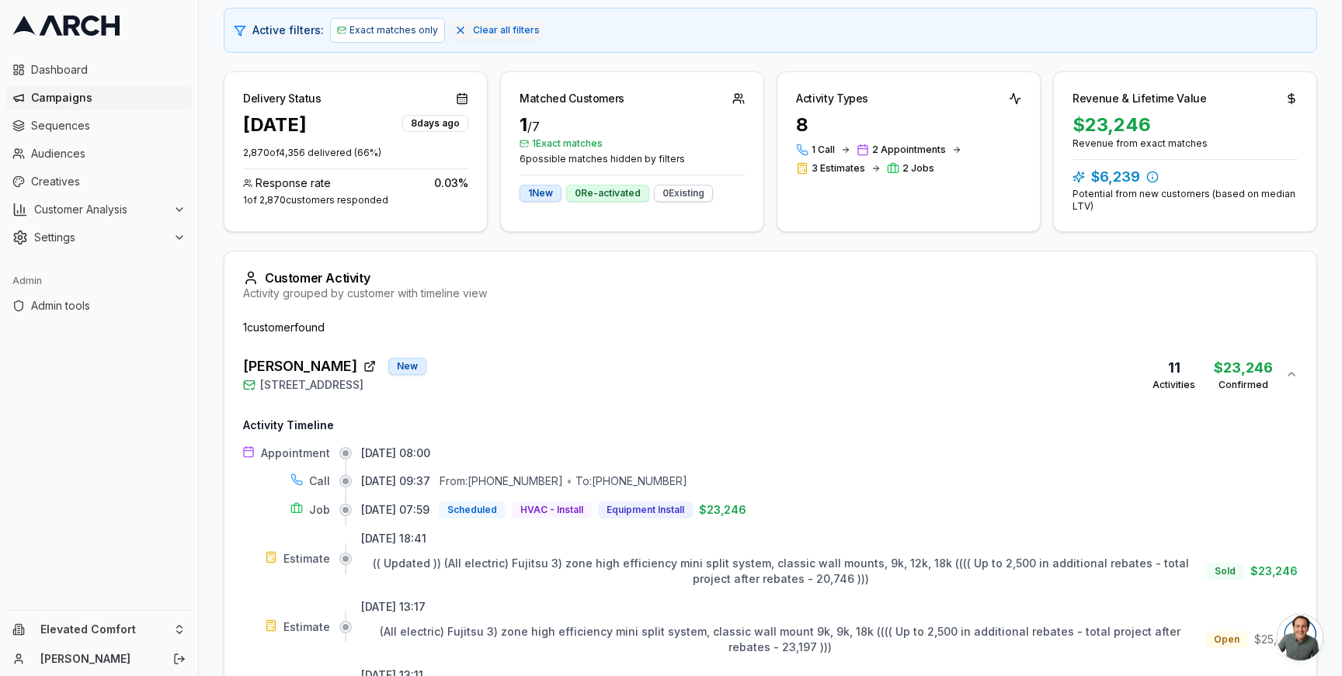
click at [721, 371] on div "Joan Bagniewski New 15 Corte Sereno, Greenbrae, CA 94904 11 Activities $23,246 …" at bounding box center [764, 374] width 1042 height 37
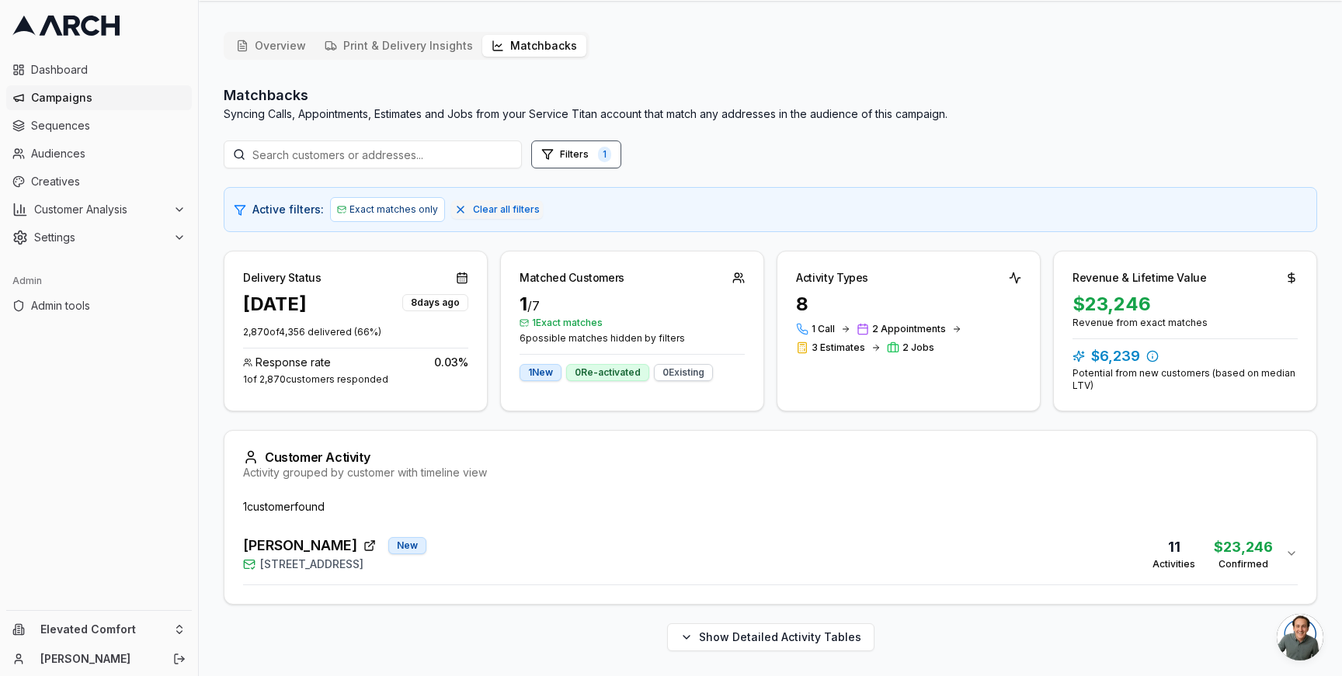
scroll to position [0, 0]
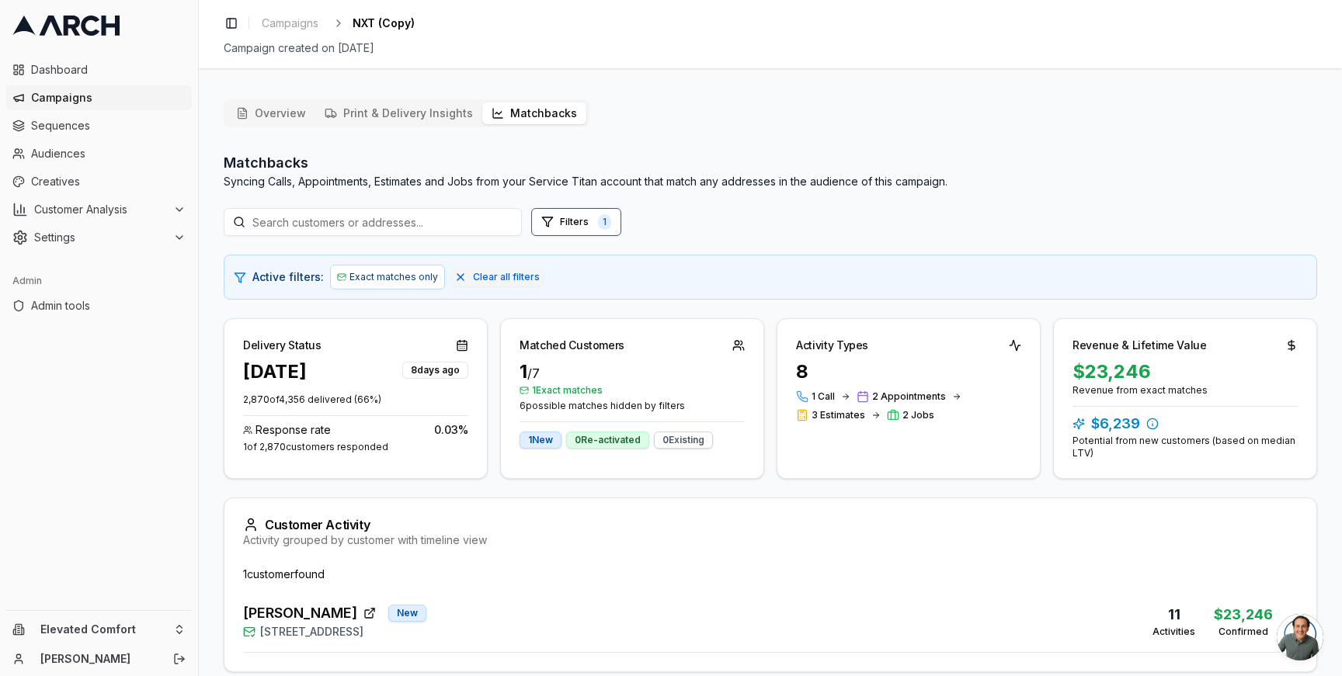
click at [765, 320] on div "Delivery Status Aug 5, 2025 8 days ago 2,870 of 4,356 delivered ( 66 %) Respons…" at bounding box center [770, 398] width 1093 height 161
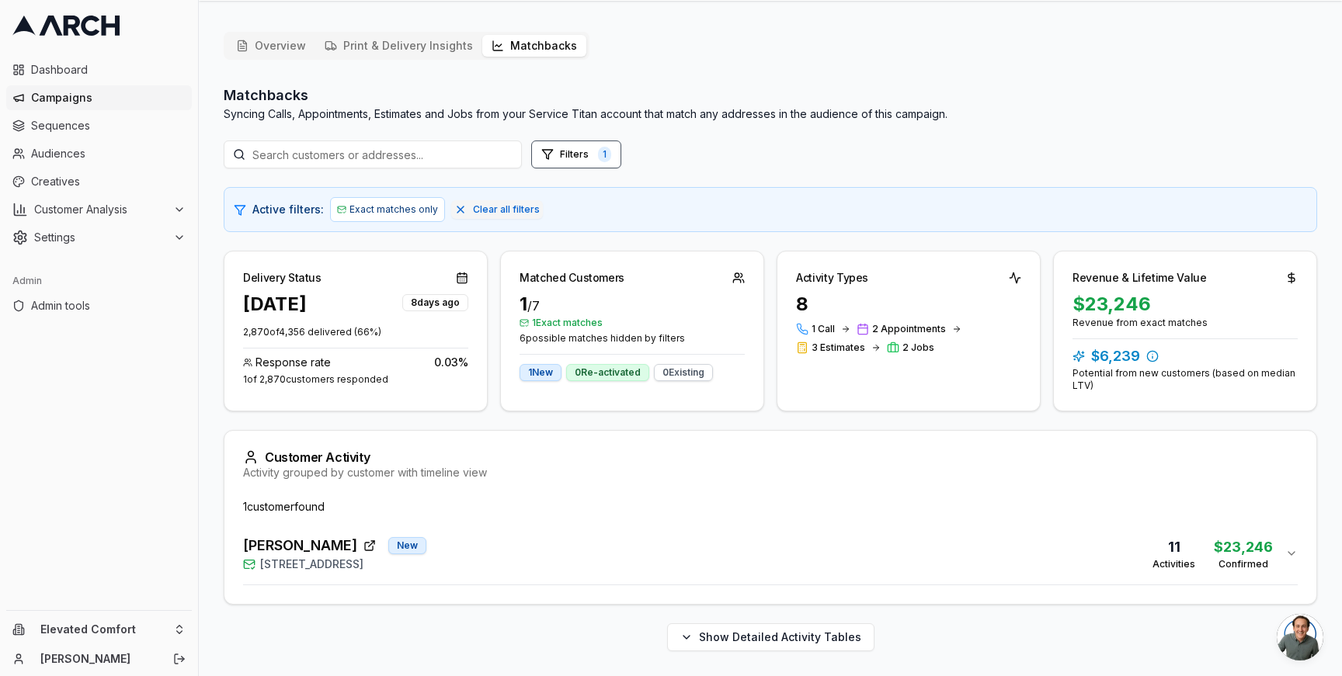
click at [520, 562] on div "Joan Bagniewski New 15 Corte Sereno, Greenbrae, CA 94904 11 Activities $23,246 …" at bounding box center [764, 553] width 1042 height 37
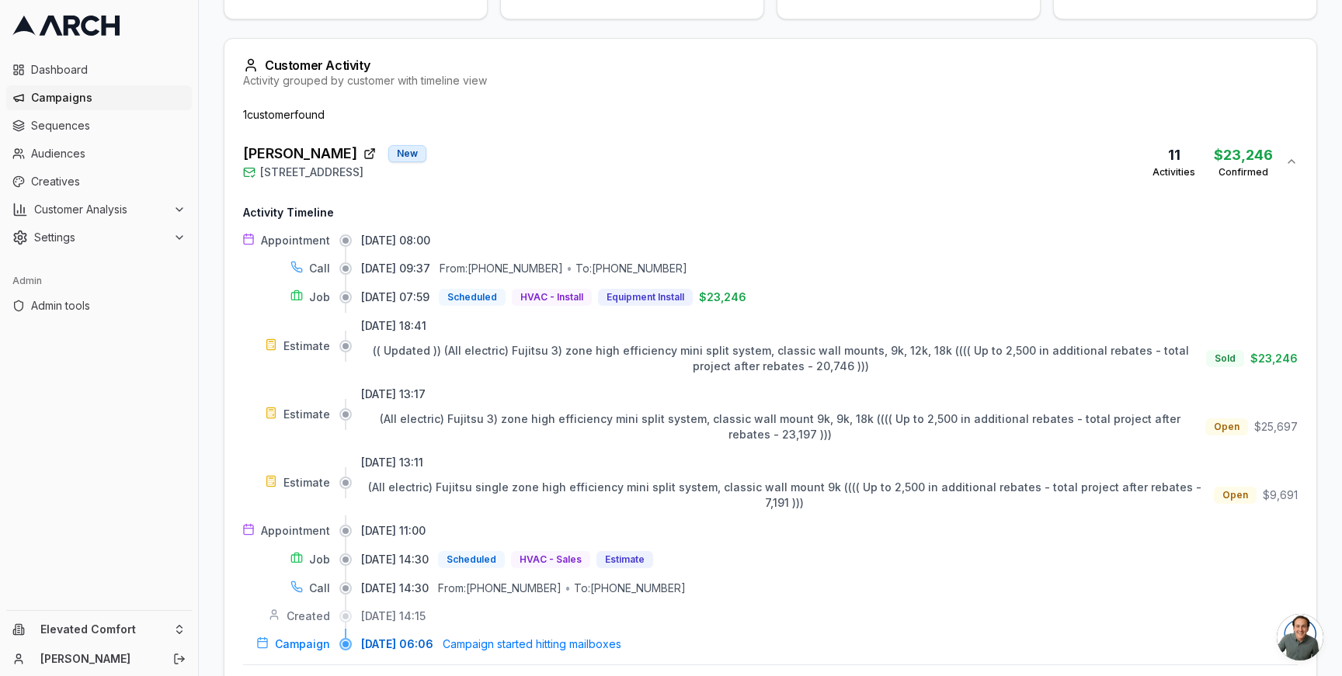
scroll to position [526, 0]
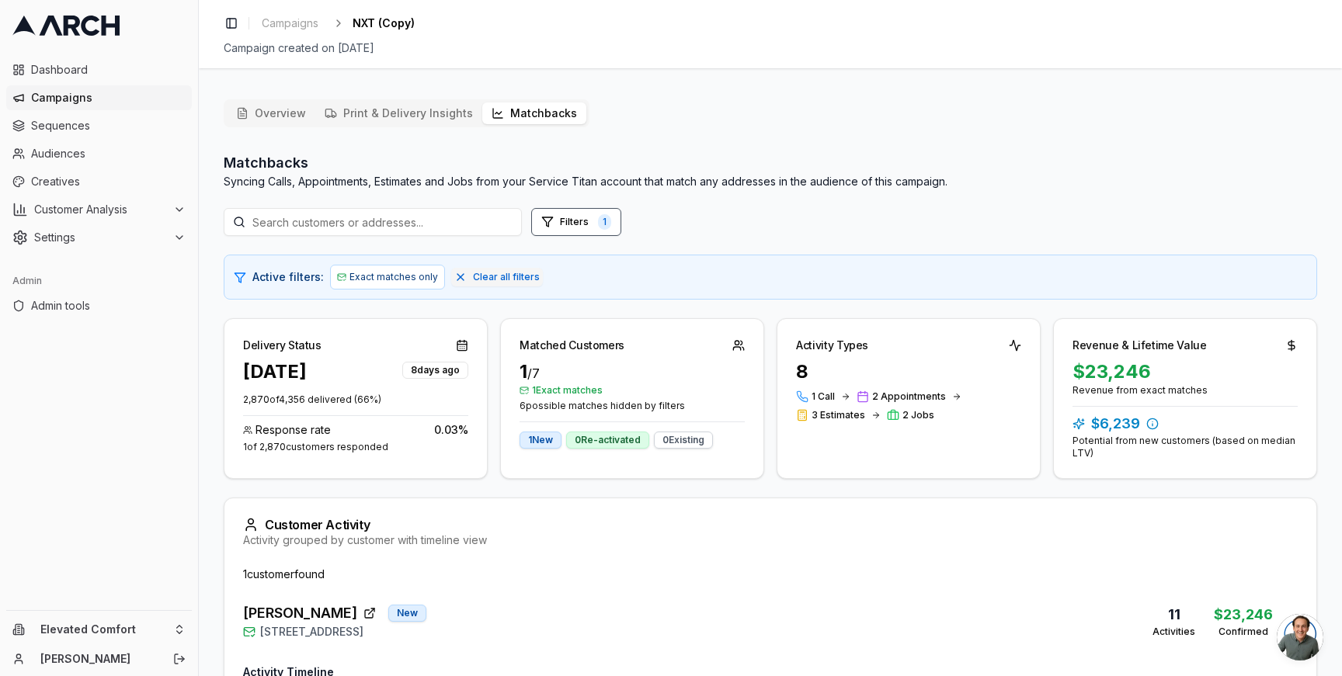
scroll to position [412, 0]
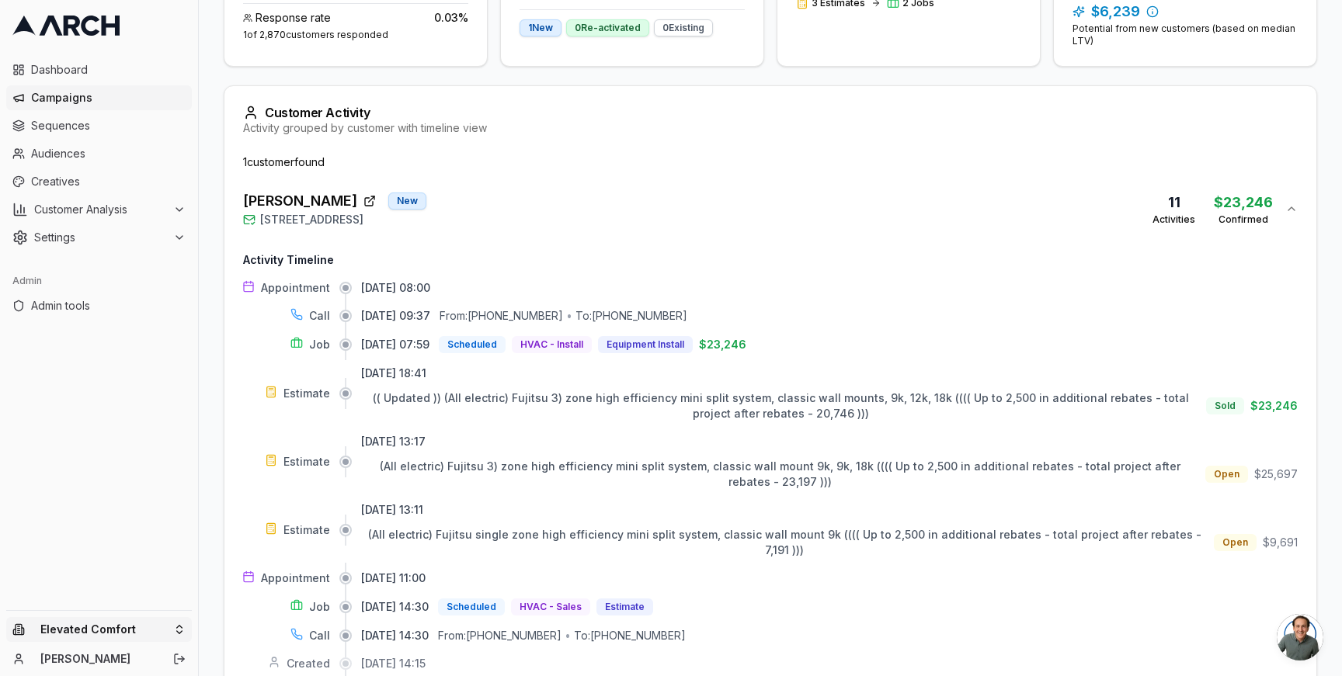
click at [171, 629] on html "Dashboard Campaigns Sequences Audiences Creatives Customer Analysis Settings Ad…" at bounding box center [671, 338] width 1342 height 676
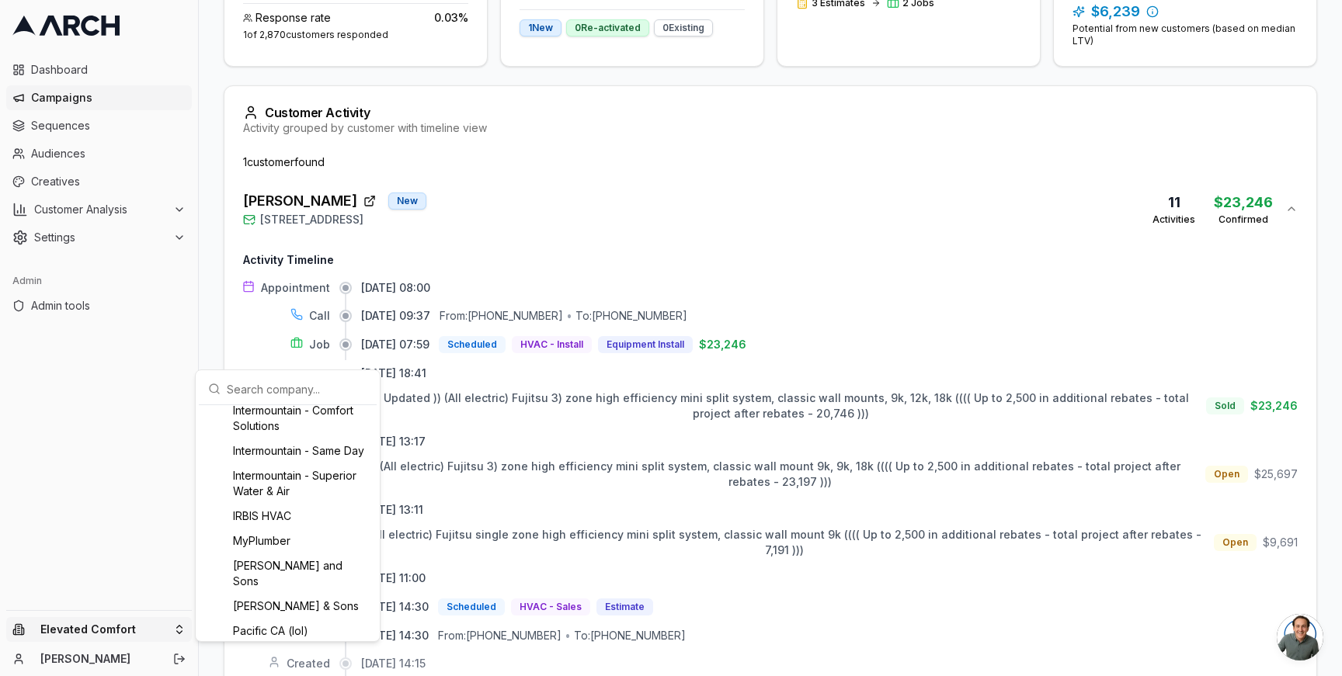
scroll to position [537, 0]
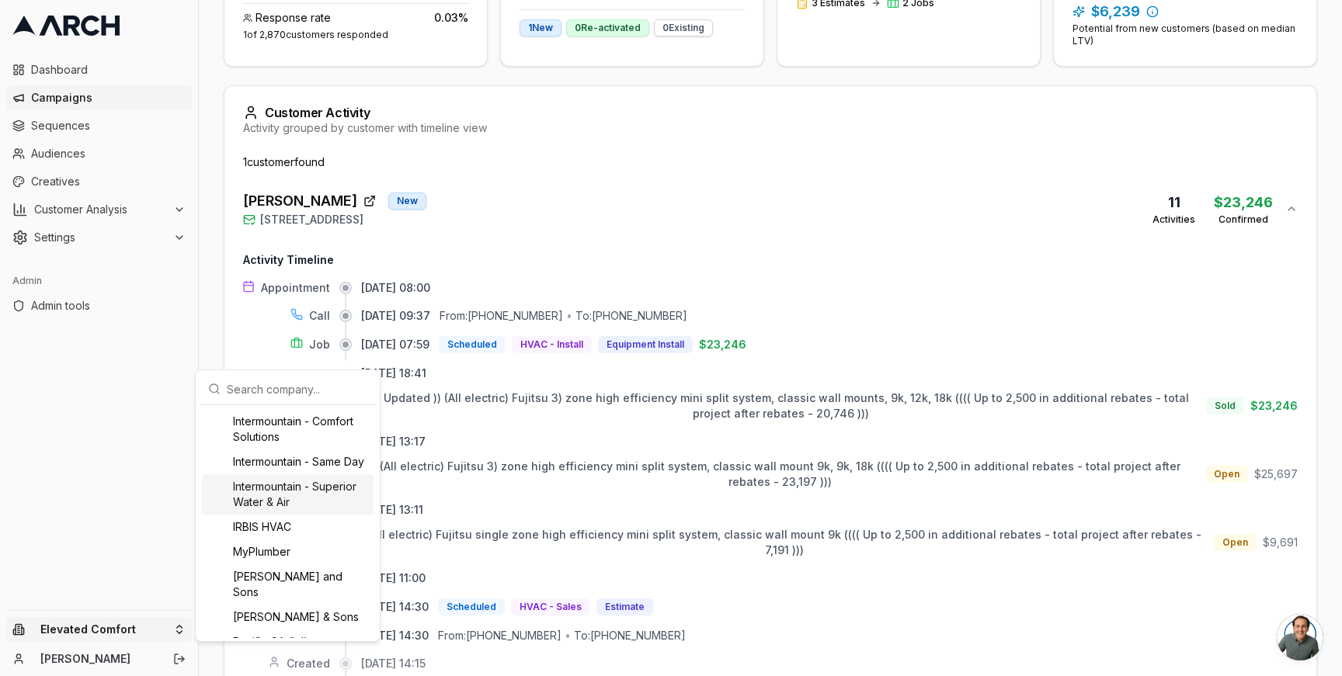
click at [284, 511] on div "Intermountain - Superior Water & Air" at bounding box center [288, 494] width 172 height 40
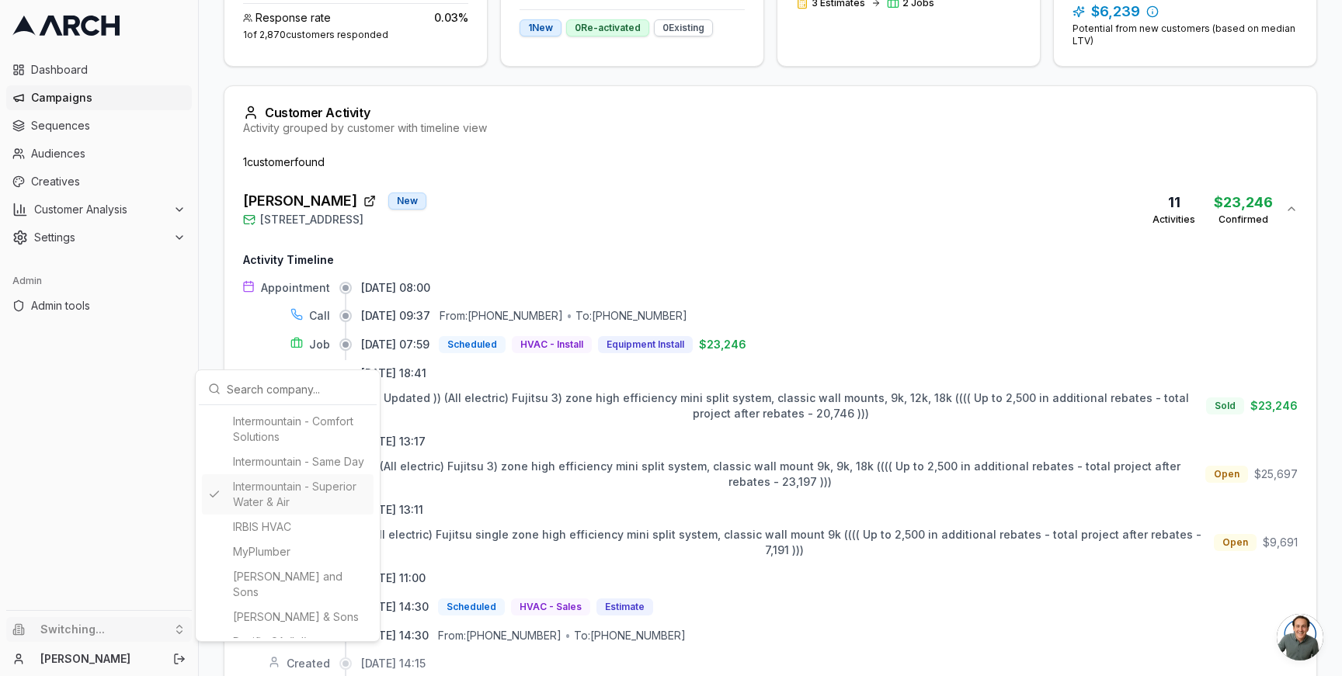
scroll to position [136, 0]
